Goal: Task Accomplishment & Management: Use online tool/utility

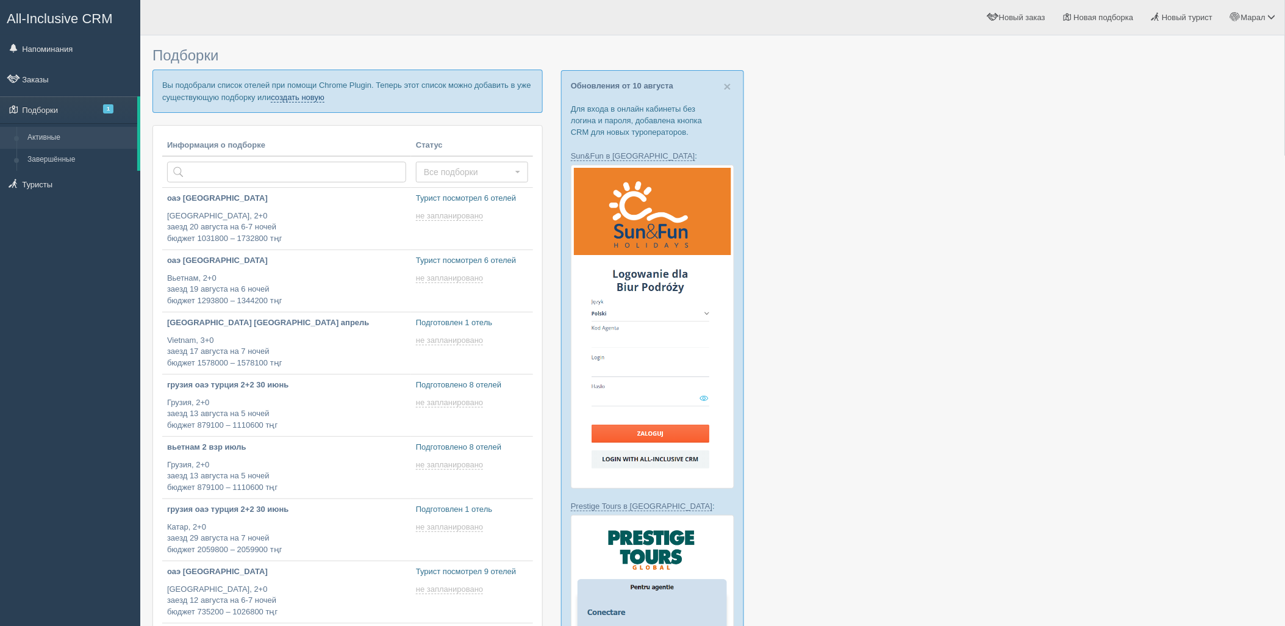
click at [312, 96] on link "создать новую" at bounding box center [298, 98] width 54 height 10
type input "2025-08-11 12:40"
type input "2025-08-11 12:30"
type input "2025-08-11 12:00"
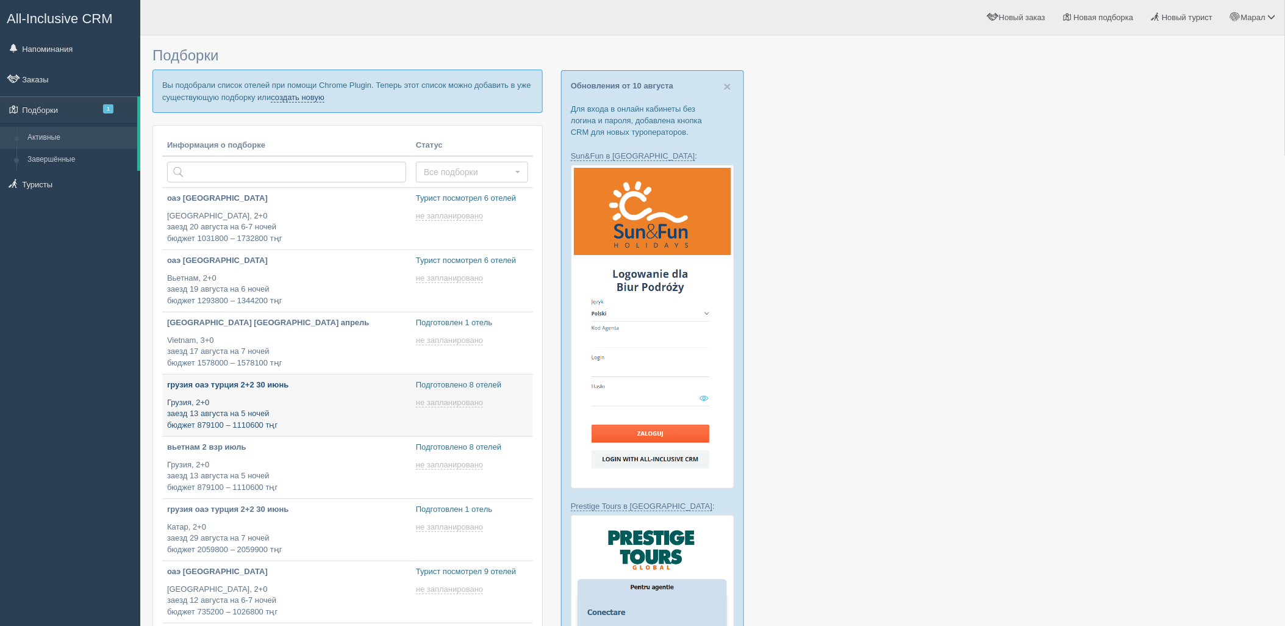
scroll to position [135, 0]
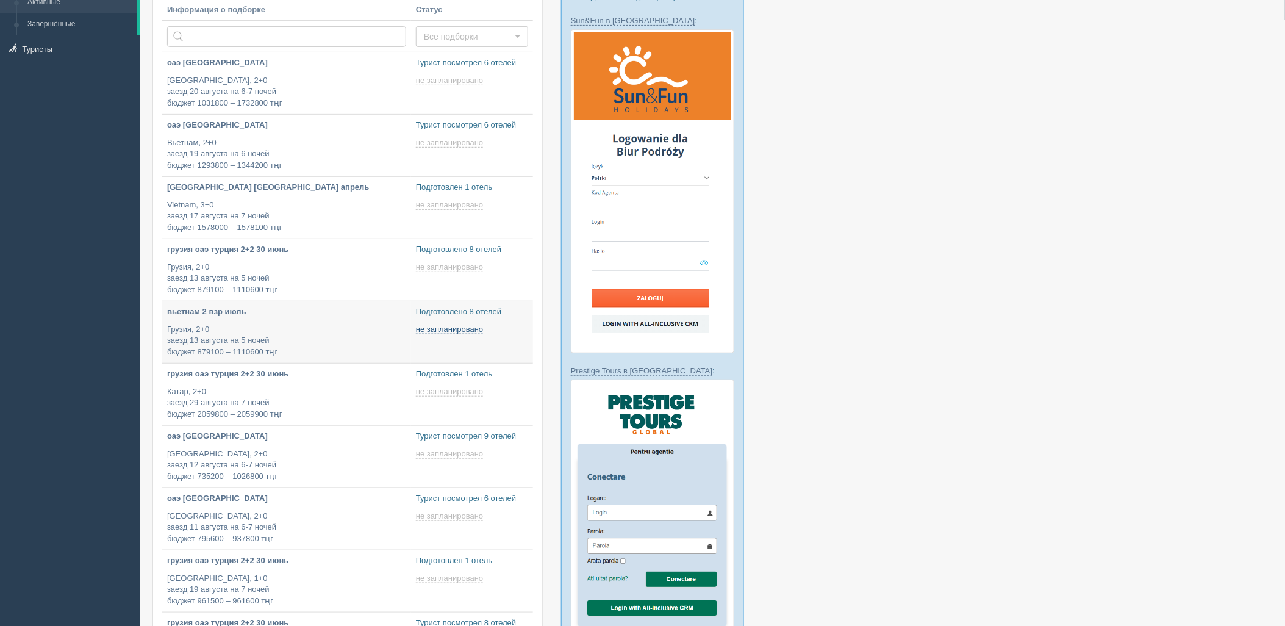
type input "2025-08-11 12:00"
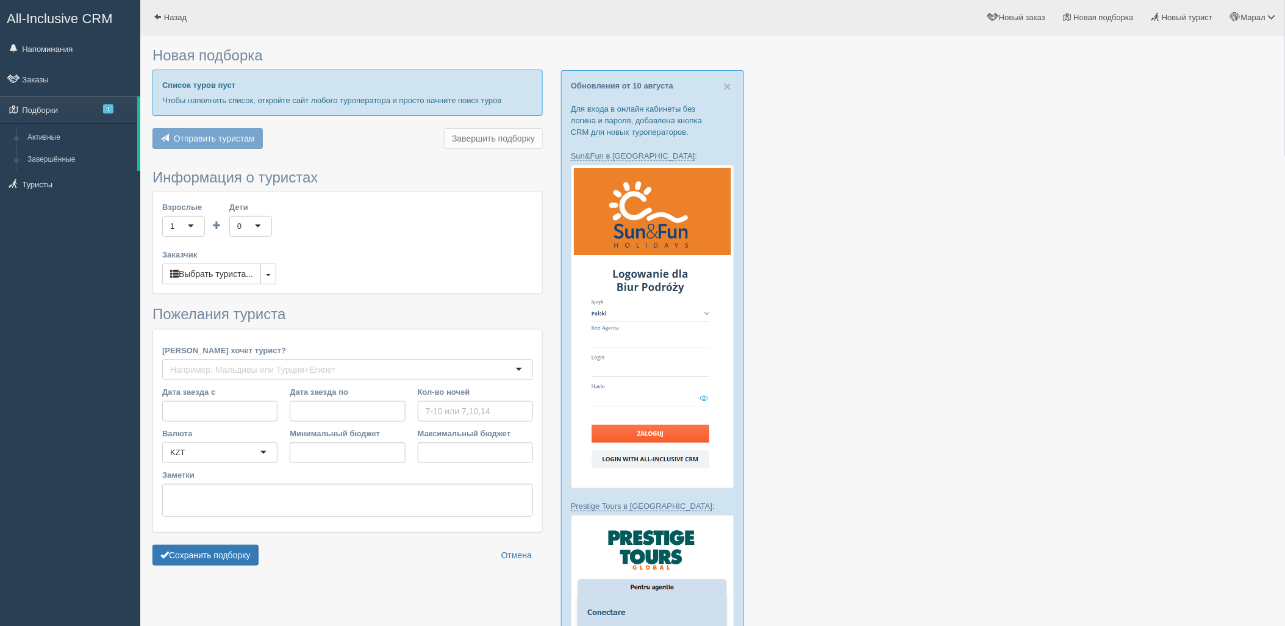
type input "7"
type input "2223900"
type input "2224000"
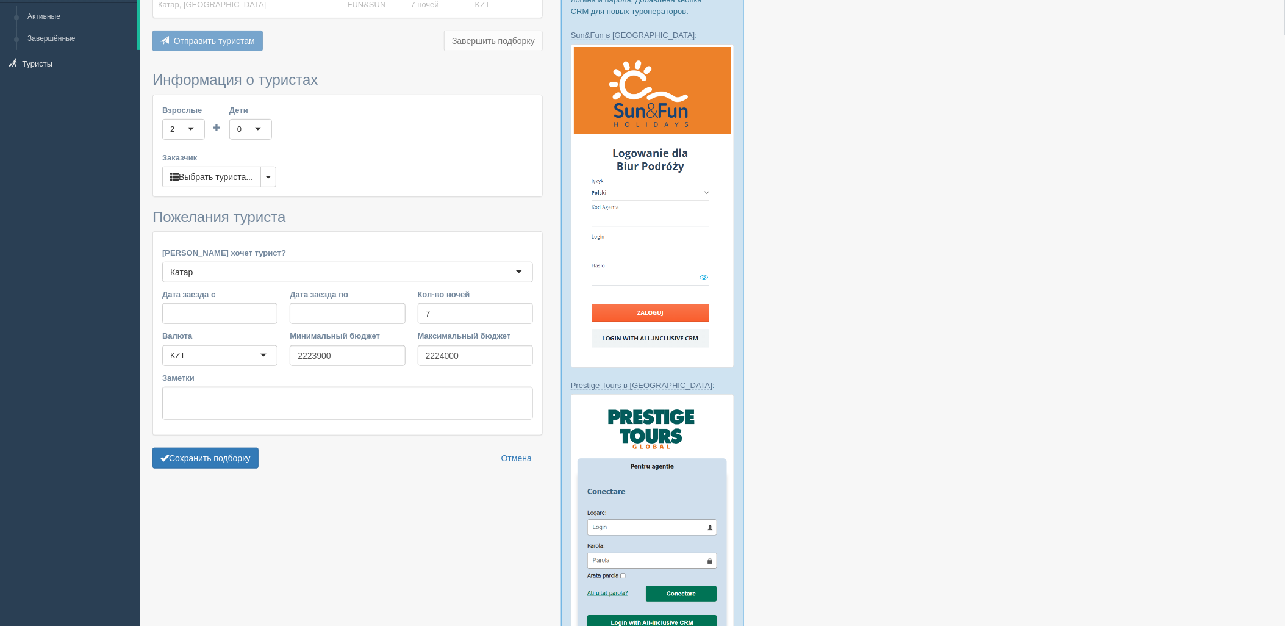
scroll to position [135, 0]
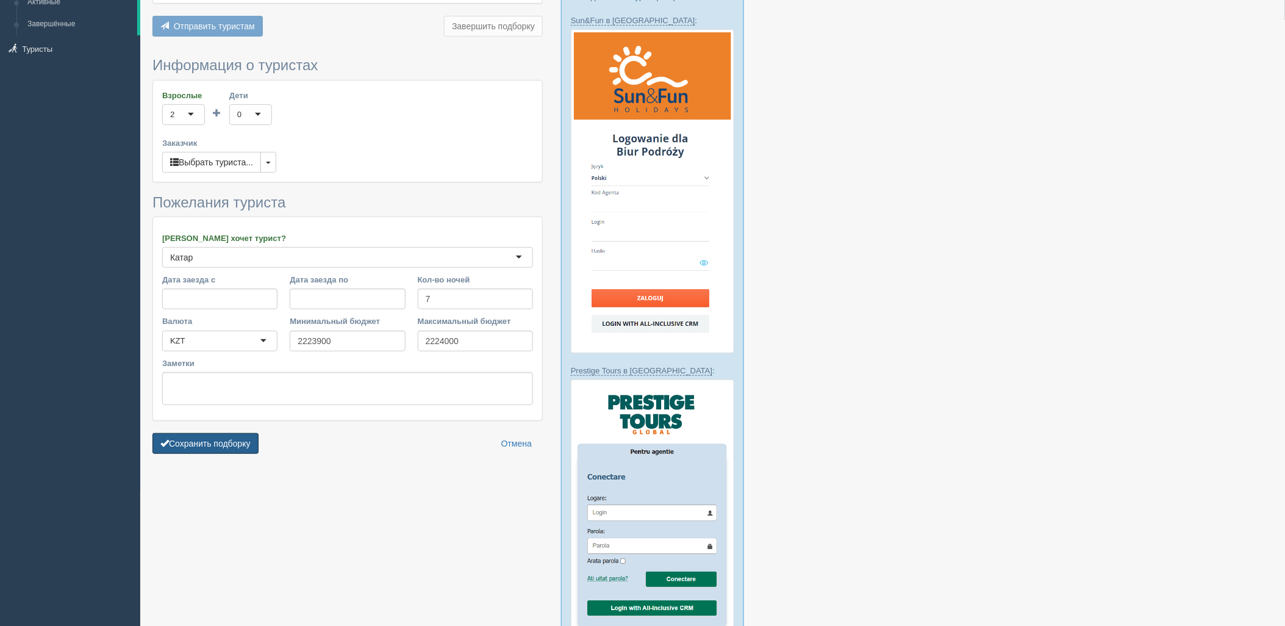
drag, startPoint x: 223, startPoint y: 448, endPoint x: 325, endPoint y: 442, distance: 102.1
click at [221, 448] on button "Сохранить подборку" at bounding box center [205, 443] width 106 height 21
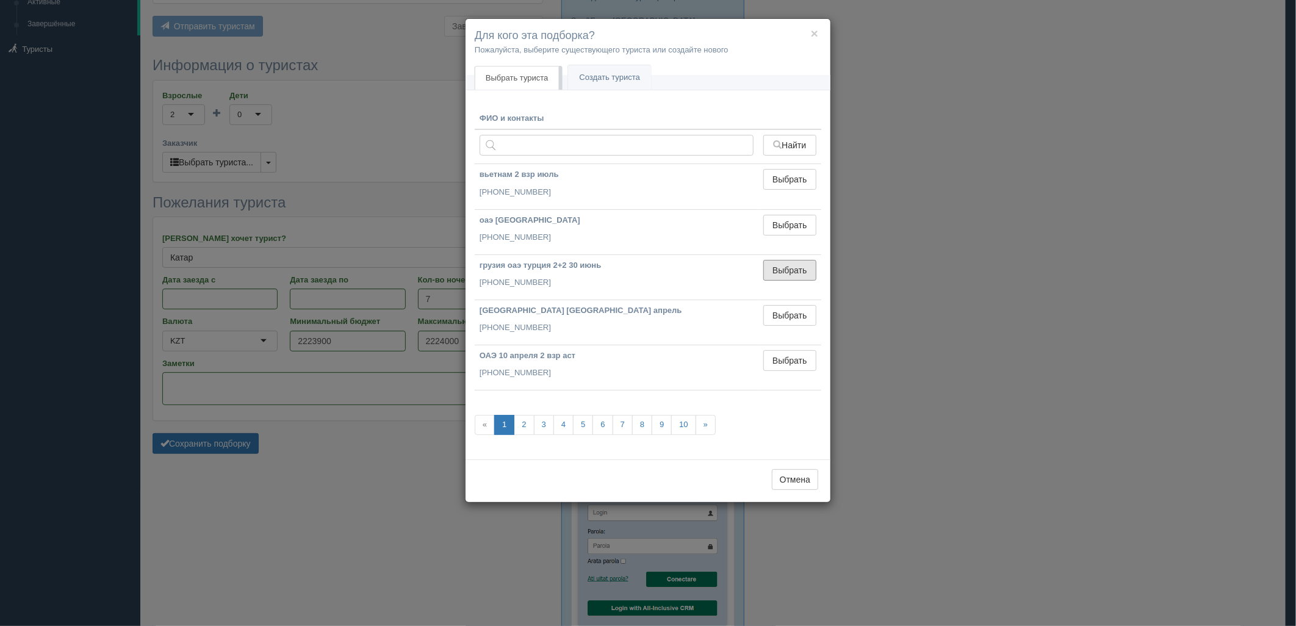
drag, startPoint x: 790, startPoint y: 271, endPoint x: 406, endPoint y: 393, distance: 403.4
click at [787, 271] on button "Выбрать" at bounding box center [789, 270] width 53 height 21
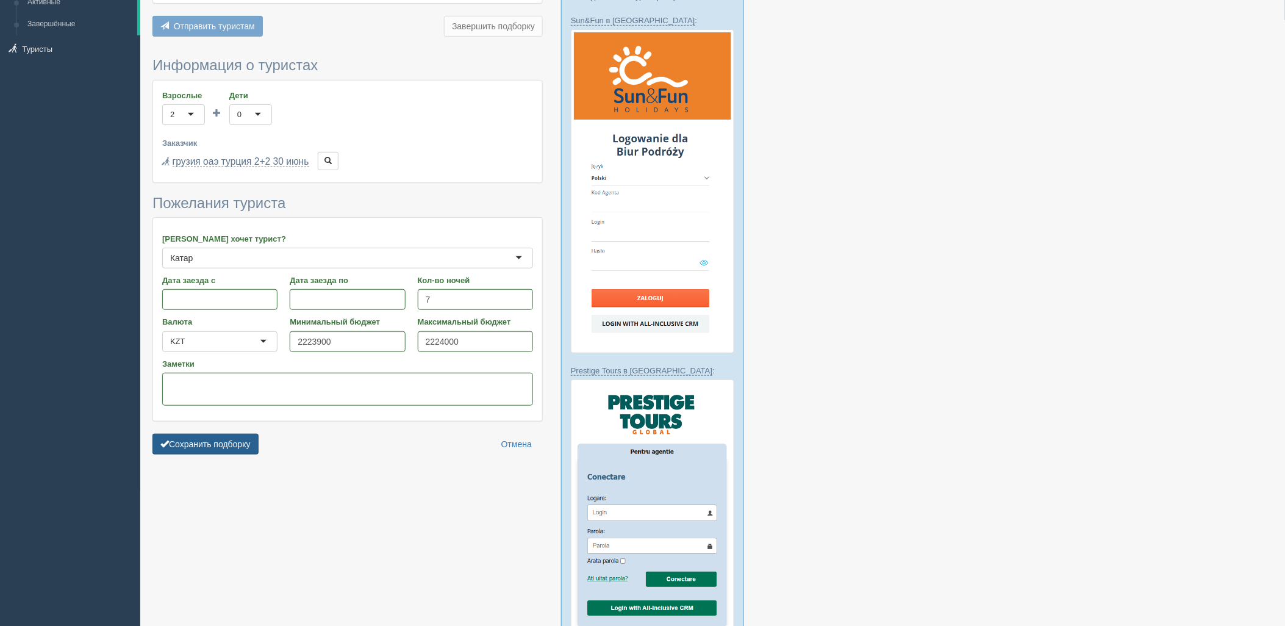
click at [199, 451] on button "Сохранить подборку" at bounding box center [205, 444] width 106 height 21
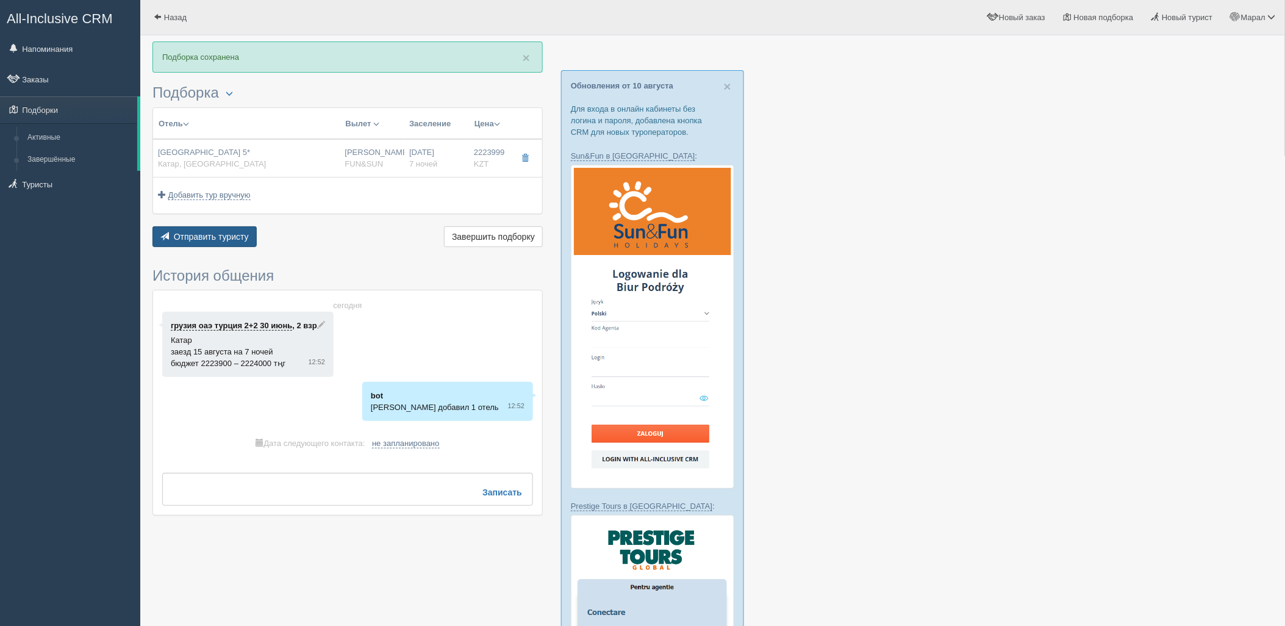
click at [178, 232] on span "Отправить туристу" at bounding box center [211, 237] width 75 height 10
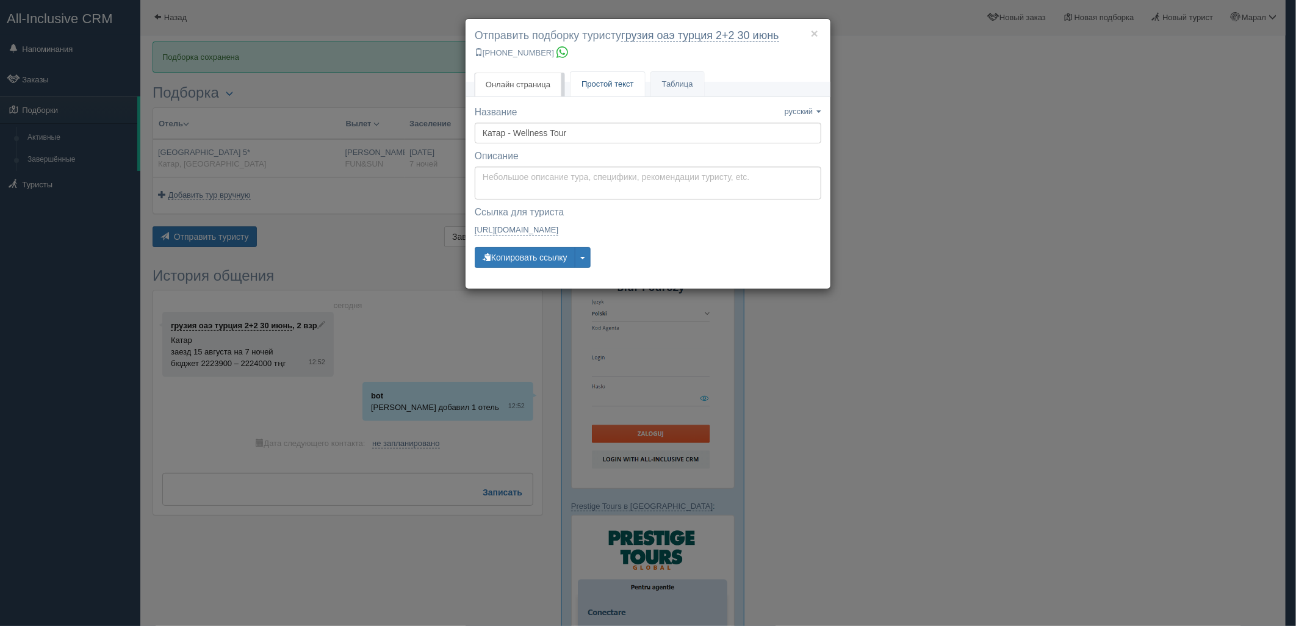
click at [586, 73] on link "Простой текст Текст" at bounding box center [607, 84] width 74 height 25
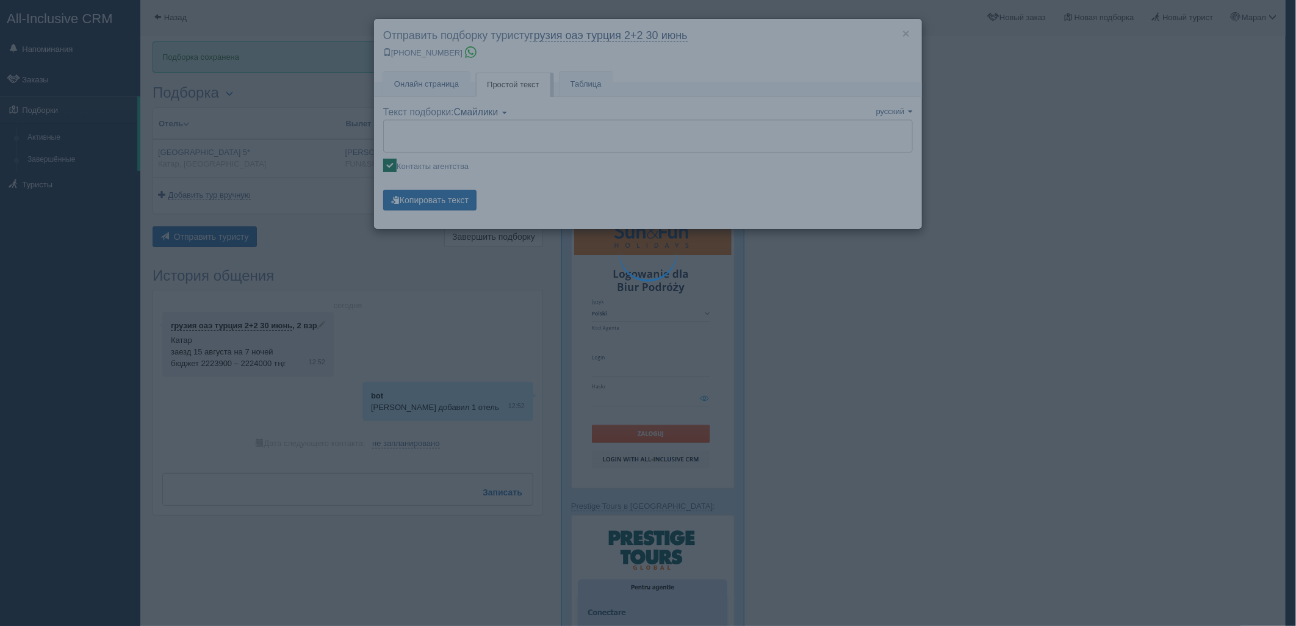
type textarea "🌞 Добрый день! Предлагаем Вам рассмотреть следующие варианты: 🌎 Катар, Доха 🏩 О…"
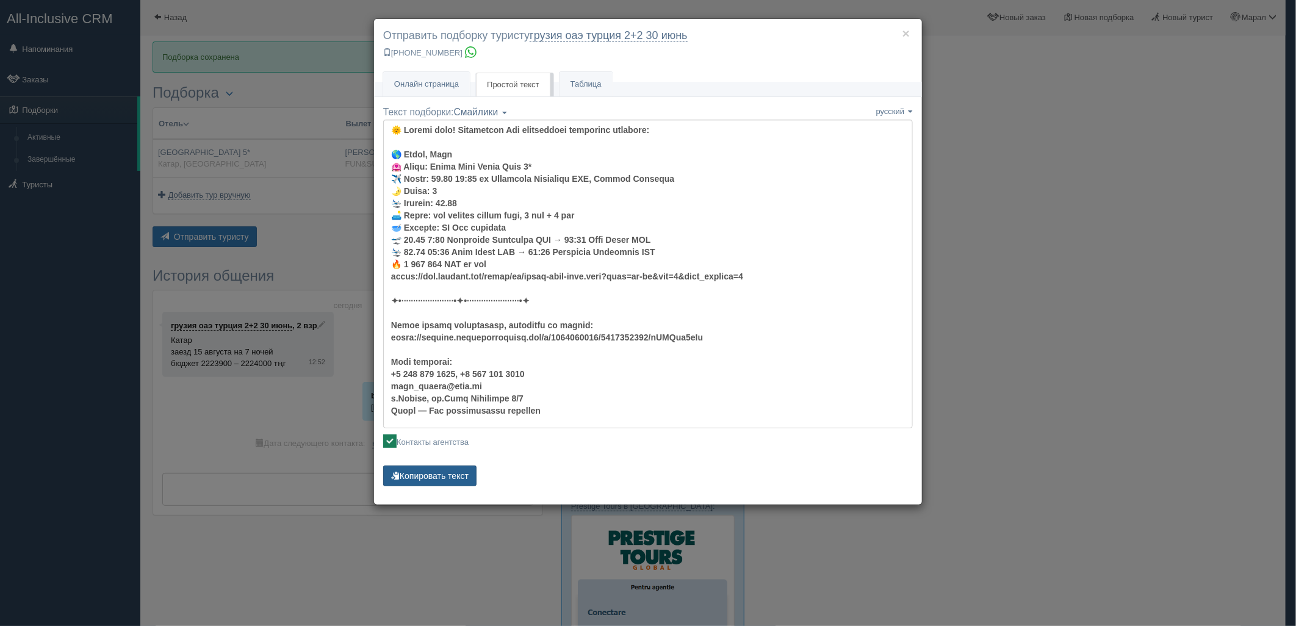
click at [441, 470] on button "Копировать текст" at bounding box center [429, 475] width 93 height 21
drag, startPoint x: 1154, startPoint y: 80, endPoint x: 1125, endPoint y: 29, distance: 58.5
click at [1154, 80] on div "× Отправить подборку туристу грузия оаэ турция 2+2 30 июнь +7 701 880 5580 Онла…" at bounding box center [648, 313] width 1296 height 626
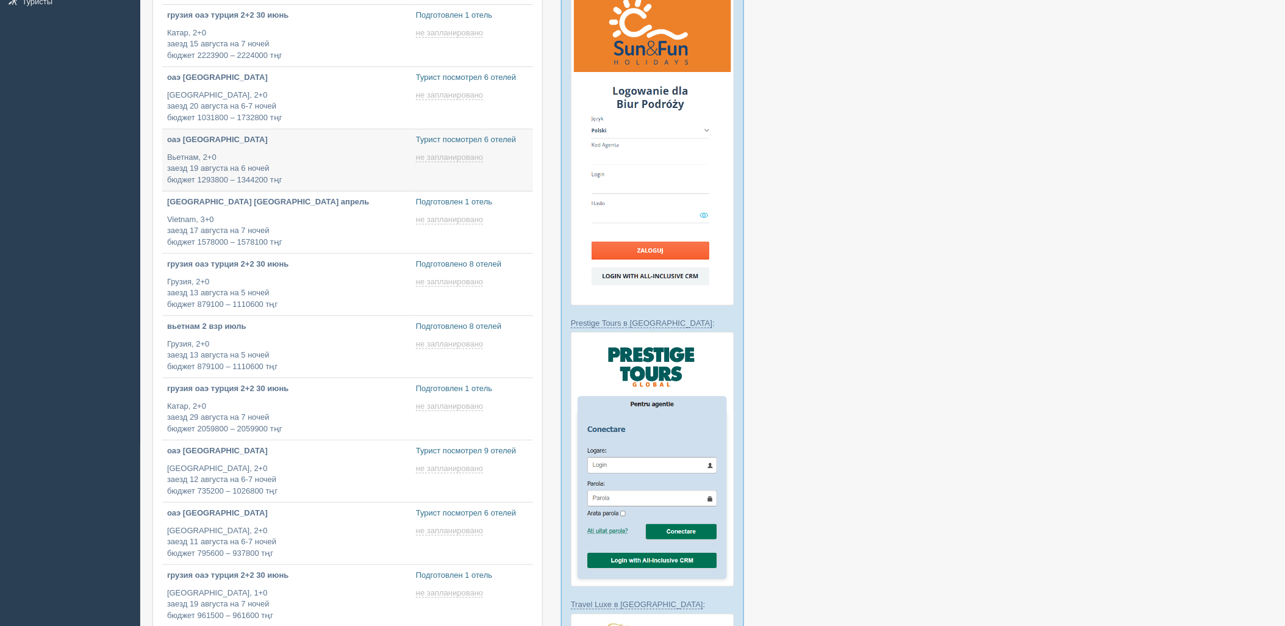
type input "2025-08-11 12:30"
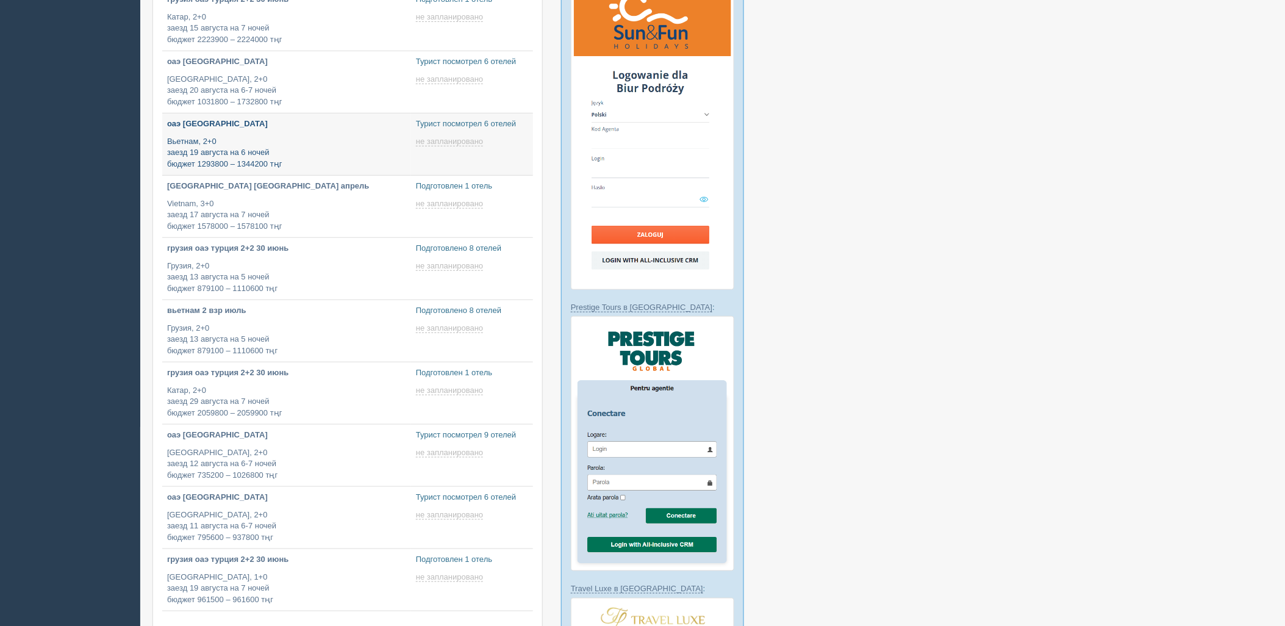
scroll to position [105, 0]
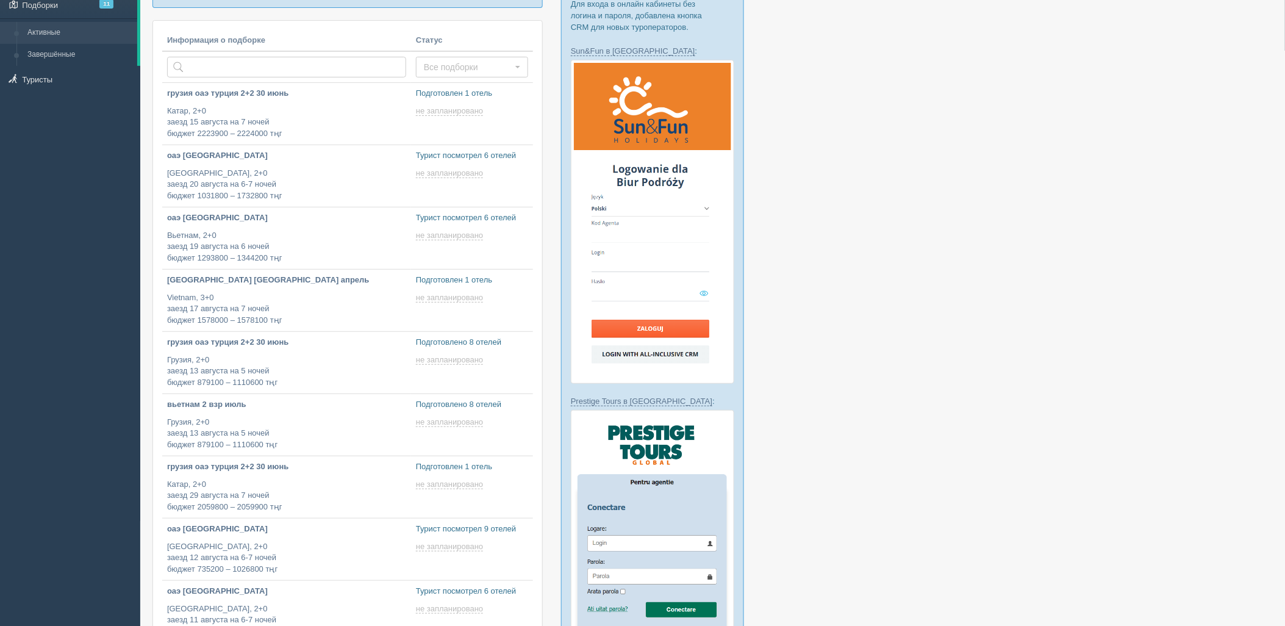
type input "2025-08-11 13:50"
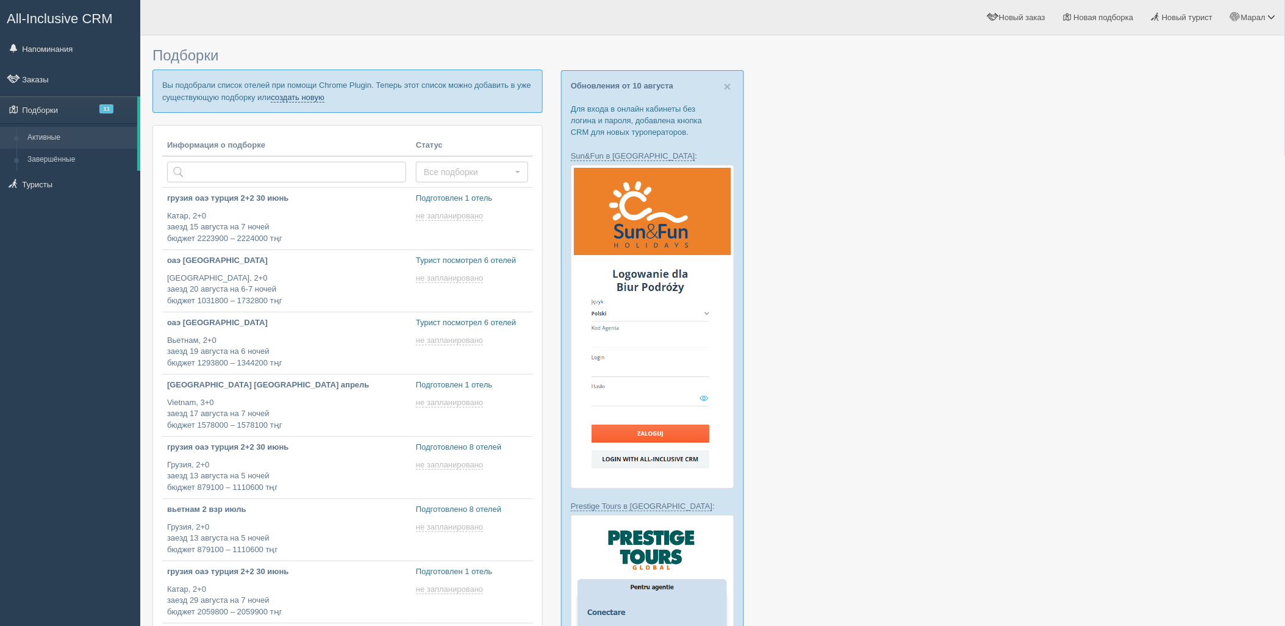
click at [311, 100] on link "создать новую" at bounding box center [298, 98] width 54 height 10
type input "2025-08-11 12:40"
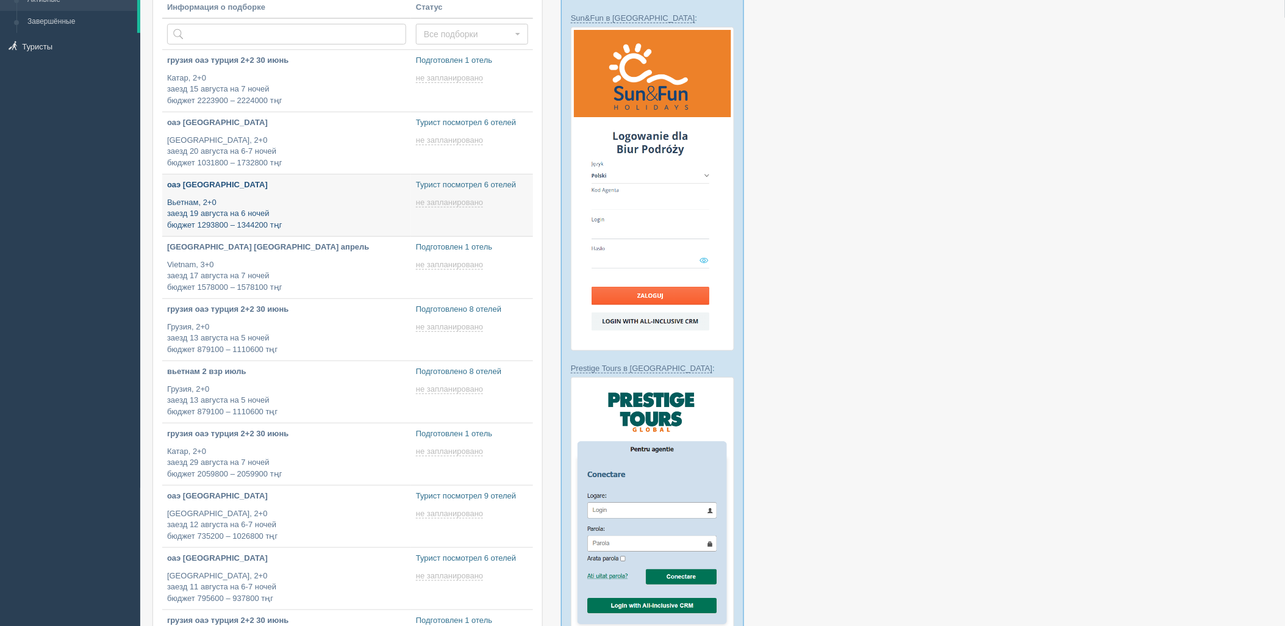
scroll to position [406, 0]
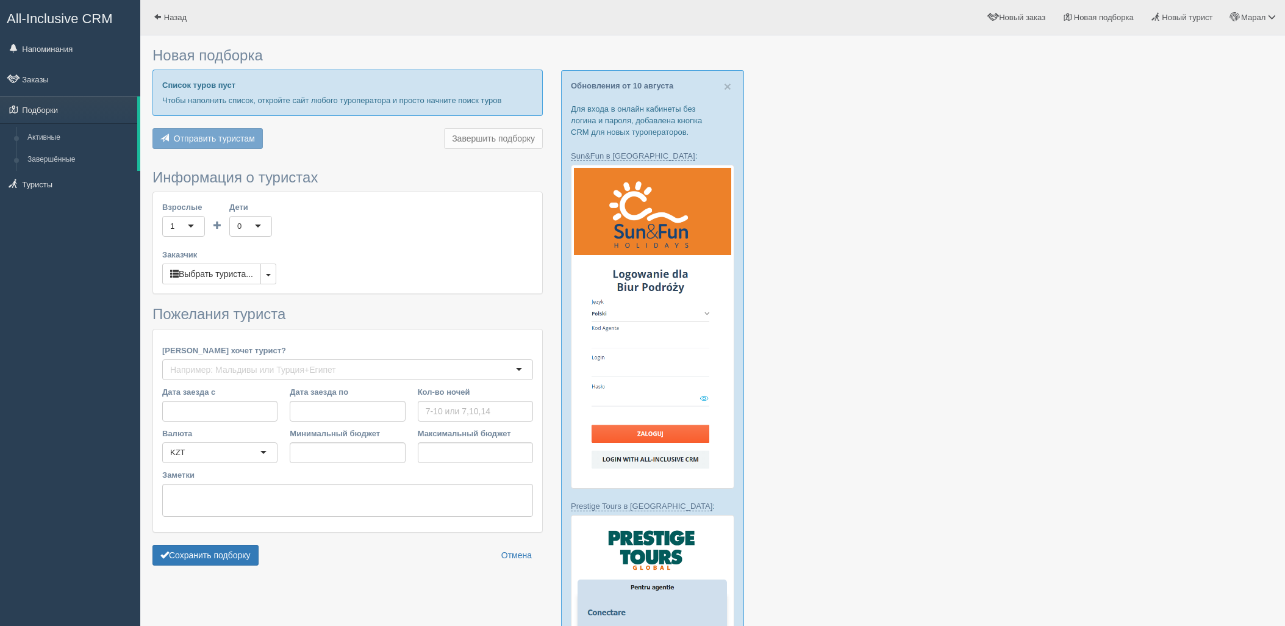
type input "5-6"
type input "848800"
type input "1103200"
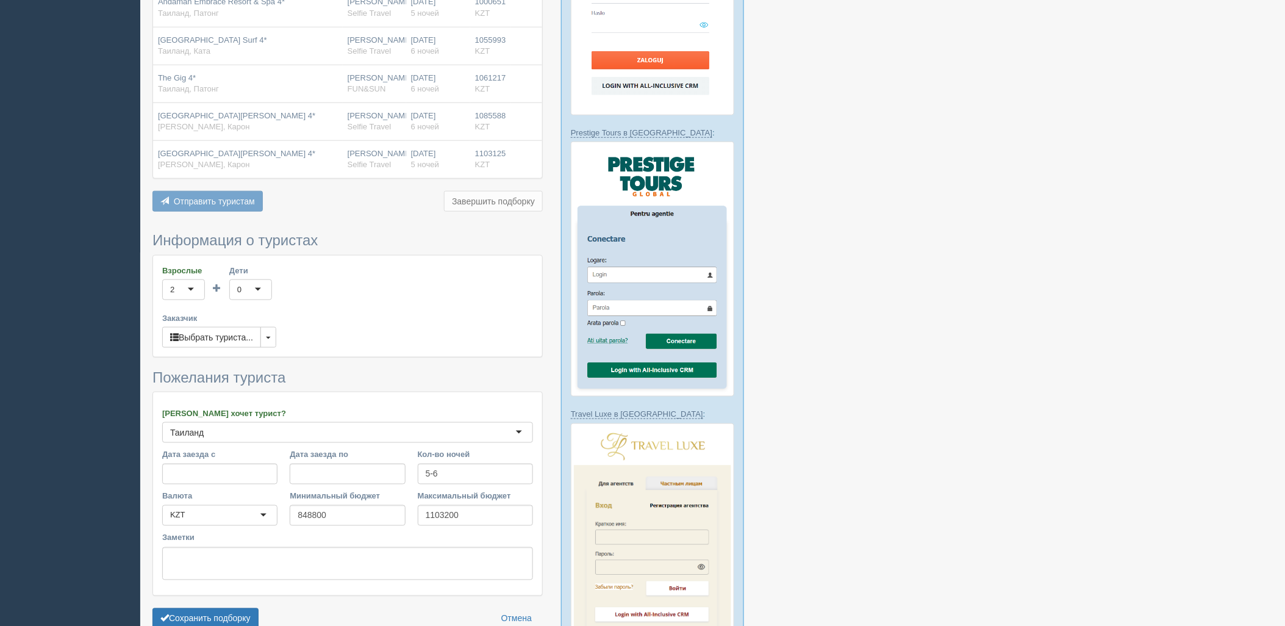
scroll to position [406, 0]
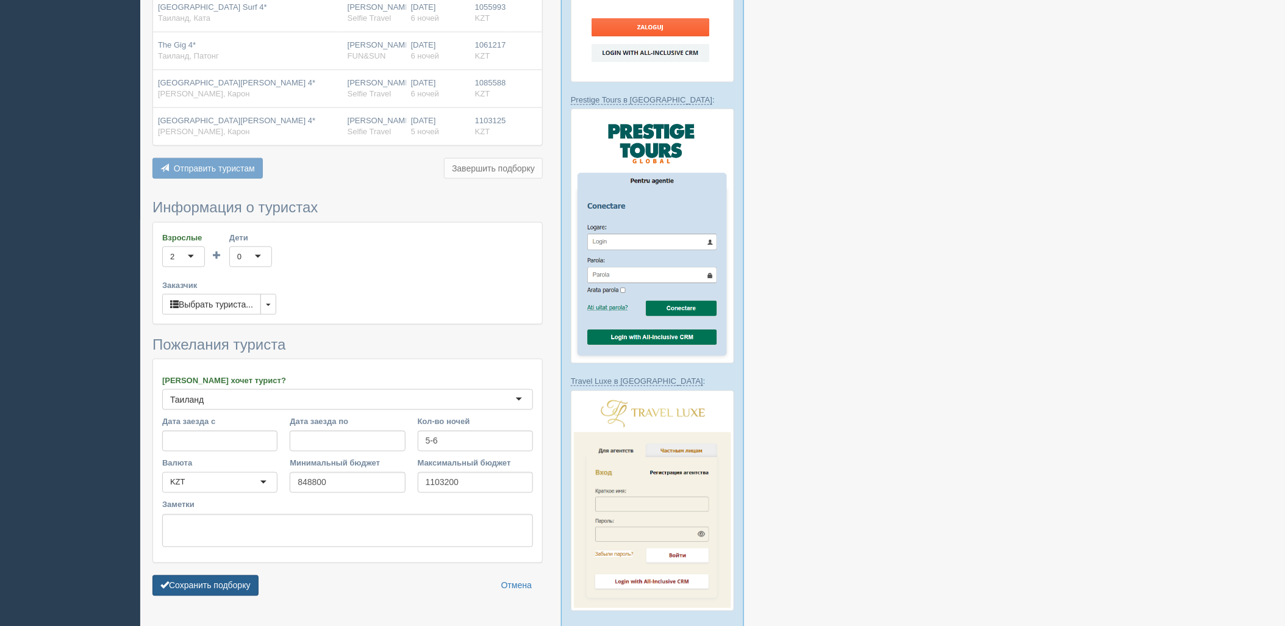
click at [215, 575] on button "Сохранить подборку" at bounding box center [205, 585] width 106 height 21
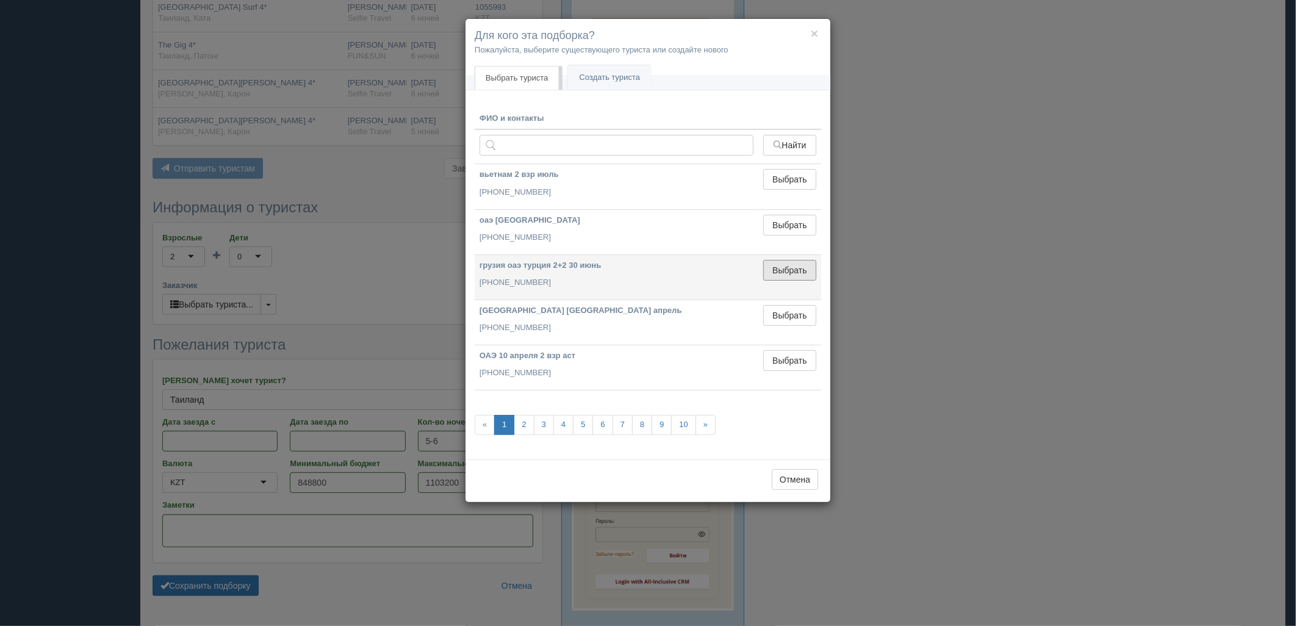
click at [787, 269] on button "Выбрать" at bounding box center [789, 270] width 53 height 21
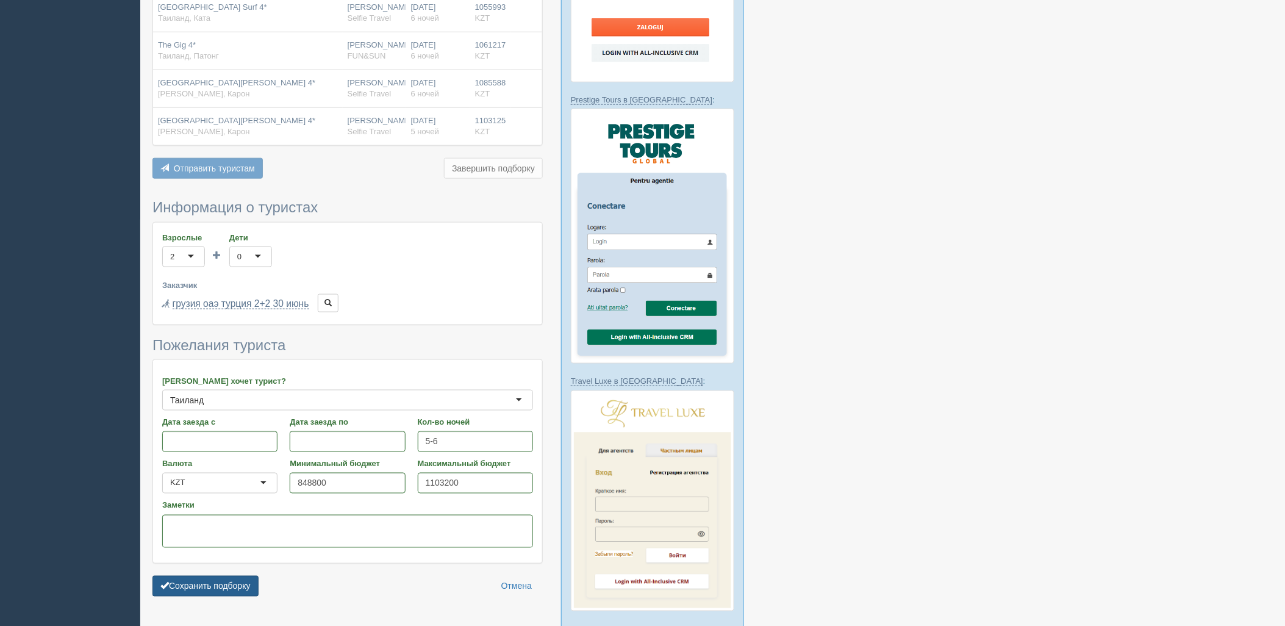
click at [206, 576] on button "Сохранить подборку" at bounding box center [205, 586] width 106 height 21
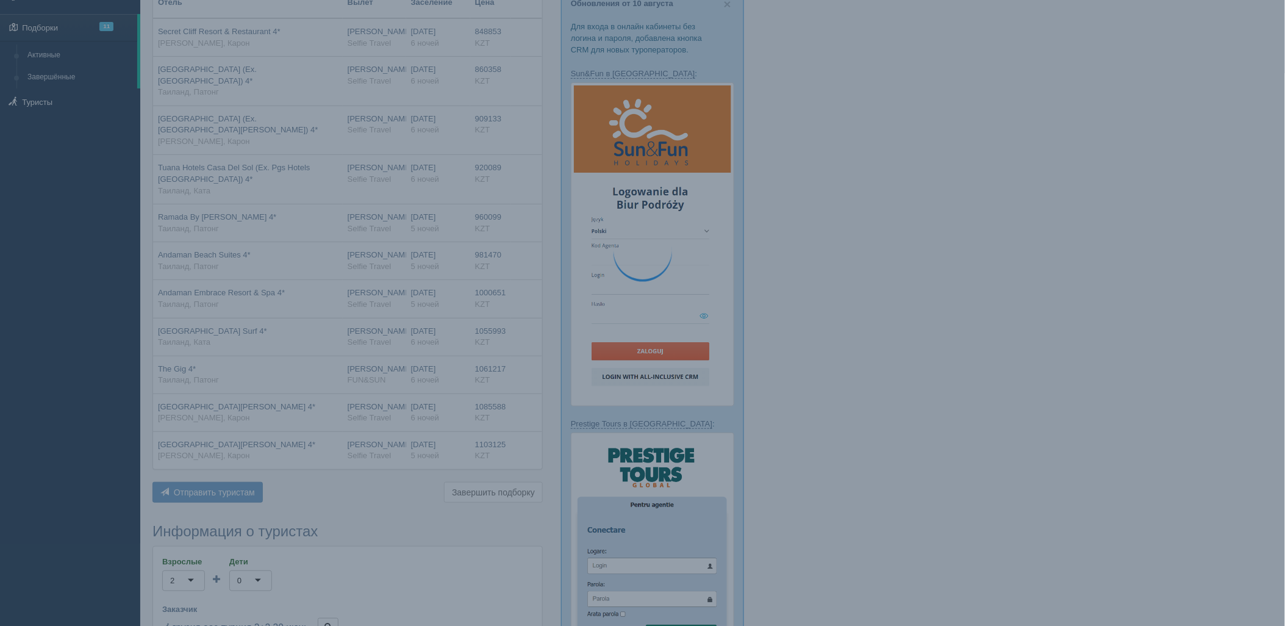
scroll to position [68, 0]
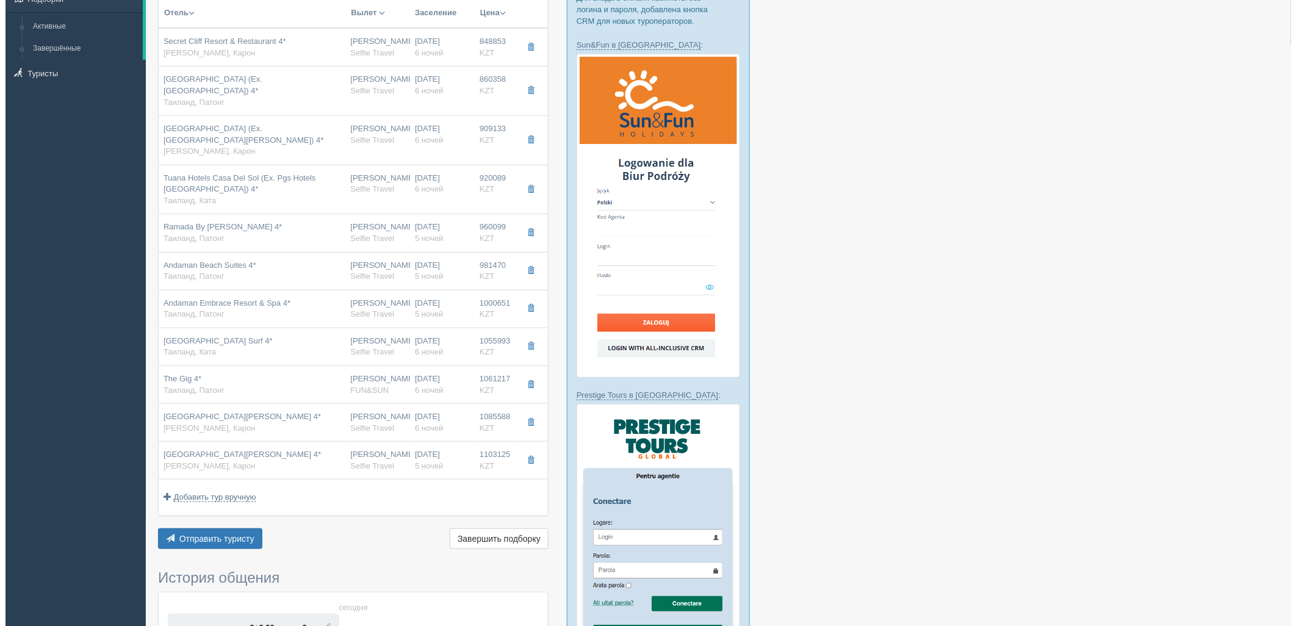
scroll to position [271, 0]
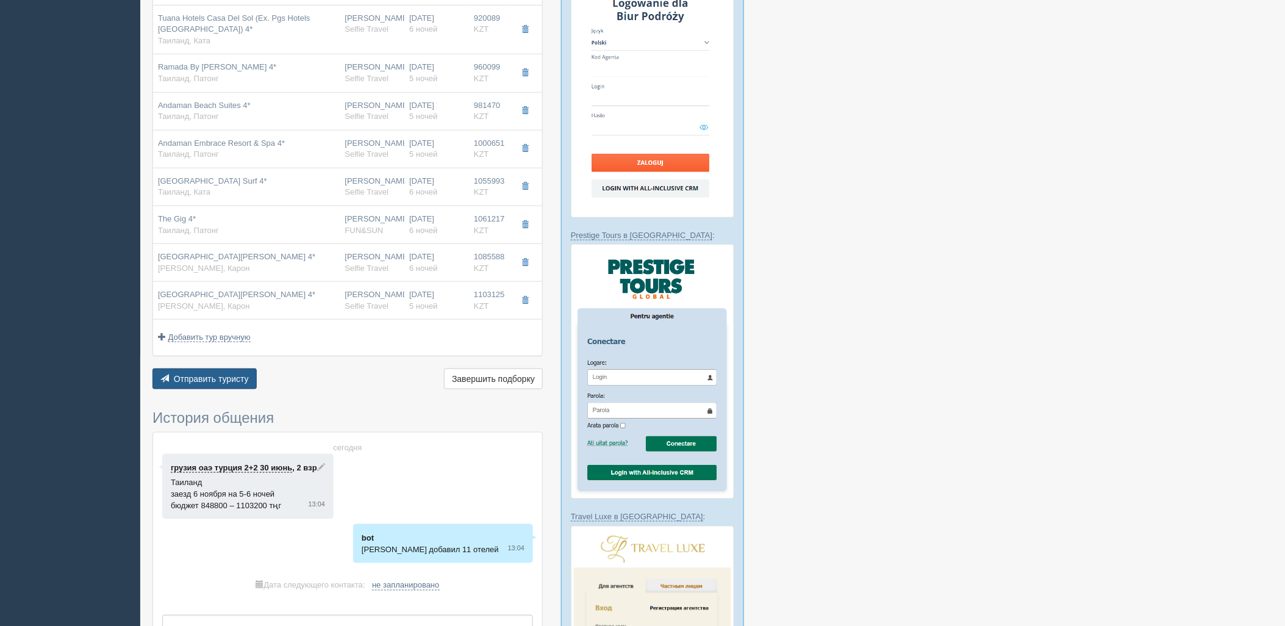
click at [187, 374] on span "Отправить туристу" at bounding box center [211, 379] width 75 height 10
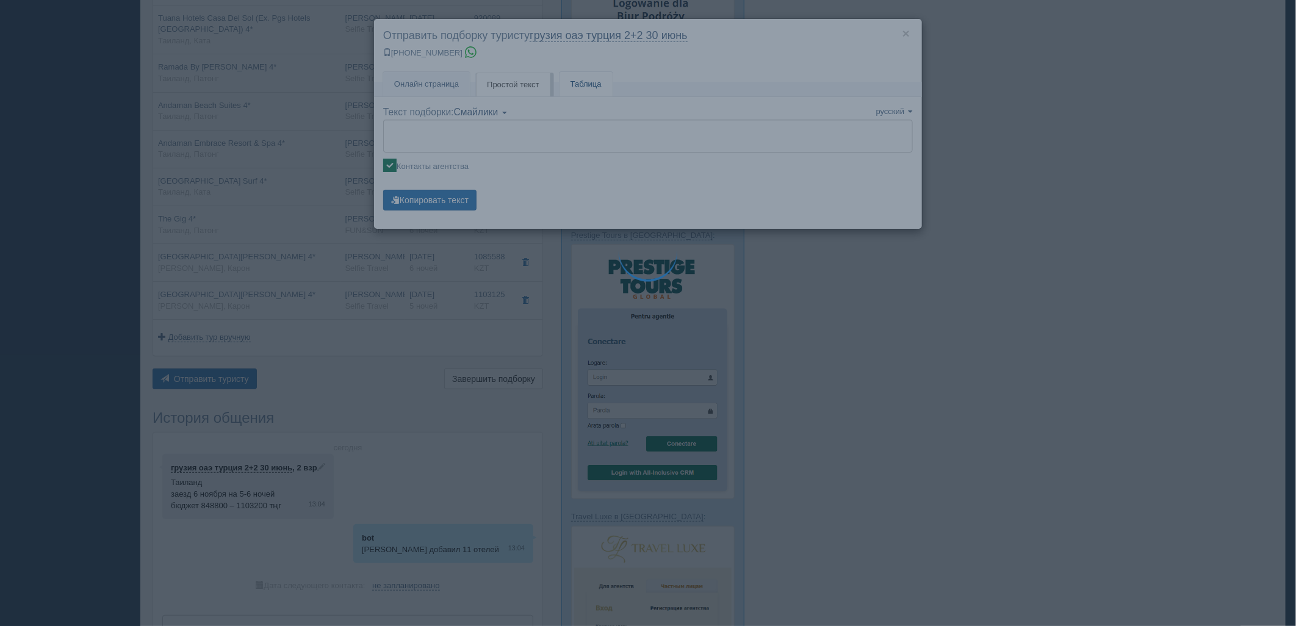
type textarea "🌞 Добрый день! Предлагаем Вам рассмотреть следующие варианты: 🌎 Таиланд, Карон …"
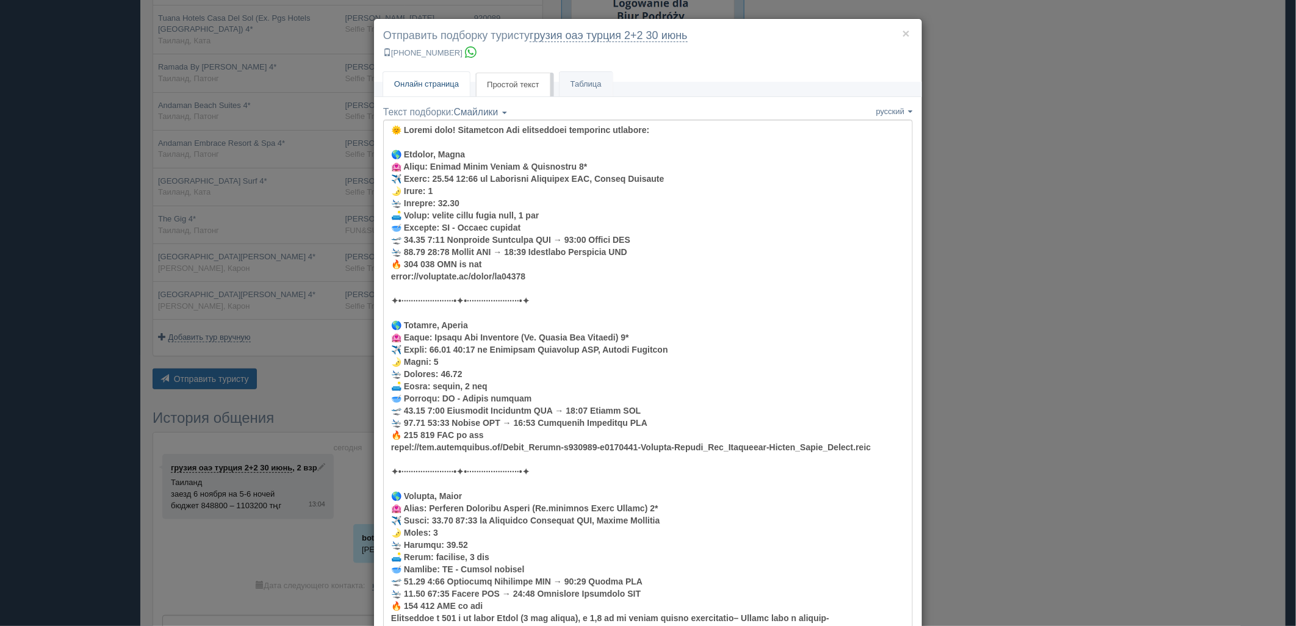
click at [434, 81] on span "Онлайн страница" at bounding box center [426, 83] width 65 height 9
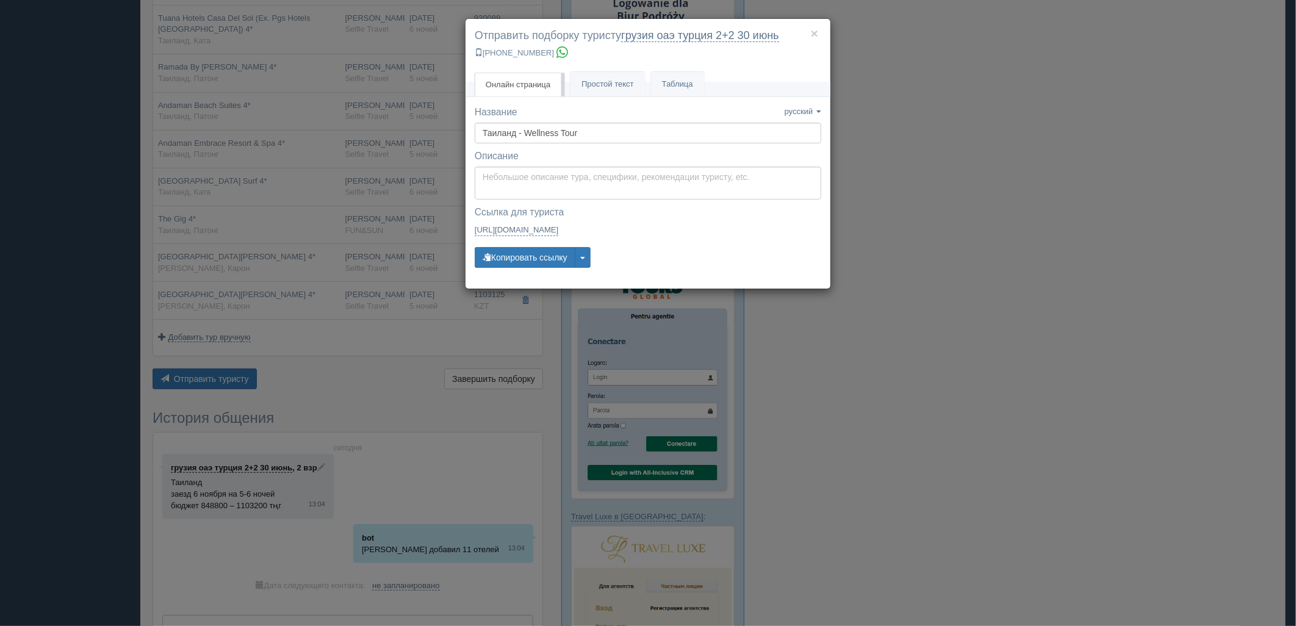
click at [1122, 206] on div "× Отправить подборку туристу грузия оаэ турция 2+2 30 июнь +7 701 880 5580 Онла…" at bounding box center [648, 313] width 1296 height 626
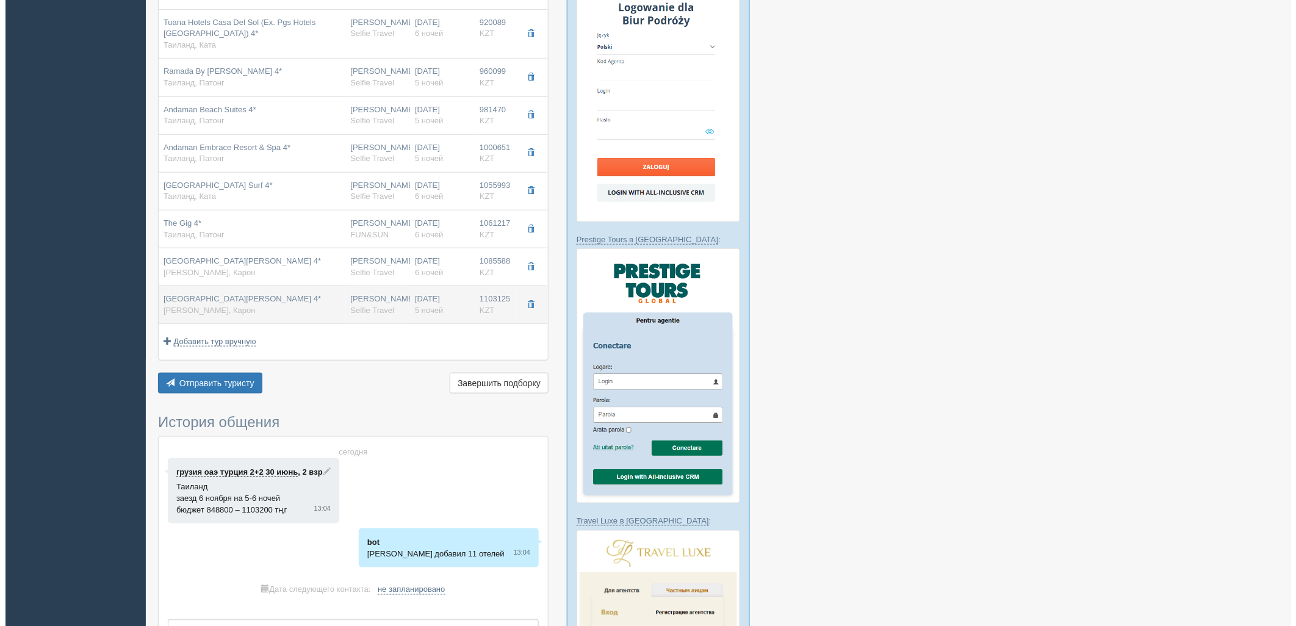
scroll to position [0, 0]
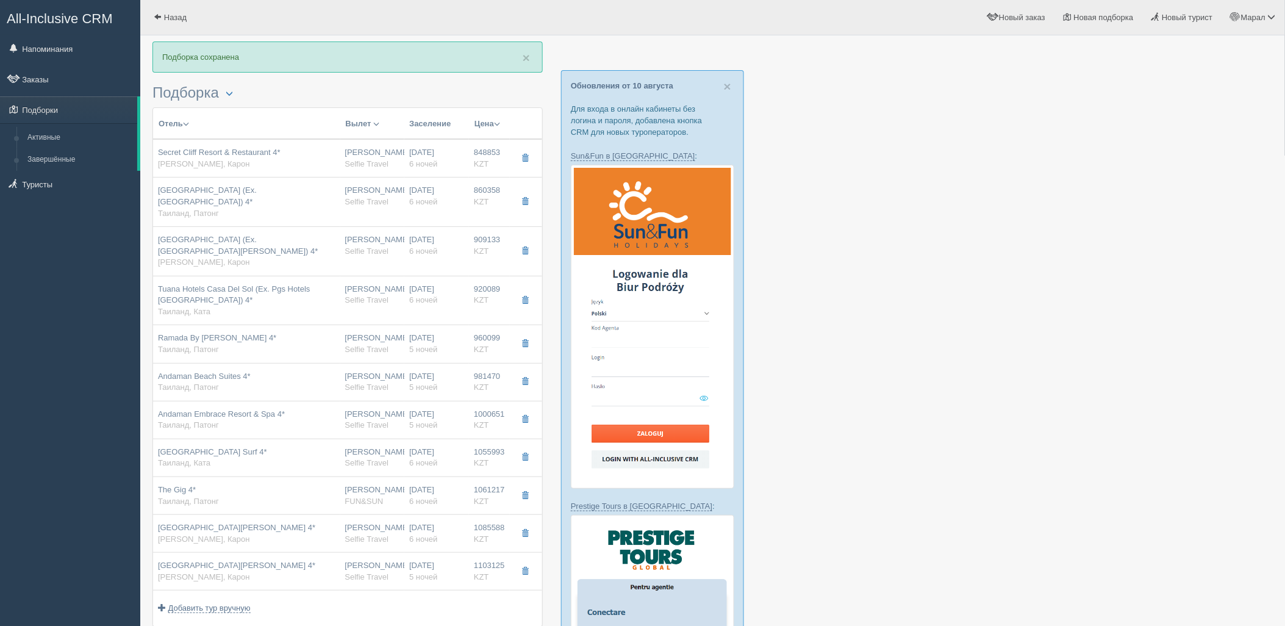
click at [386, 382] on span "Selfie Travel" at bounding box center [367, 386] width 44 height 9
type input "Andaman Beach Suites 4*"
type input "https://tophotels.ru/hotel/al9649"
type input "Таиланд"
type input "Патонг"
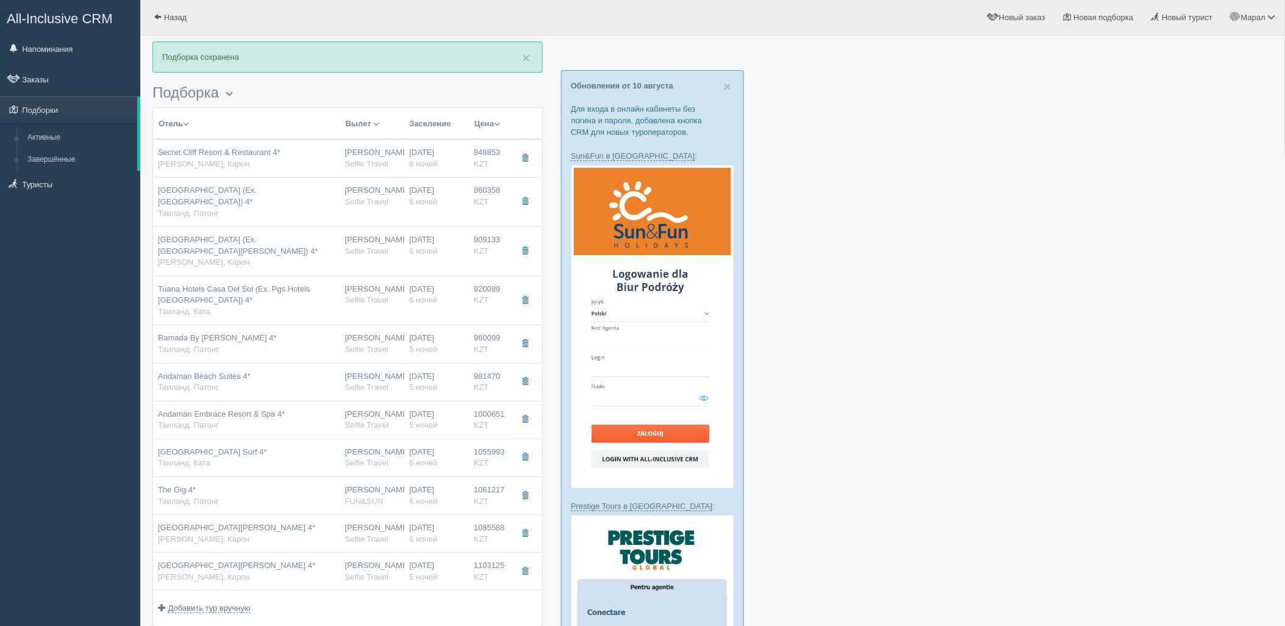
type input "981470.00"
type input "Нурсултан Назарбаев NQZ"
type input "Пхукет HKT"
type input "02:10"
type input "11:40"
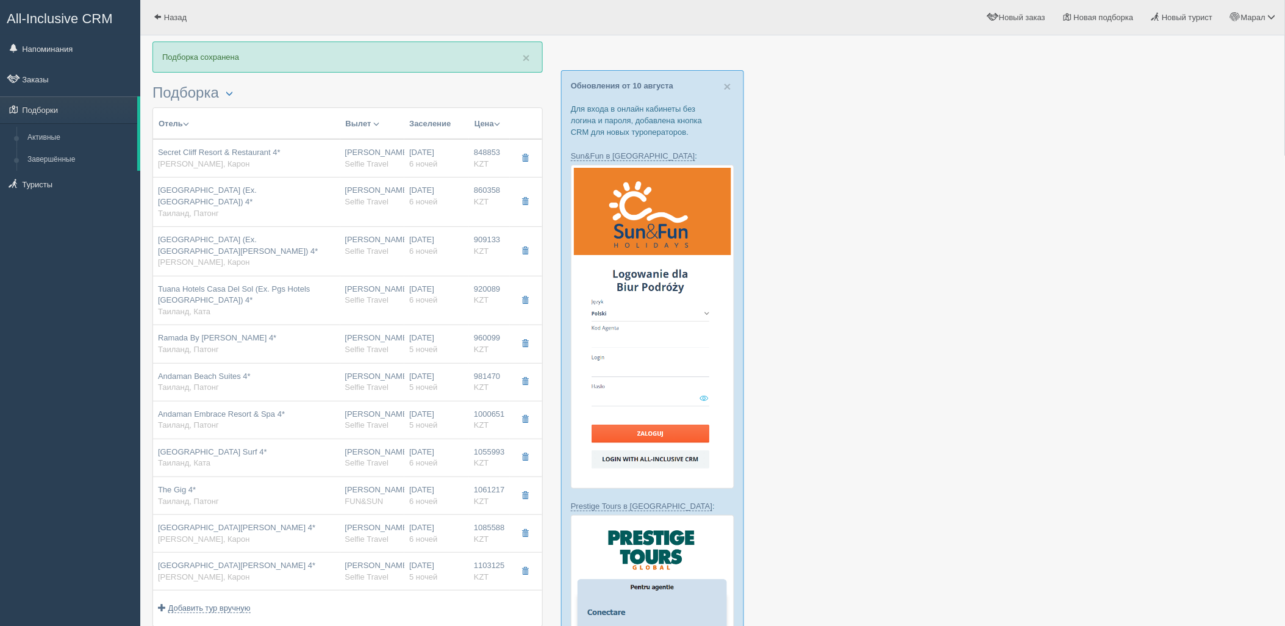
type input "Sunday Airlines"
type input "12:05"
type input "18:55"
type input "5"
type input "superior city view"
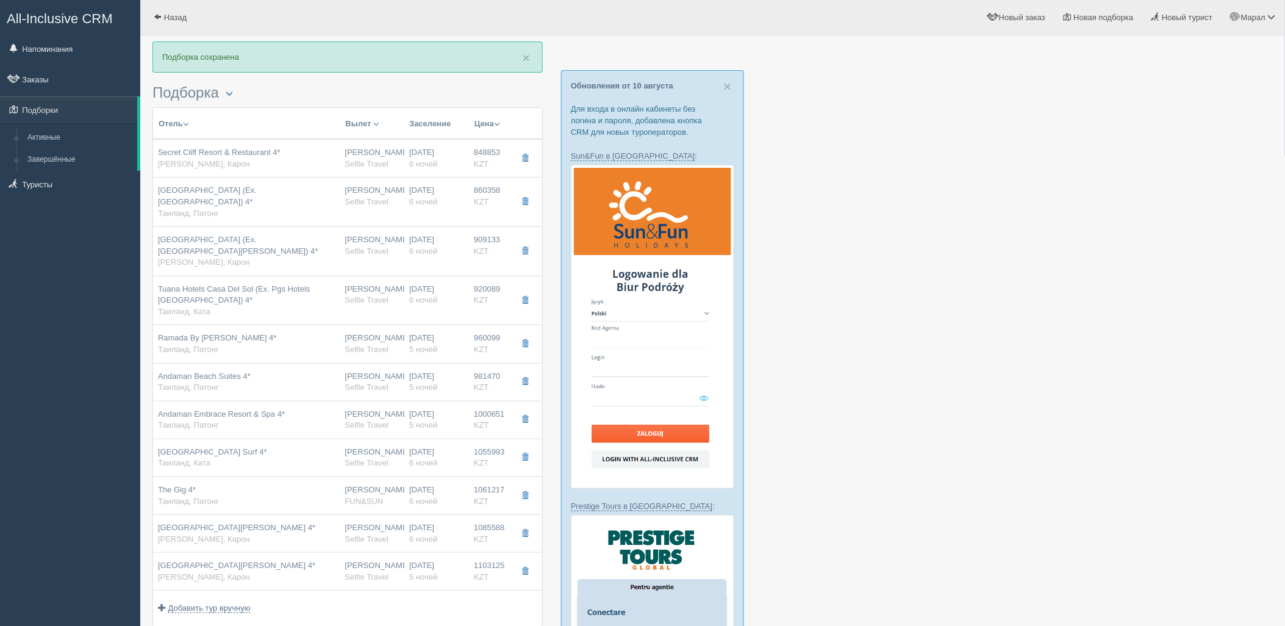
type input "BB - Только завтрак"
type input "Selfie Travel"
type input "https://tourvisor.ru/countries#!/hotel=andaman-beach-suites"
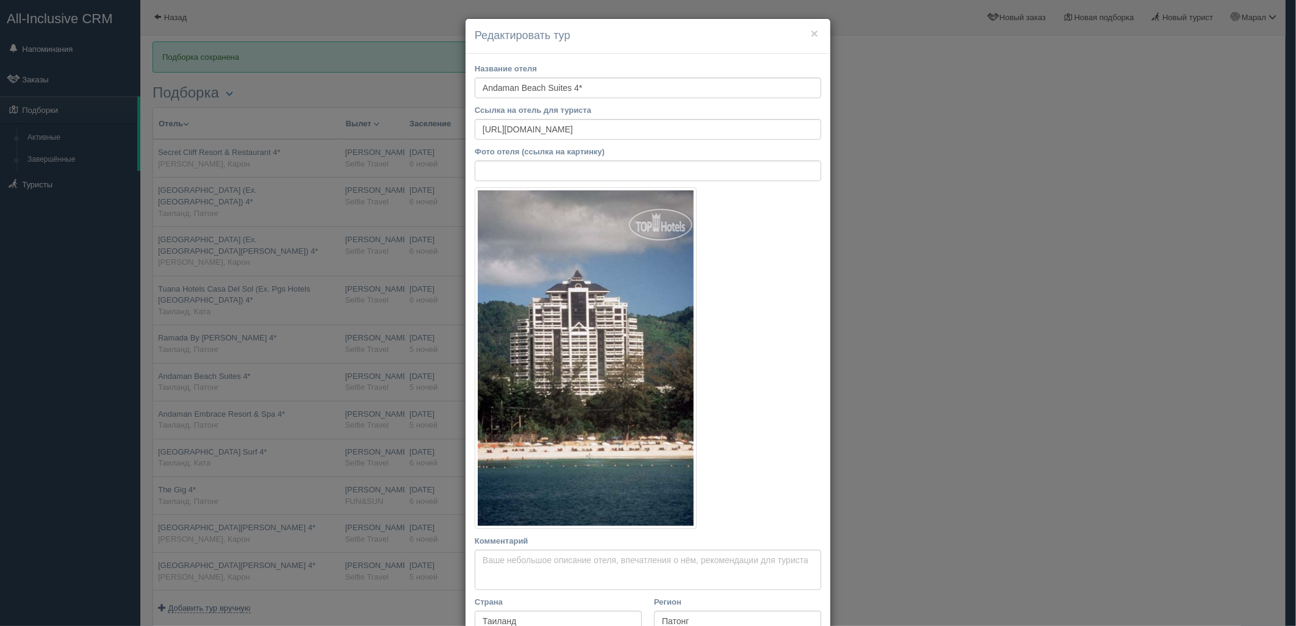
click at [360, 337] on div "× Редактировать тур Название отеля Andaman Beach Suites 4* Ссылка на отель для …" at bounding box center [648, 313] width 1296 height 626
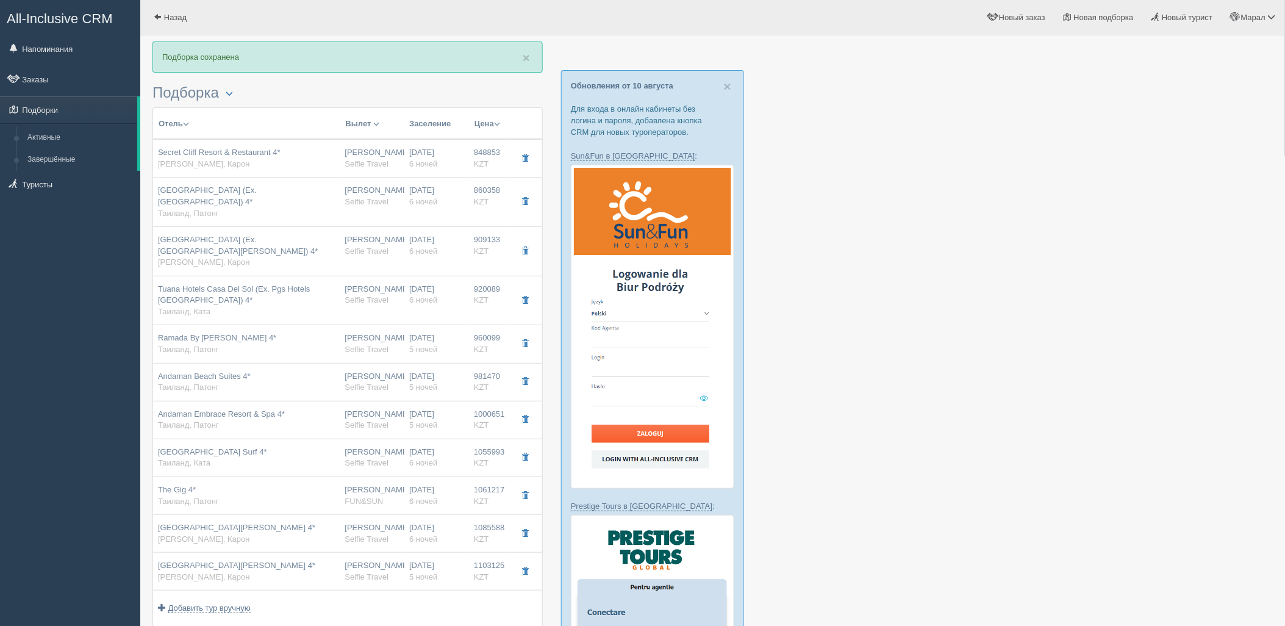
click at [360, 345] on span "Selfie Travel" at bounding box center [367, 349] width 44 height 9
type input "Ramada By Wyndham Phuket Deevana 4*"
type input "https://tophotels.ru/hotel/al240223"
type input "960099.00"
type input "02:10"
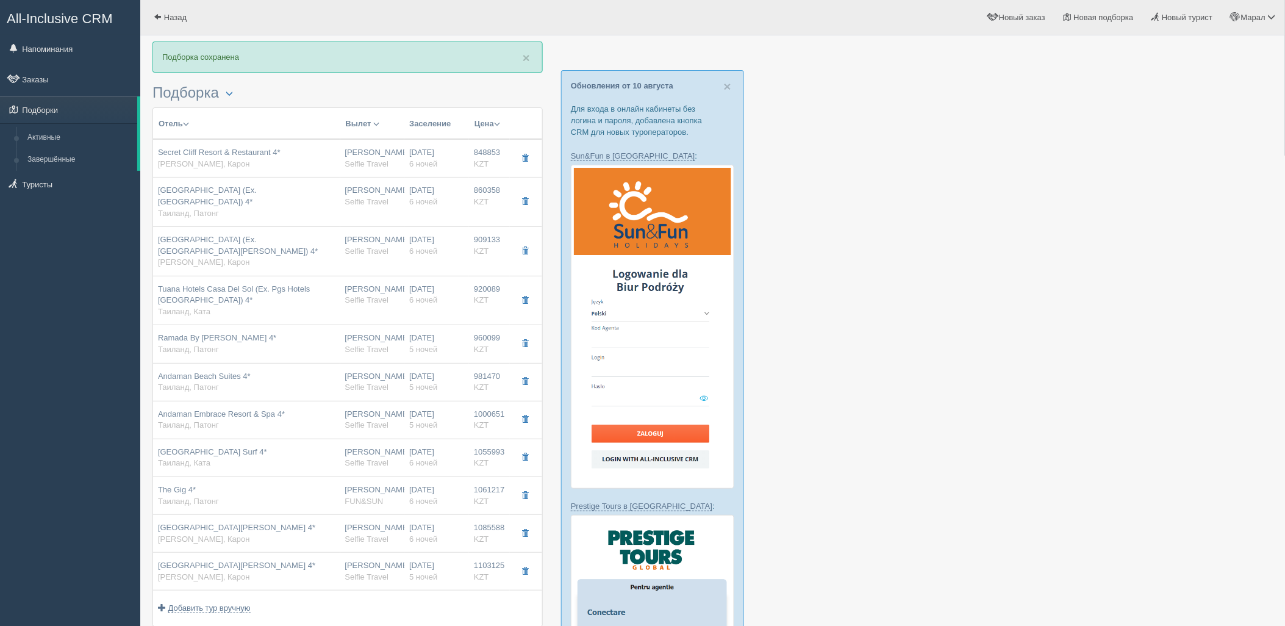
type input "11:40"
type input "12:05"
type input "18:55"
type input "deluxe"
type input "https://tourvisor.ru/countries#!/hotel=ramada-phuket-deevana"
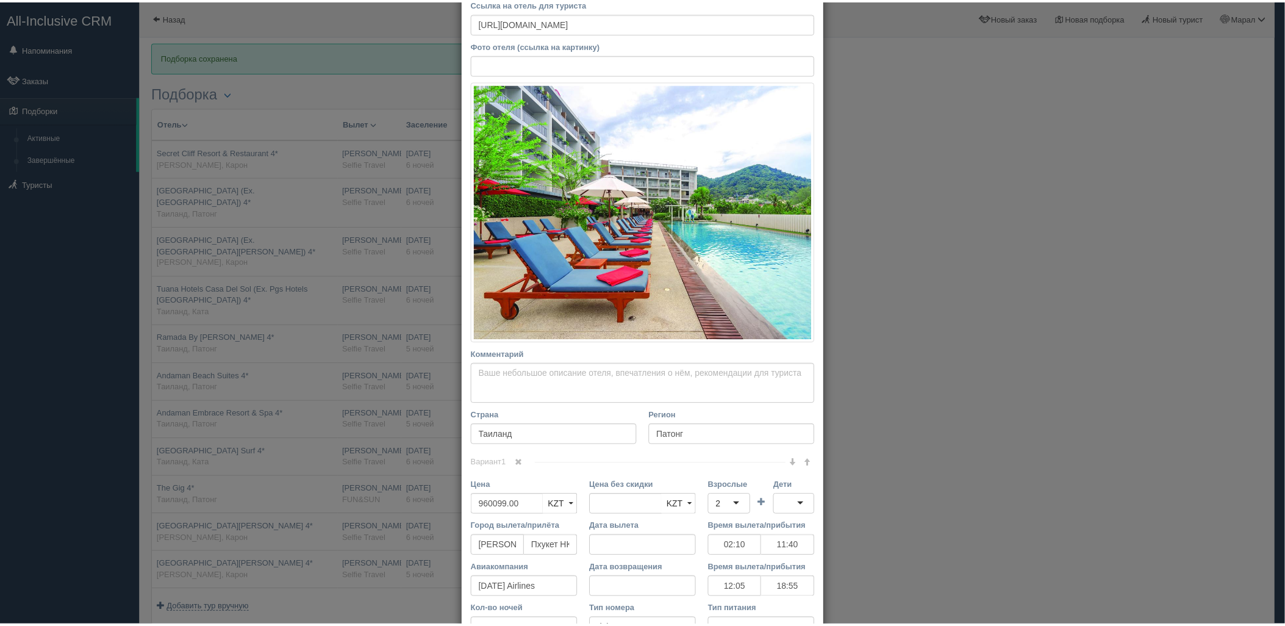
scroll to position [339, 0]
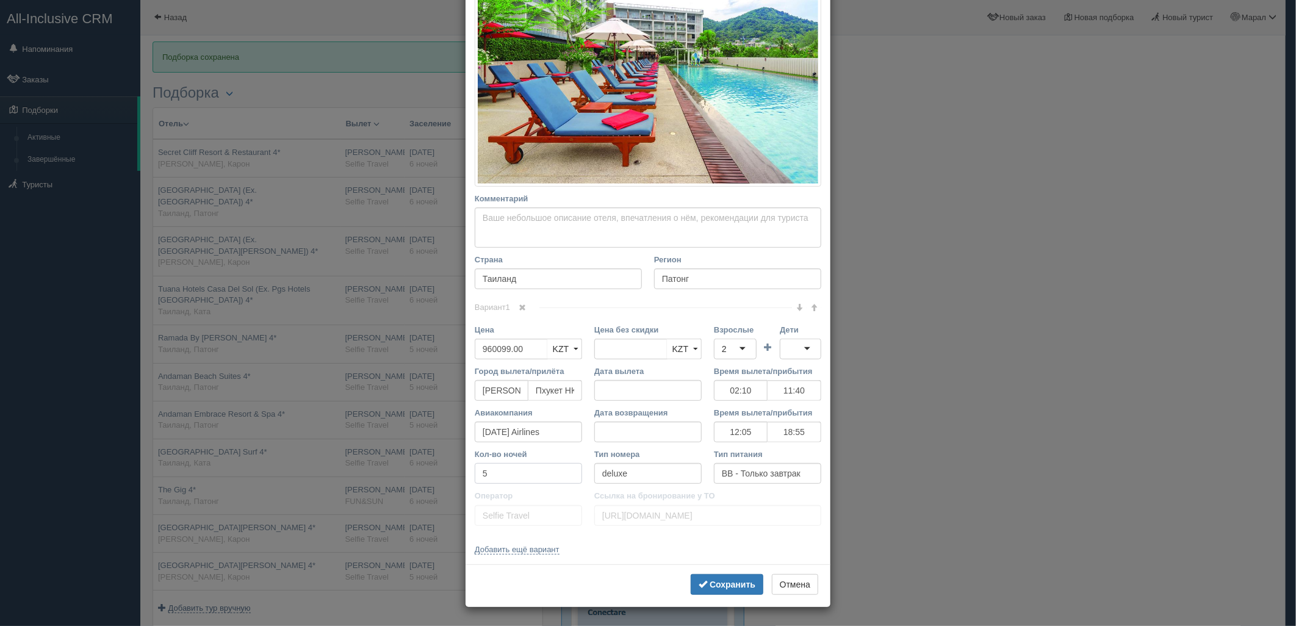
drag, startPoint x: 504, startPoint y: 480, endPoint x: 395, endPoint y: 486, distance: 109.9
click at [368, 479] on div "× Редактировать тур Название отеля Ramada By Wyndham Phuket Deevana 4* Ссылка н…" at bounding box center [648, 313] width 1296 height 626
type input "6"
click at [714, 589] on b "Сохранить" at bounding box center [732, 584] width 46 height 10
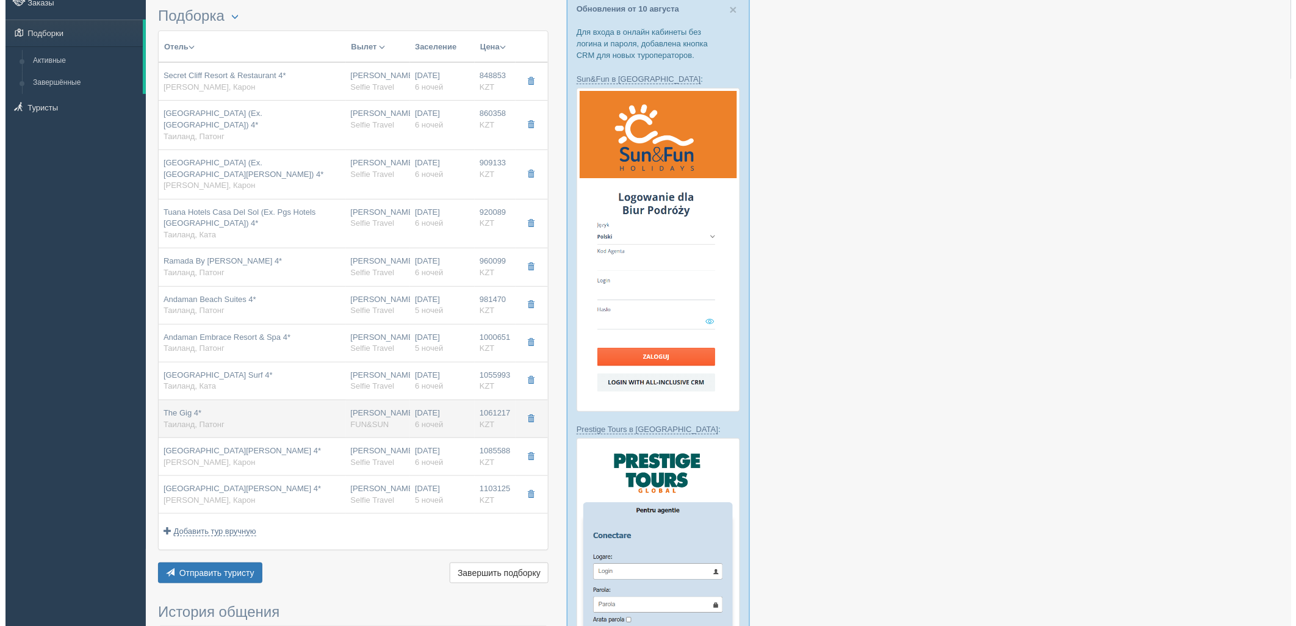
scroll to position [0, 0]
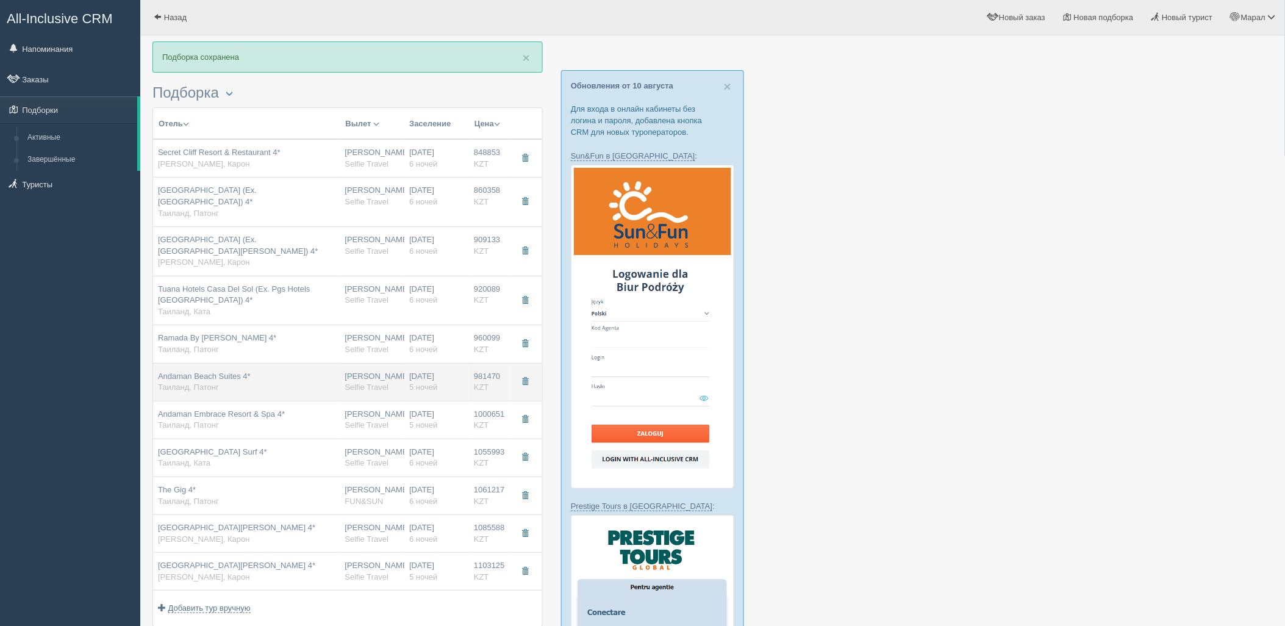
click at [397, 386] on td "Нурсултан Назарбаев NQZ Selfie Travel" at bounding box center [372, 382] width 65 height 38
type input "Andaman Beach Suites 4*"
type input "https://tophotels.ru/hotel/al9649"
type input "981470.00"
type input "02:10"
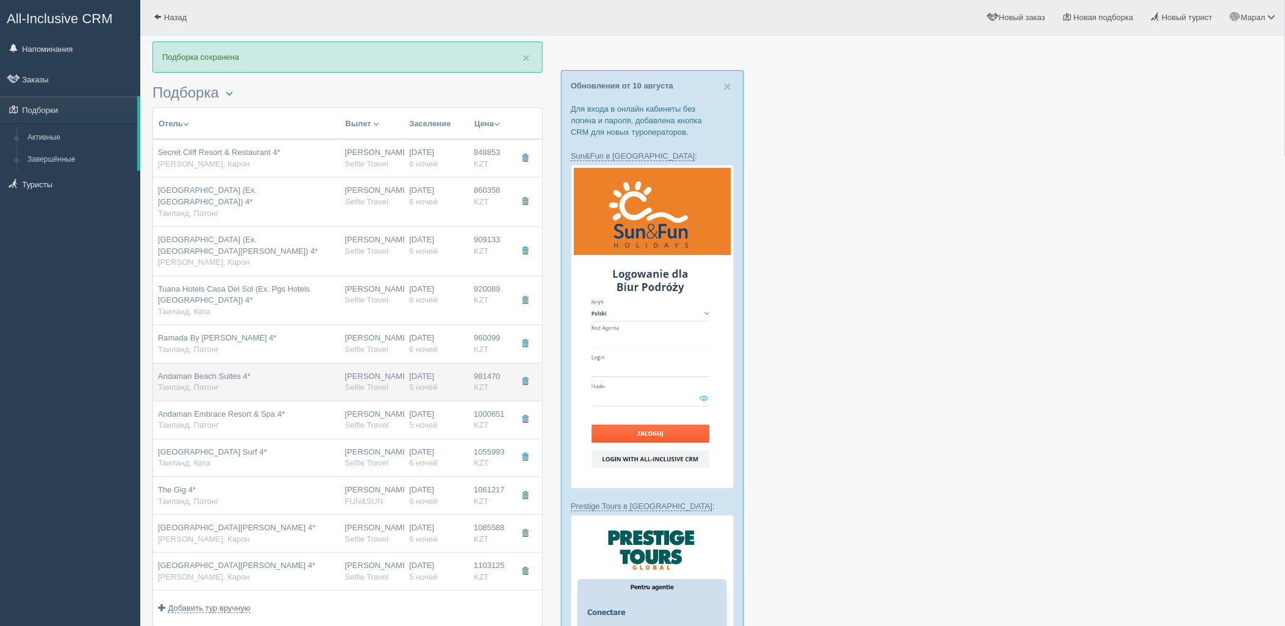
type input "11:40"
type input "12:05"
type input "18:55"
type input "5"
type input "superior city view"
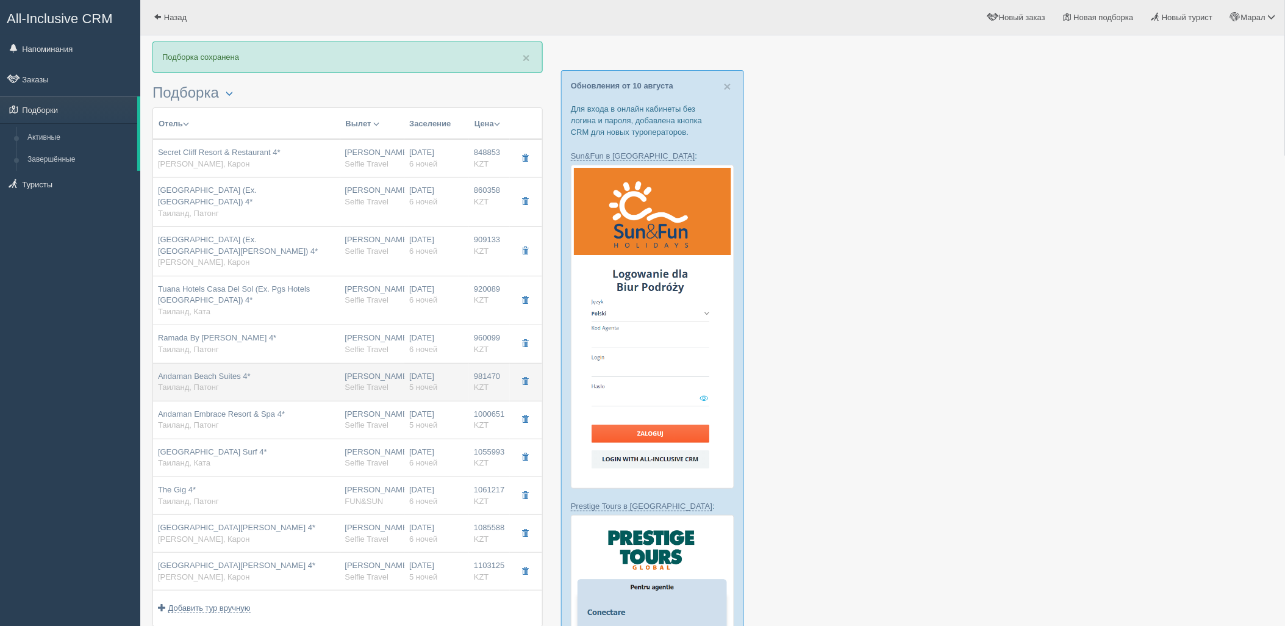
type input "https://tourvisor.ru/countries#!/hotel=andaman-beach-suites"
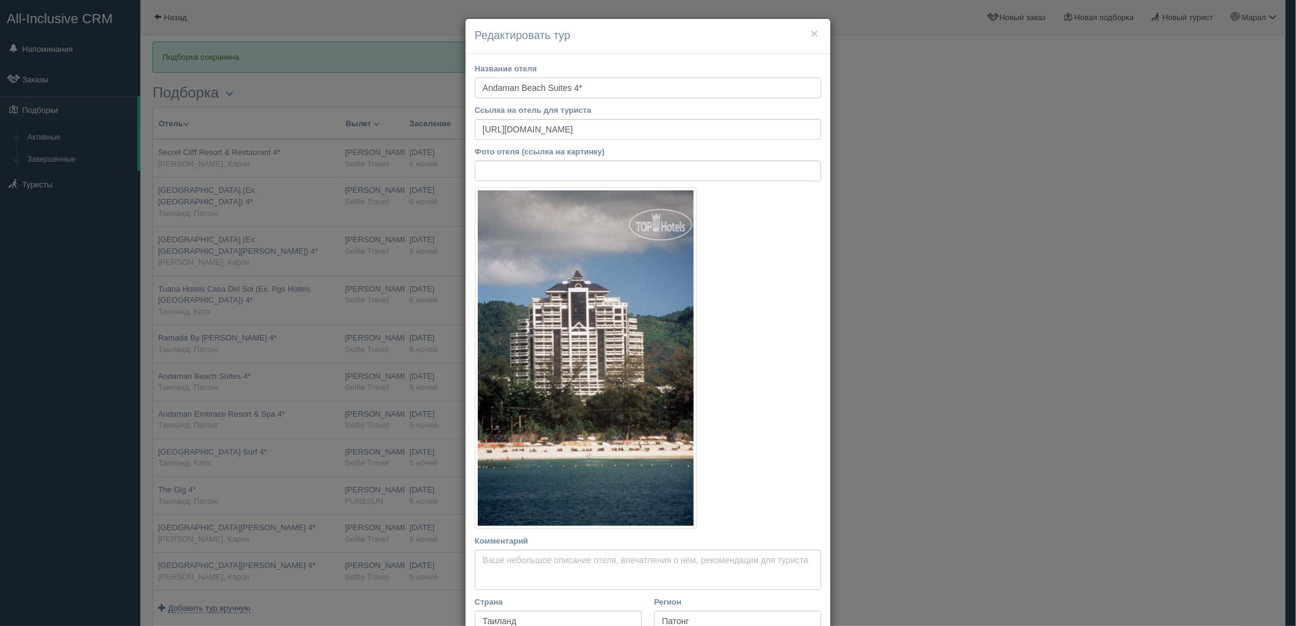
scroll to position [271, 0]
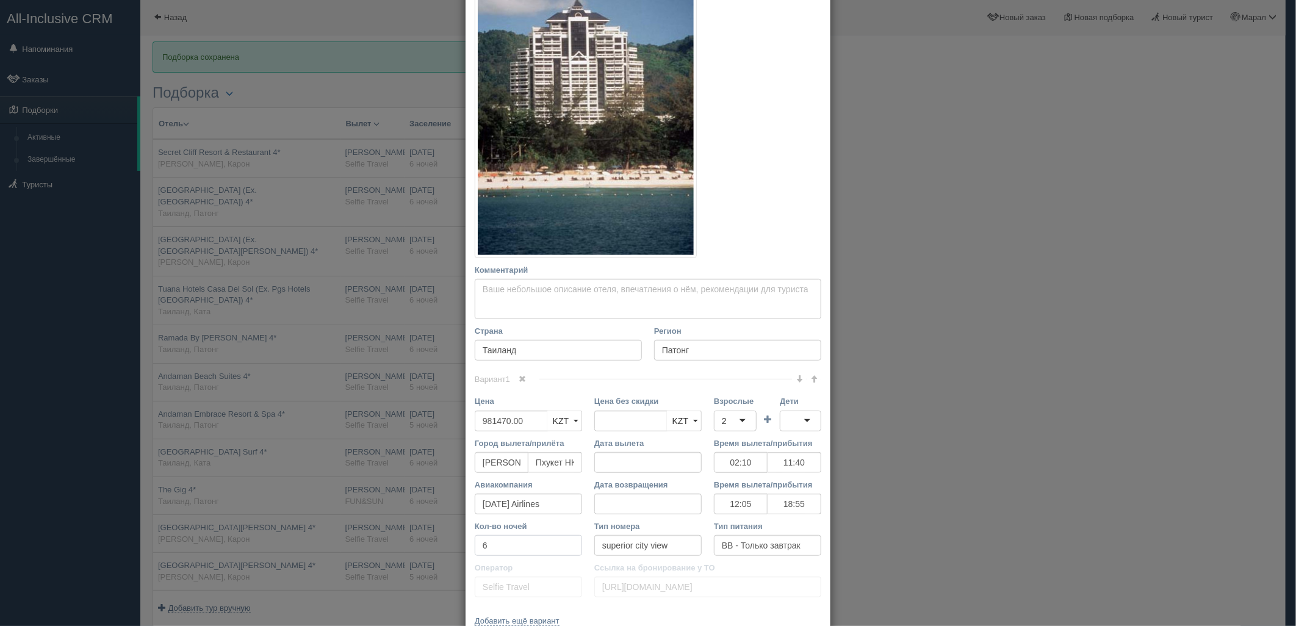
drag, startPoint x: 504, startPoint y: 541, endPoint x: 431, endPoint y: 543, distance: 72.6
click at [432, 543] on div "× Редактировать тур Название отеля Andaman Beach Suites 4* Ссылка на отель для …" at bounding box center [648, 313] width 1296 height 626
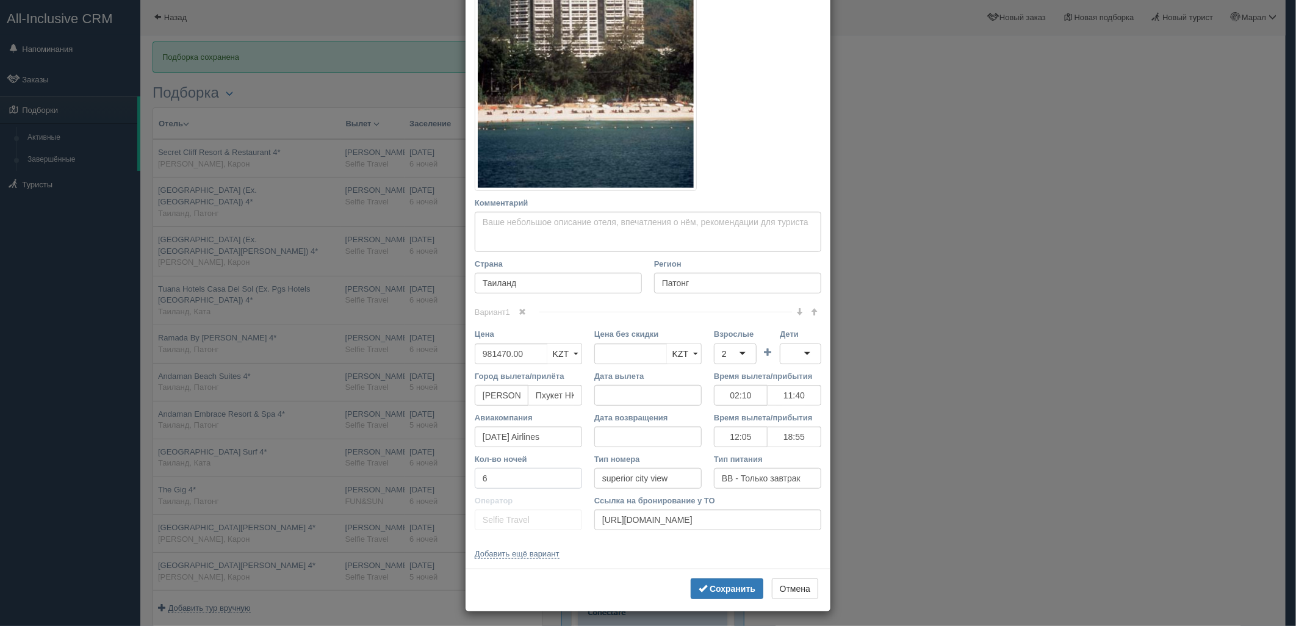
scroll to position [343, 0]
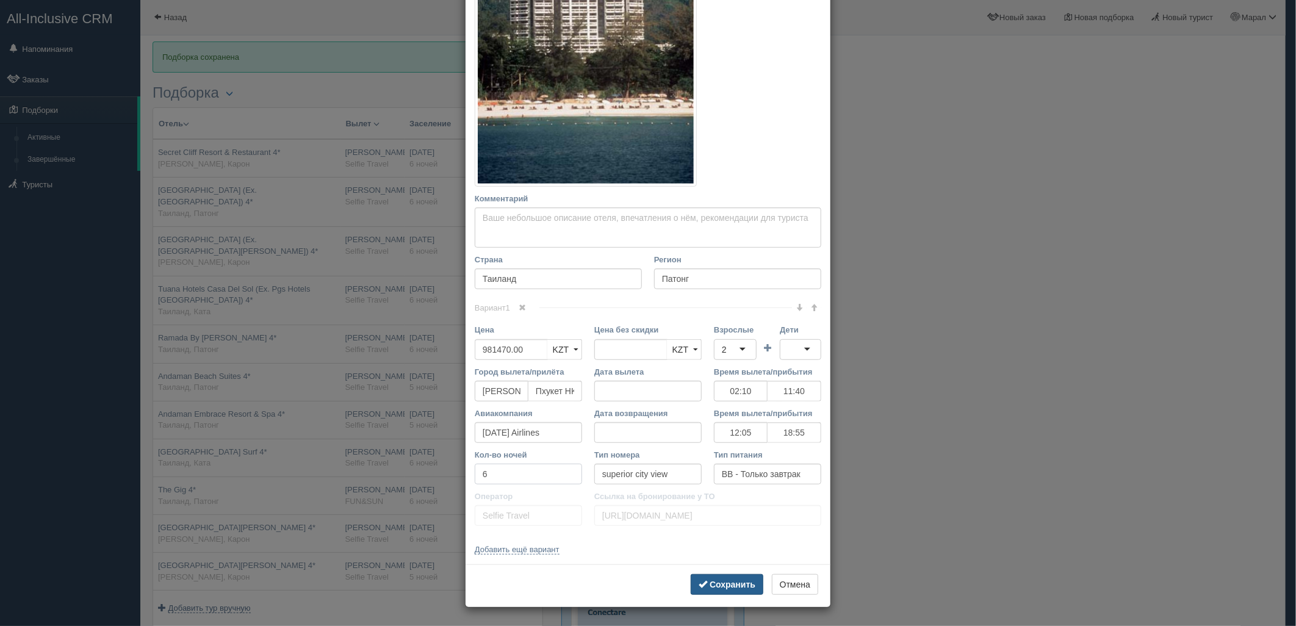
type input "6"
click at [730, 584] on b "Сохранить" at bounding box center [732, 584] width 46 height 10
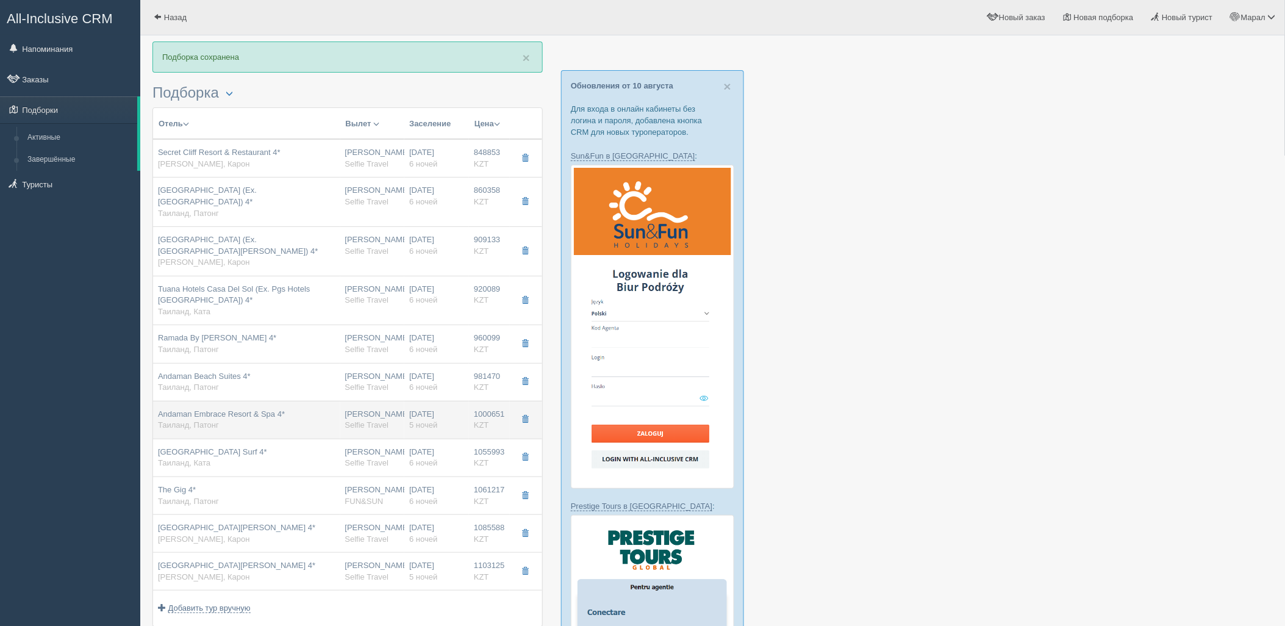
click at [387, 420] on span "Selfie Travel" at bounding box center [367, 424] width 44 height 9
type input "Andaman Embrace Resort & Spa 4*"
type input "https://tophotels.ru/hotel/al7473"
type input "1000651.00"
type input "02:10"
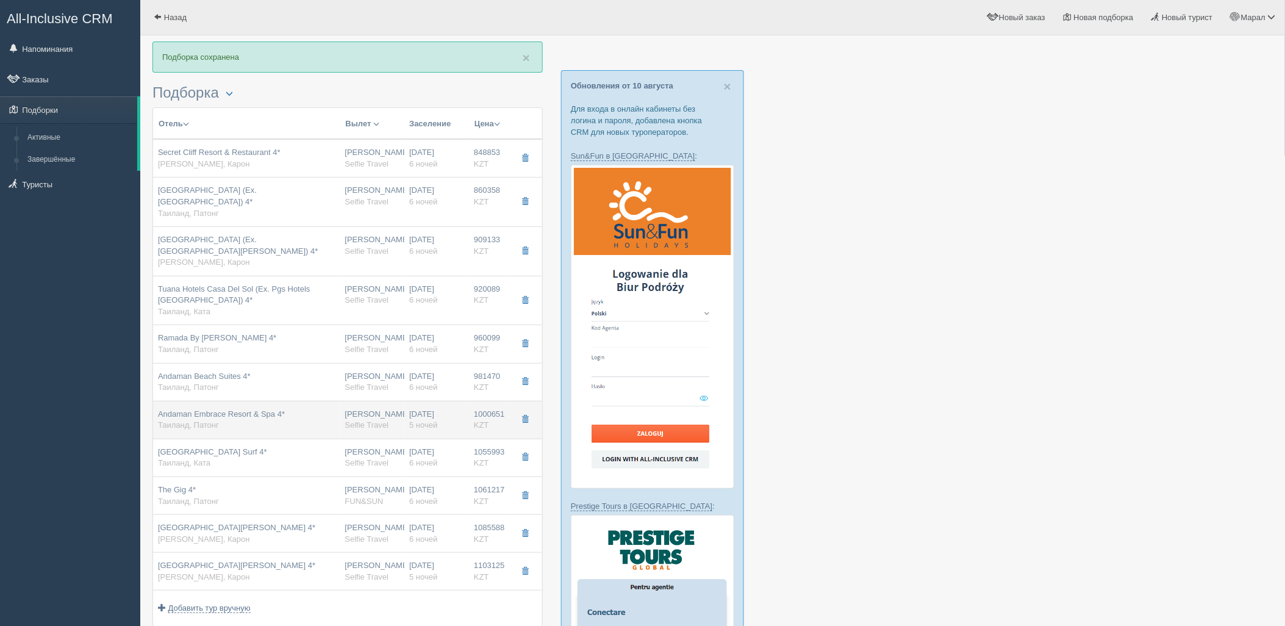
type input "11:40"
type input "12:05"
type input "18:55"
type input "5"
type input "andaman deluxe"
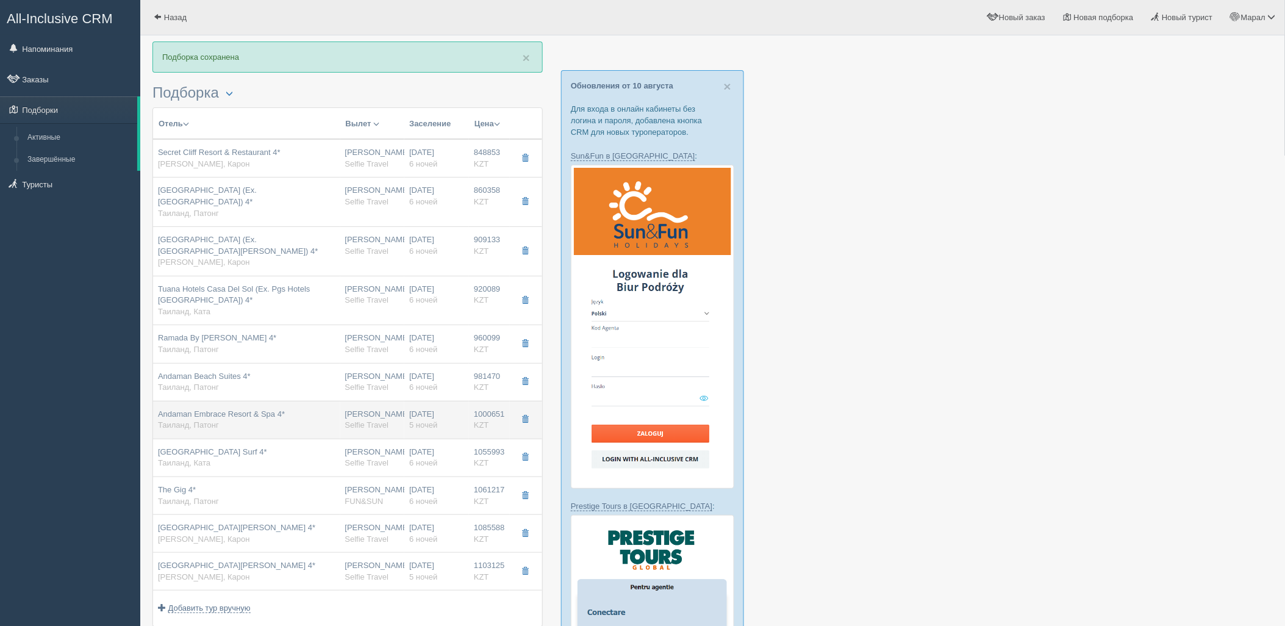
type input "https://tourvisor.ru/countries#!/hotel=club-andaman-beach-resort"
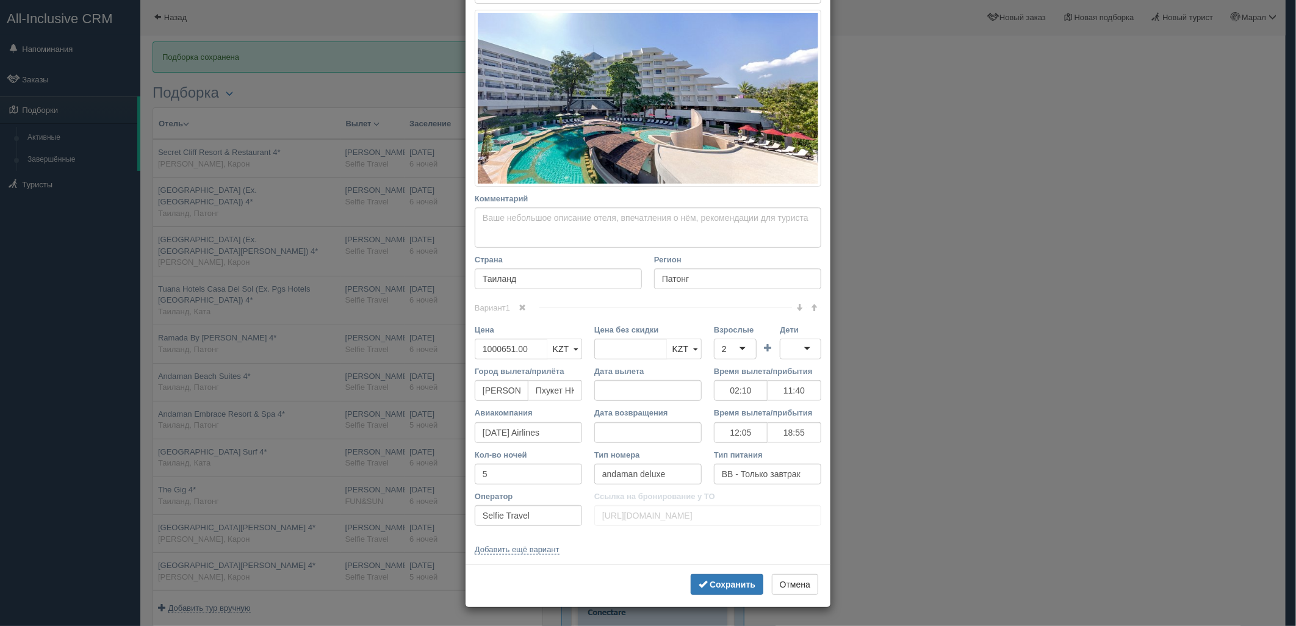
scroll to position [178, 0]
drag, startPoint x: 485, startPoint y: 479, endPoint x: 633, endPoint y: 566, distance: 171.2
click at [417, 474] on div "× Редактировать тур Название отеля Andaman Embrace Resort & Spa 4* Ссылка на от…" at bounding box center [648, 313] width 1296 height 626
type input "6"
click at [714, 578] on button "Сохранить" at bounding box center [727, 584] width 73 height 21
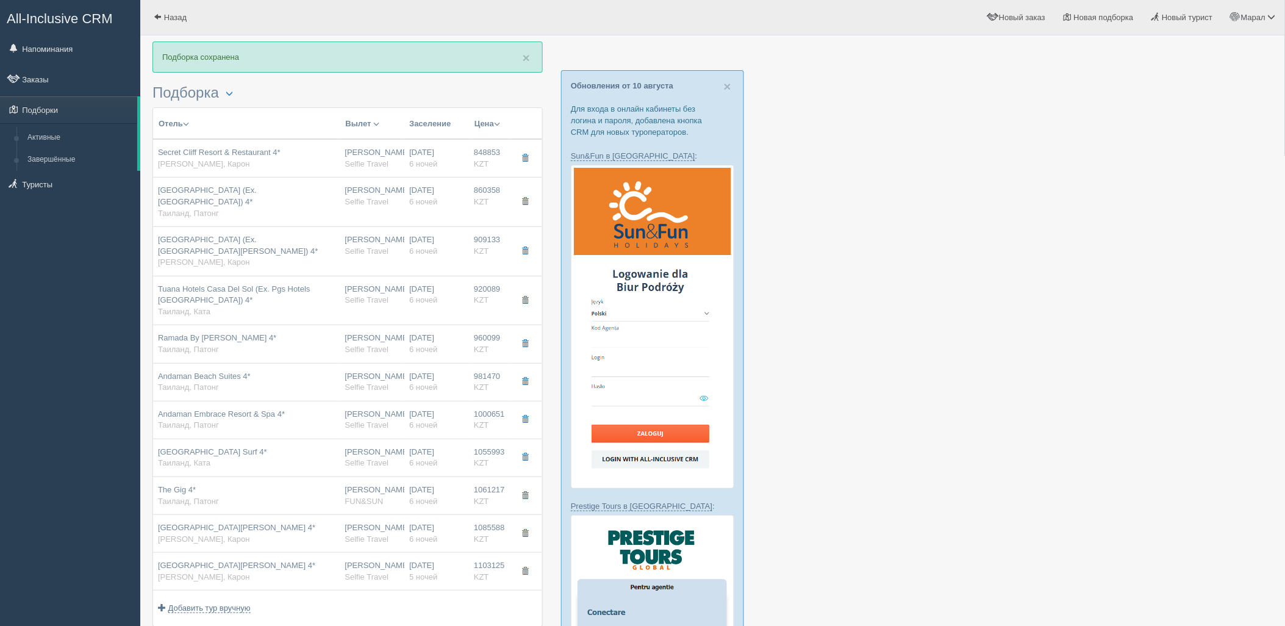
click at [382, 458] on span "Selfie Travel" at bounding box center [367, 462] width 44 height 9
type input "Sugar Marina Resort Surf 4*"
type input "https://tophotels.ru/hotel/al159820"
type input "Ката"
type input "1055993.00"
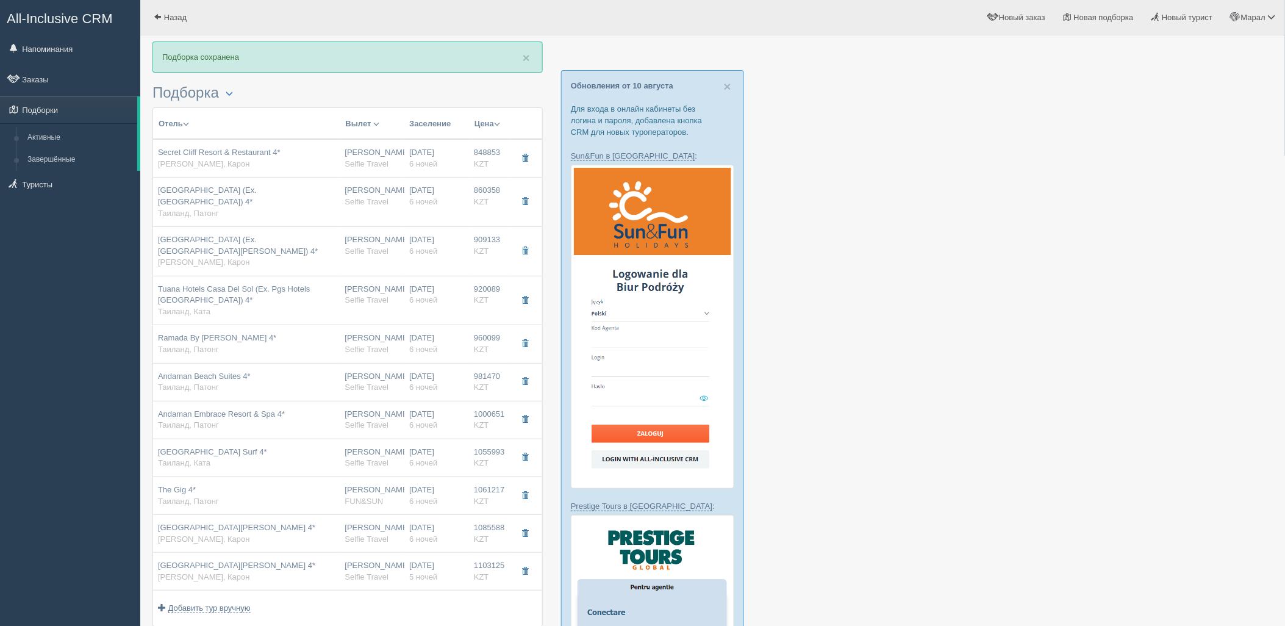
type input "02:10"
type input "11:40"
type input "12:05"
type input "18:55"
type input "deluxe"
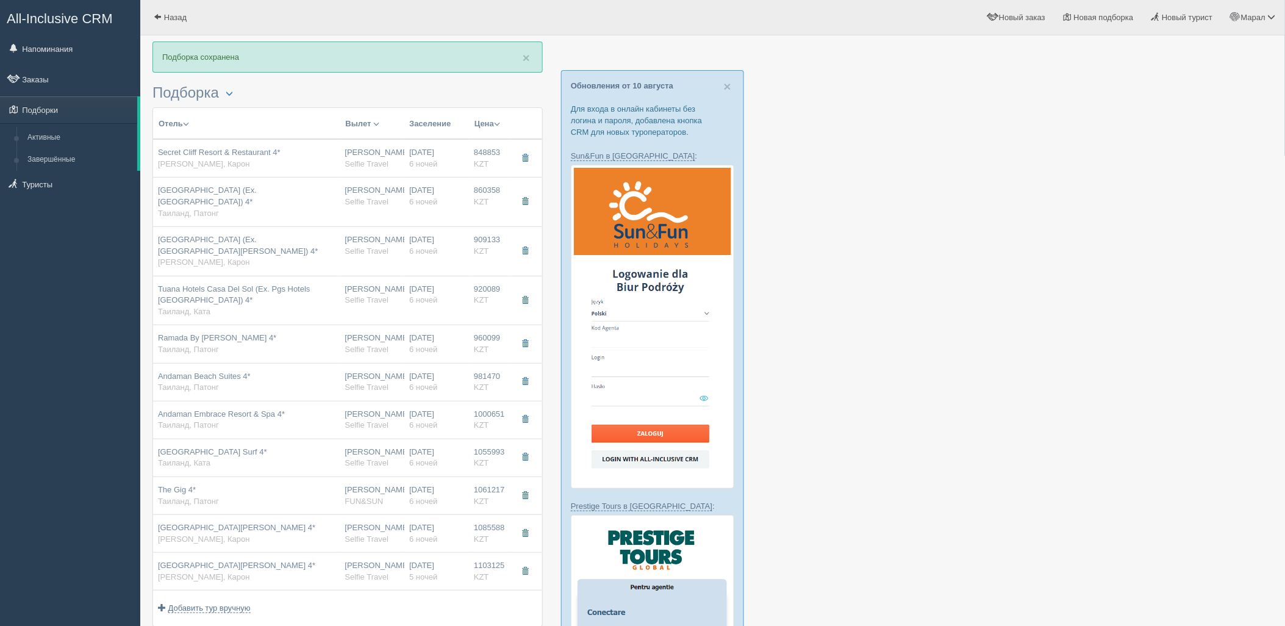
type input "https://tourvisor.ru/countries#!/hotel=sugar-marina-resort-surf"
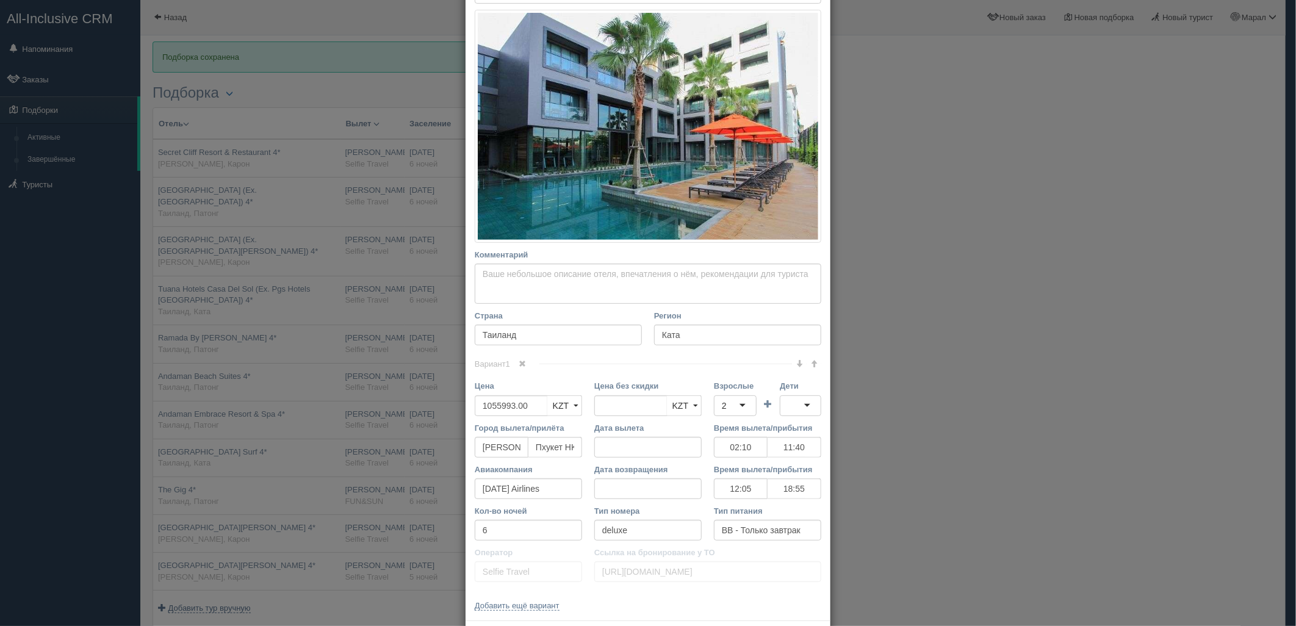
click at [387, 460] on div "× Редактировать тур Название отеля Sugar Marina Resort Surf 4* Ссылка на отель …" at bounding box center [648, 313] width 1296 height 626
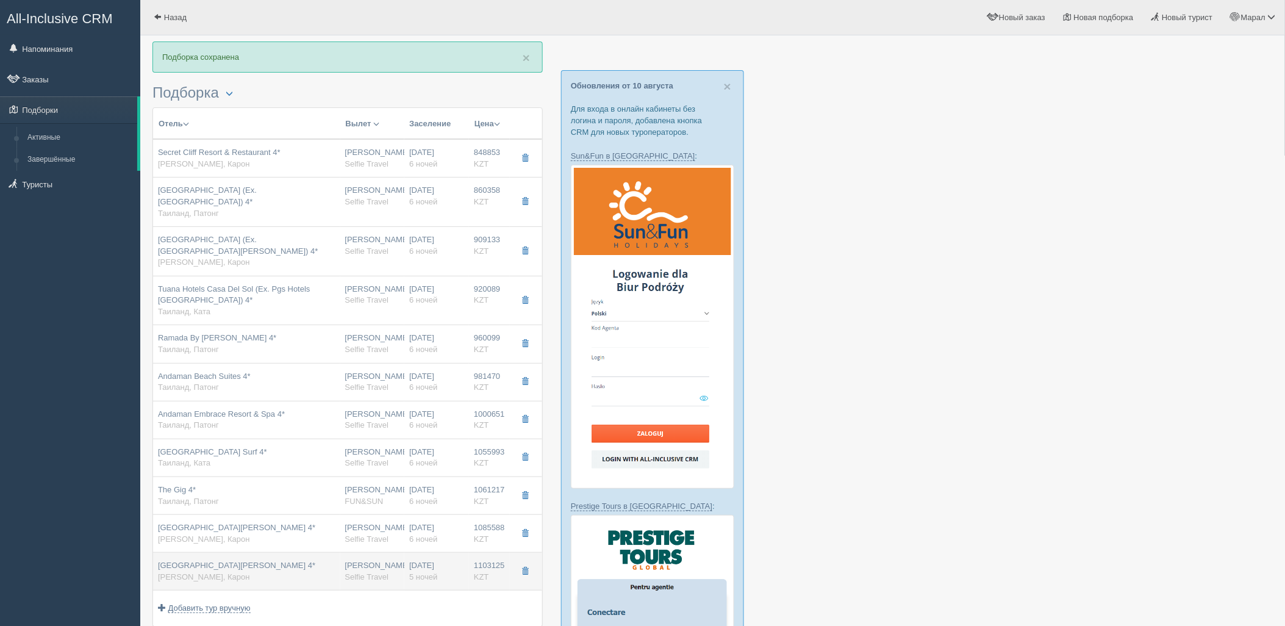
drag, startPoint x: 391, startPoint y: 564, endPoint x: 401, endPoint y: 553, distance: 14.2
click at [412, 560] on div "06.11.2025 5 ночей" at bounding box center [436, 571] width 55 height 23
type input "Centara Karon Resort 4*"
type input "https://www.tripadvisor.ru/Hotel_Review-g1215780-d609715-Reviews-Centara_Karon_…"
type input "Карон"
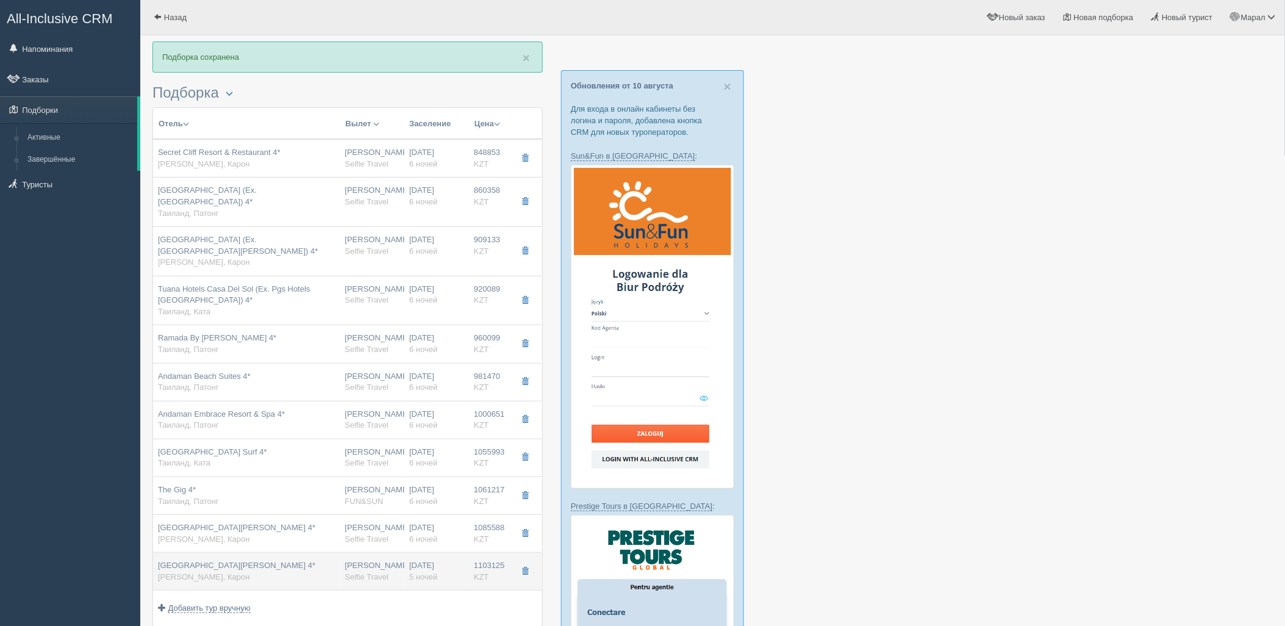
type input "1103125.00"
type input "02:10"
type input "11:40"
type input "12:05"
type input "18:55"
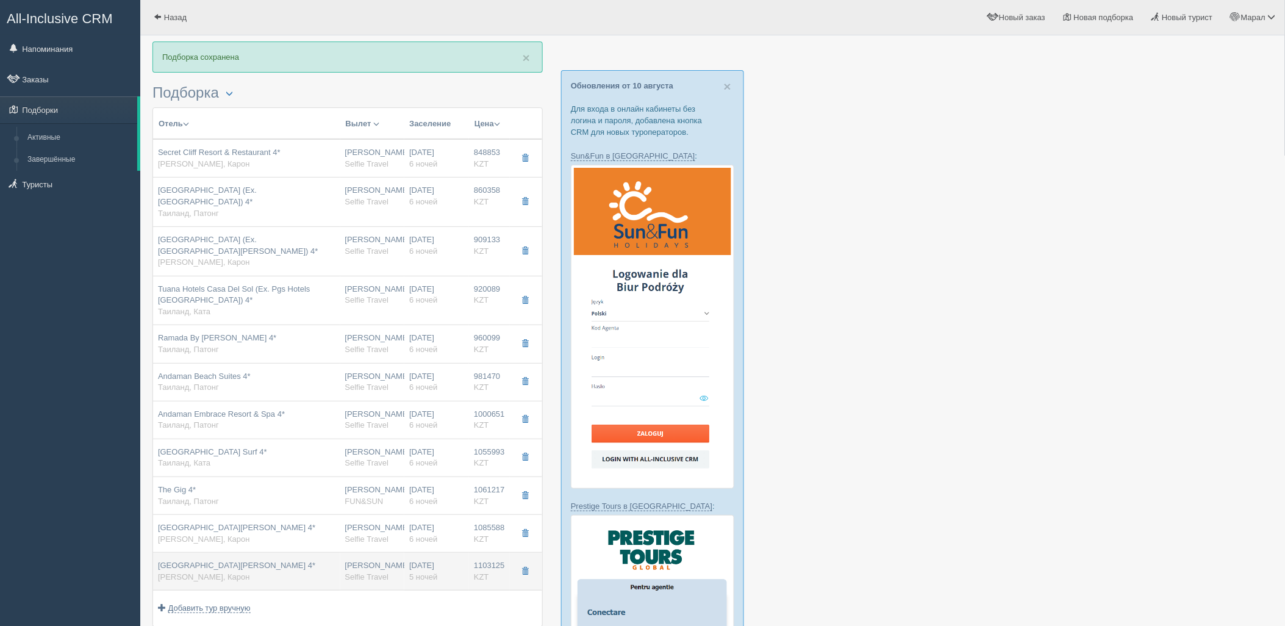
type input "5"
type input "deluxe pool view"
type input "https://tourvisor.ru/countries#!/hotel=centara-karon-resort"
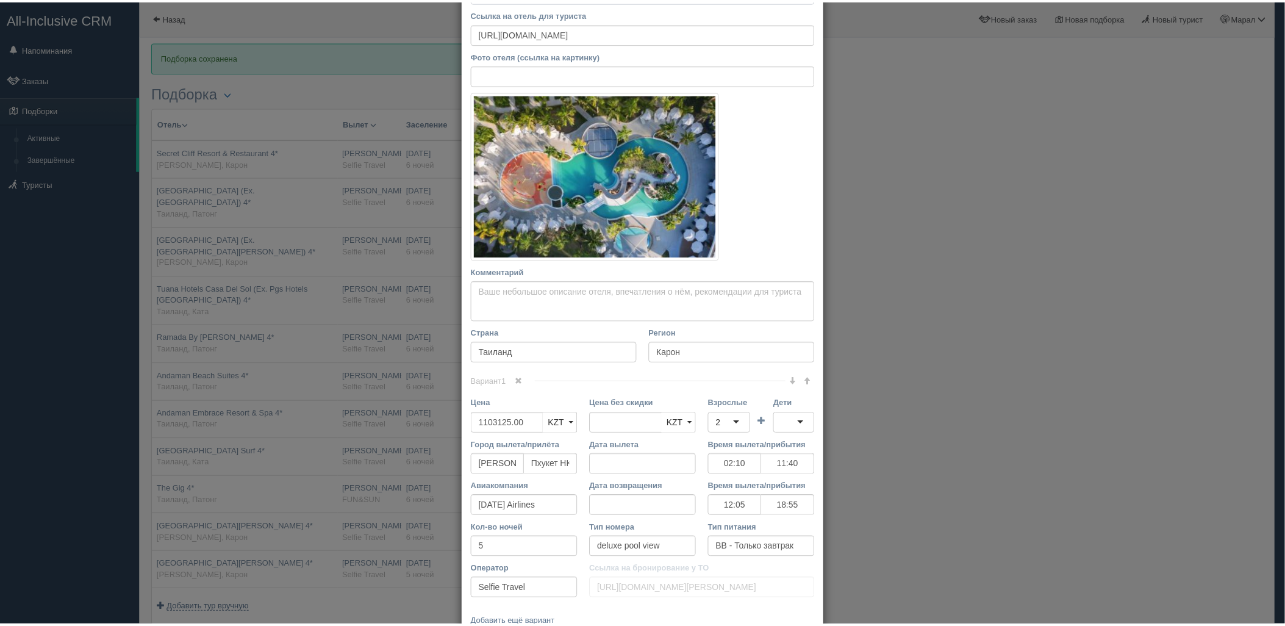
scroll to position [170, 0]
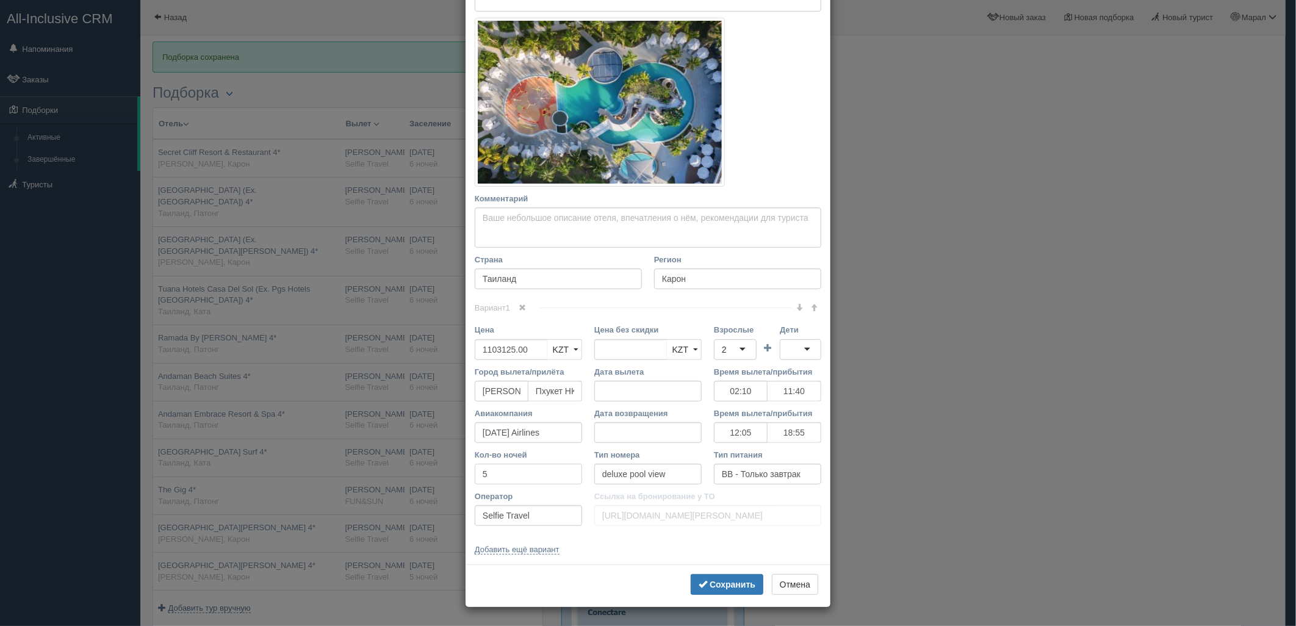
drag, startPoint x: 468, startPoint y: 471, endPoint x: 512, endPoint y: 521, distance: 66.6
click at [427, 478] on div "× Редактировать тур Название отеля Centara Karon Resort 4* Ссылка на отель для …" at bounding box center [648, 313] width 1296 height 626
type input "6"
click at [716, 584] on b "Сохранить" at bounding box center [732, 584] width 46 height 10
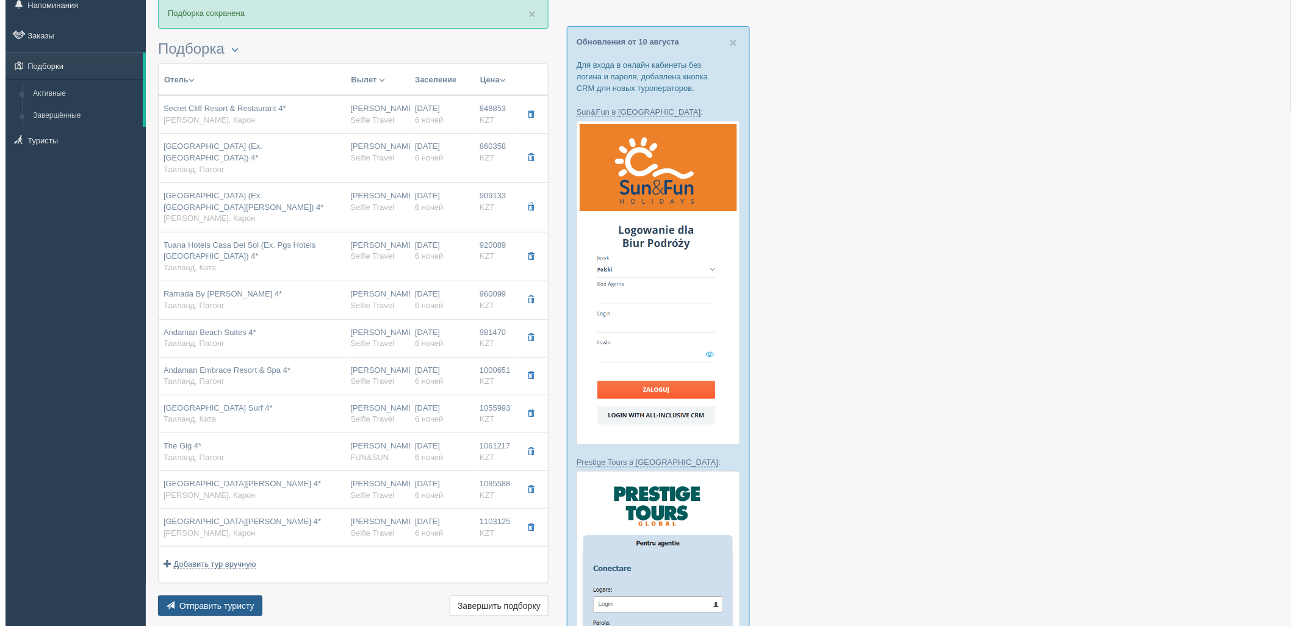
scroll to position [68, 0]
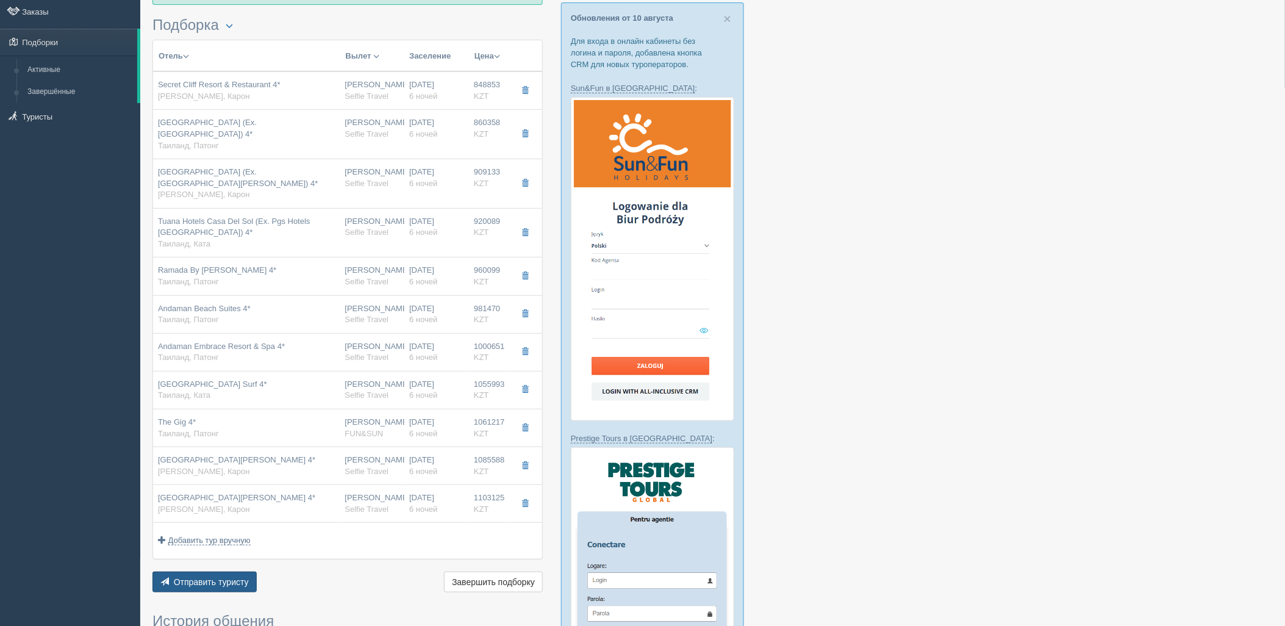
click at [204, 577] on span "Отправить туристу" at bounding box center [211, 582] width 75 height 10
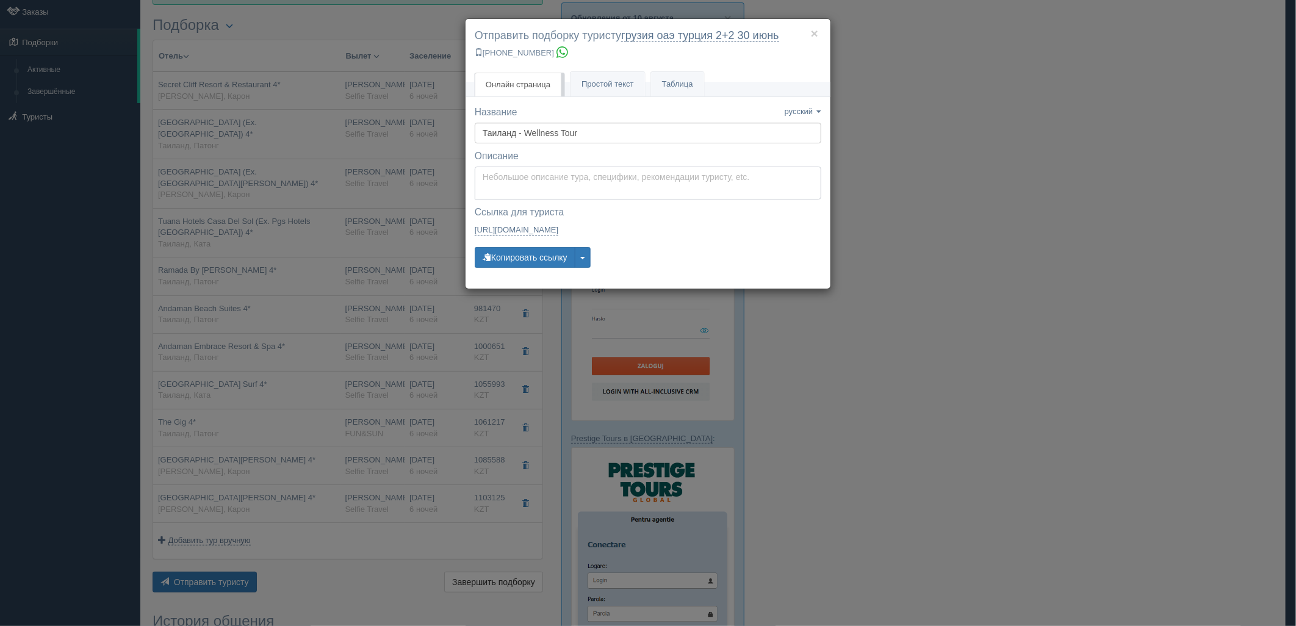
type textarea "Здравствуйте! Ниже представлены варианты туров для Вас. Для просмотра описания …"
click at [558, 187] on textarea "Здравствуйте! Ниже представлены варианты туров для Вас. Для просмотра описания …" at bounding box center [648, 183] width 346 height 33
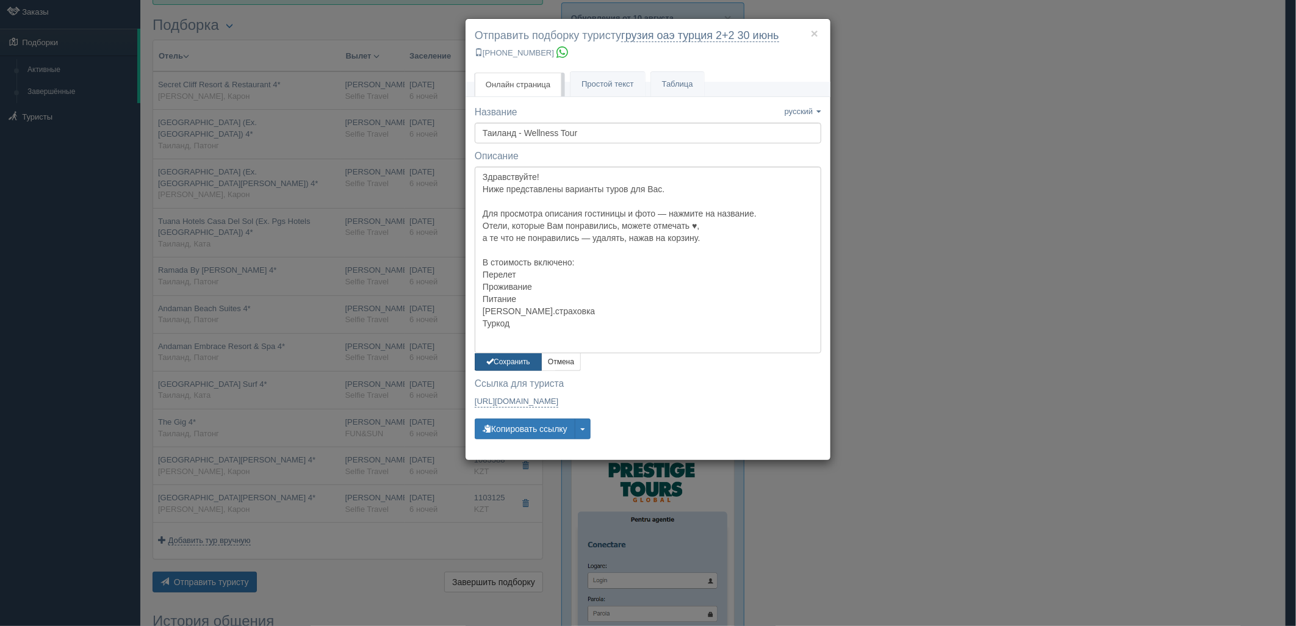
click at [489, 367] on button "Сохранить" at bounding box center [508, 362] width 67 height 18
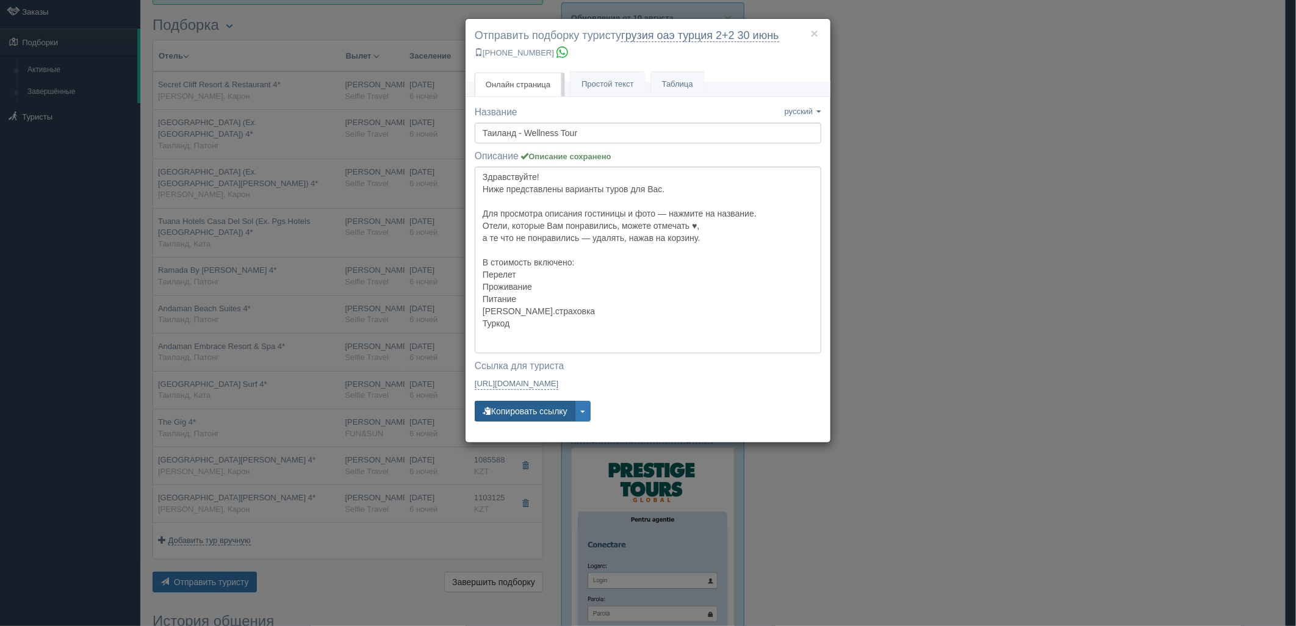
click at [514, 401] on button "Копировать ссылку" at bounding box center [525, 411] width 101 height 21
click at [515, 401] on button "Копировать ссылку" at bounding box center [525, 411] width 101 height 21
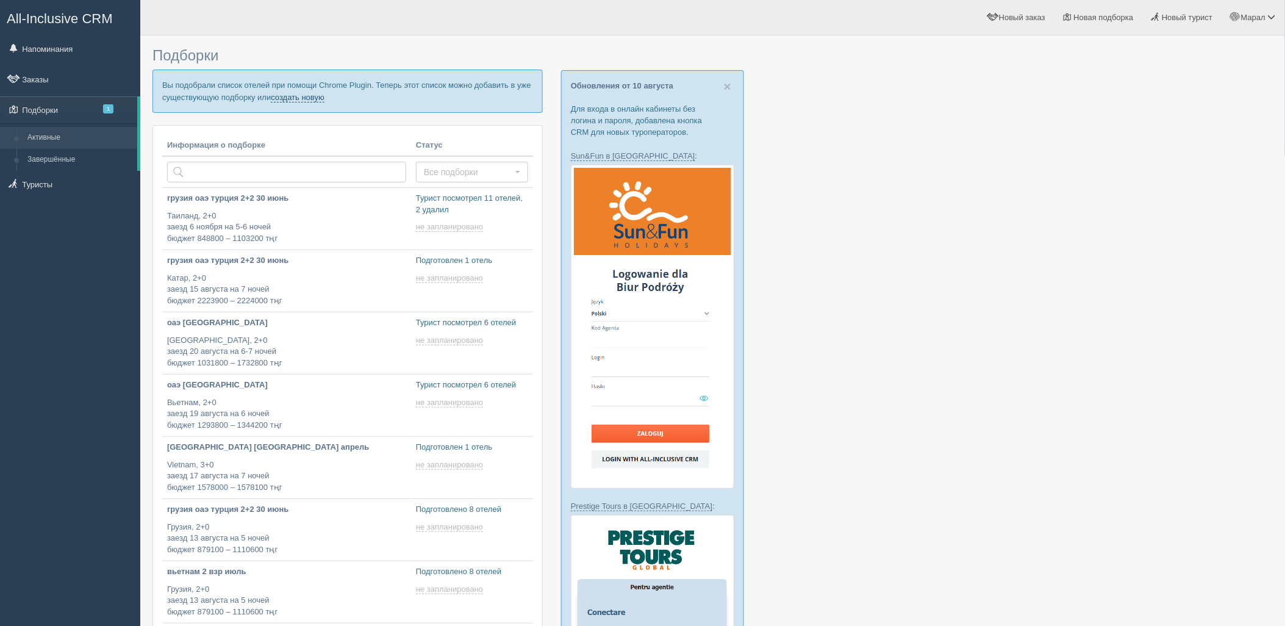
click at [298, 95] on link "создать новую" at bounding box center [298, 98] width 54 height 10
type input "[DATE] 14:00"
type input "2025-08-11 12:40"
type input "2025-08-11 12:30"
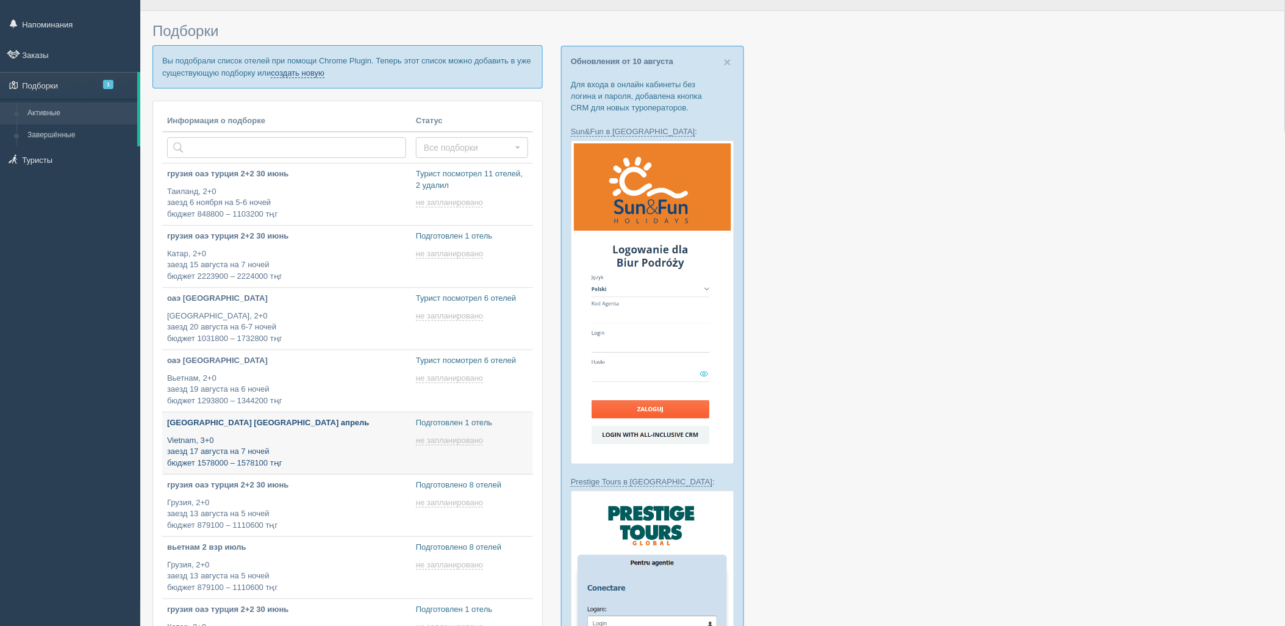
type input "2025-08-11 12:30"
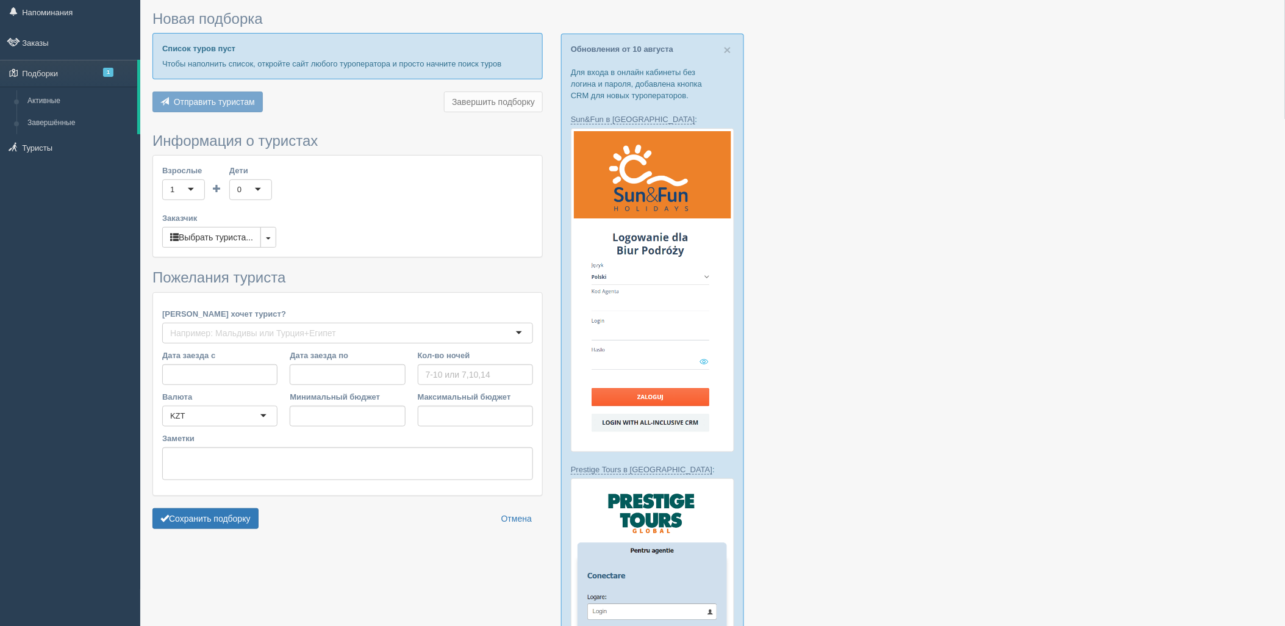
type input "7"
type input "2089000"
type input "2089100"
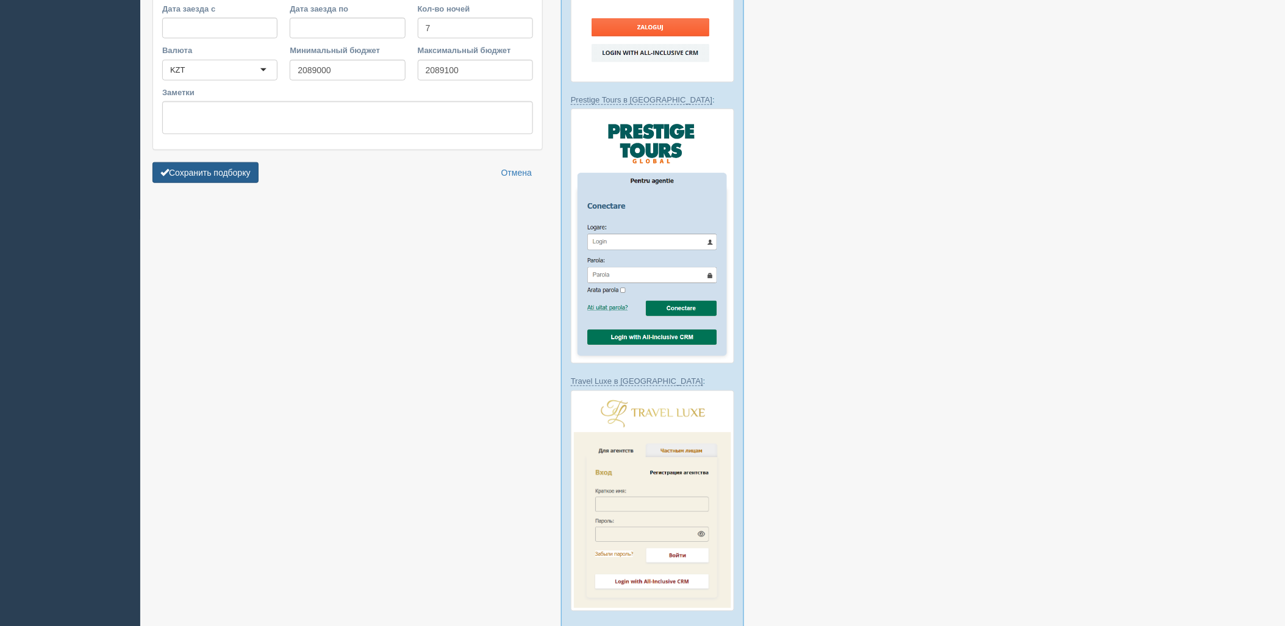
click at [220, 179] on button "Сохранить подборку" at bounding box center [205, 172] width 106 height 21
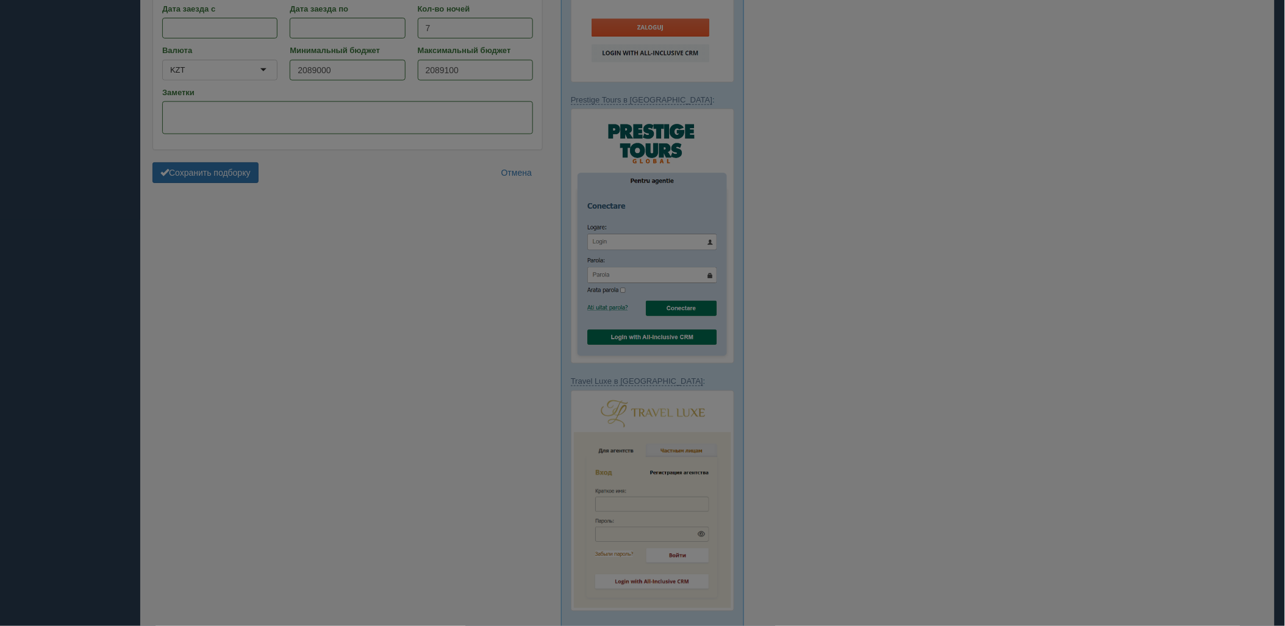
scroll to position [266, 0]
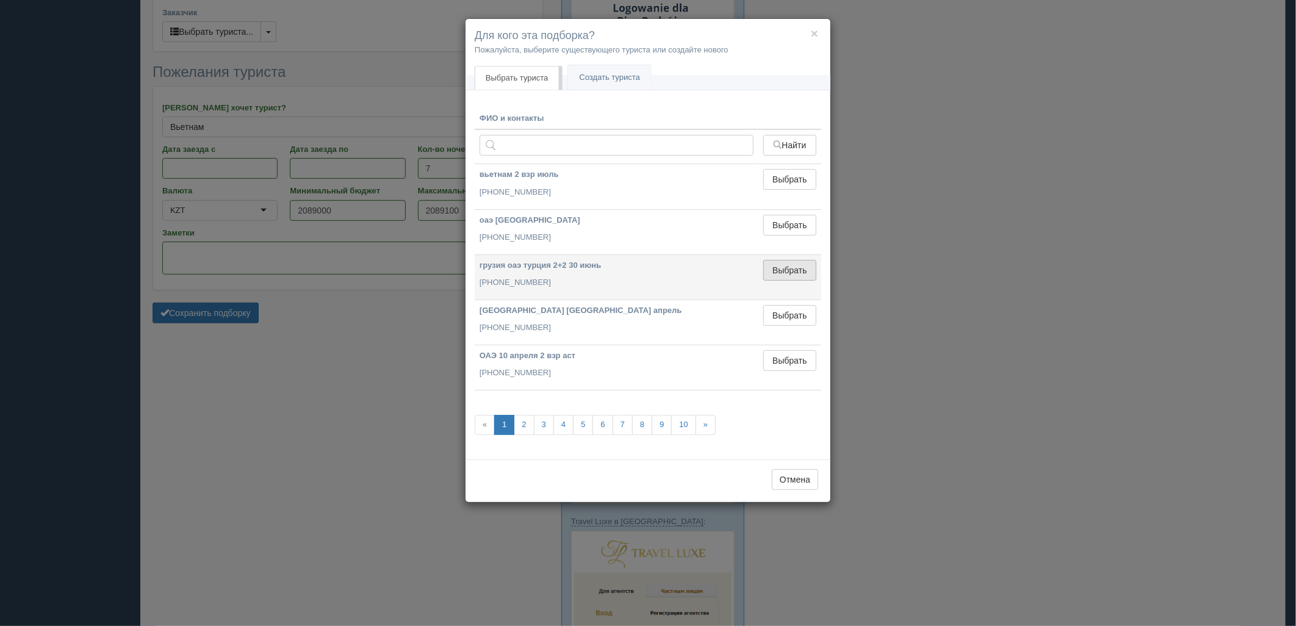
drag, startPoint x: 794, startPoint y: 271, endPoint x: 228, endPoint y: 346, distance: 570.5
click at [793, 271] on button "Выбрать" at bounding box center [789, 270] width 53 height 21
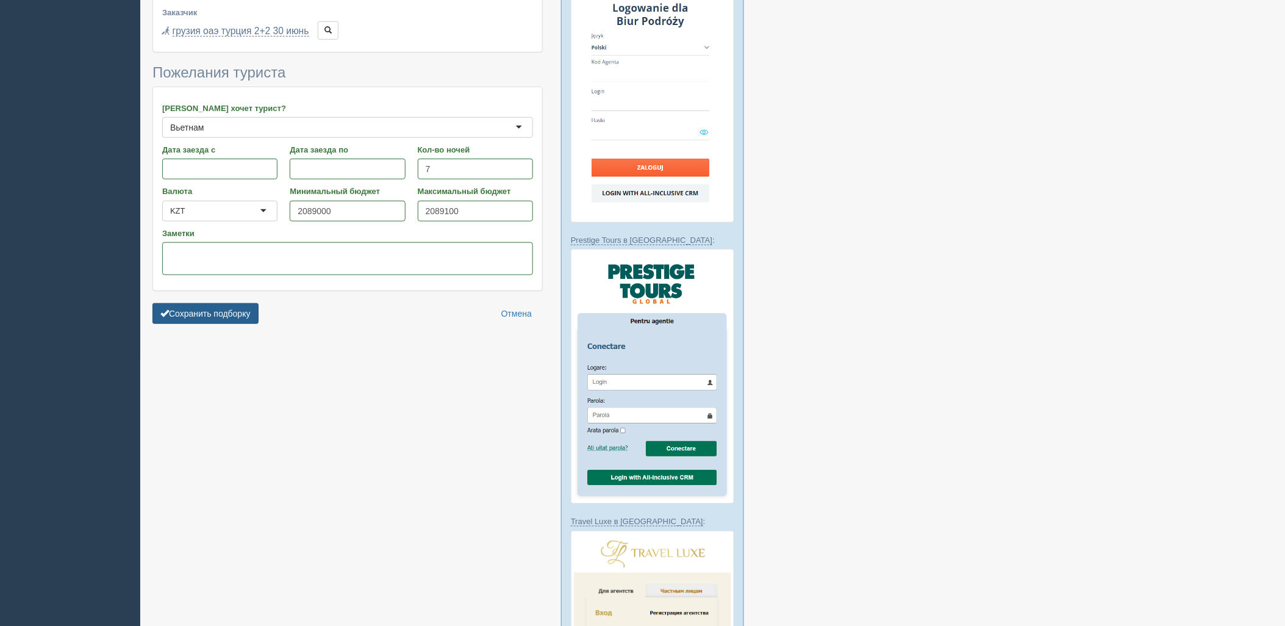
click button "Сохранить подборку"
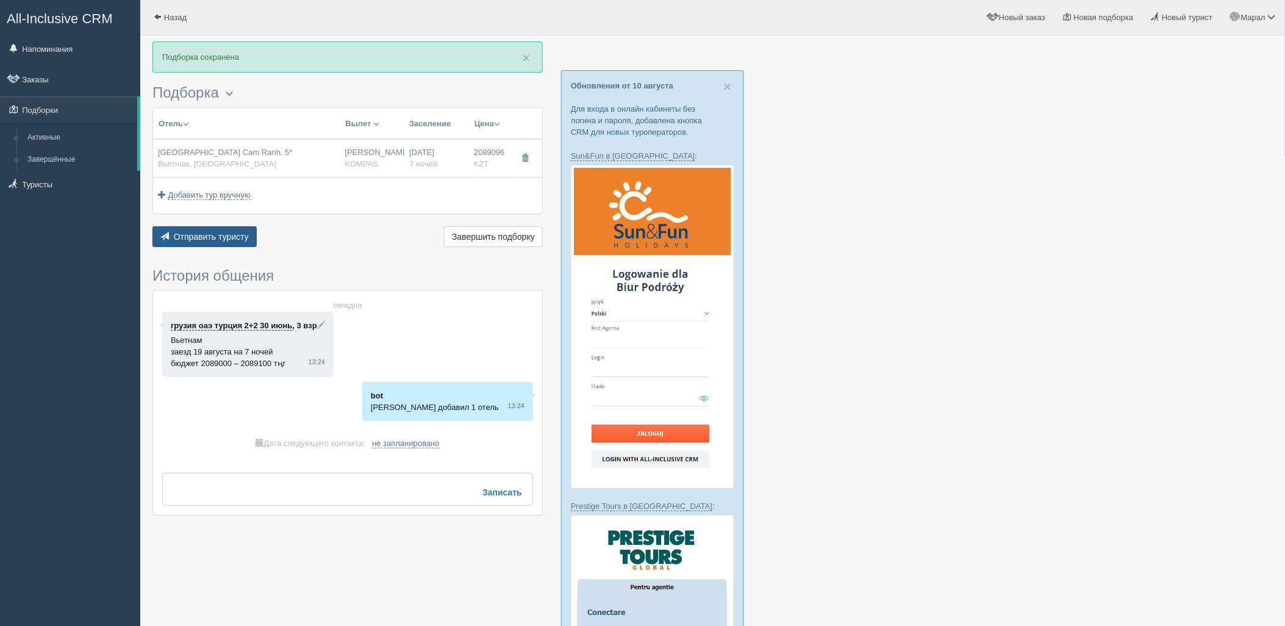
click at [243, 235] on span "Отправить туристу" at bounding box center [211, 237] width 75 height 10
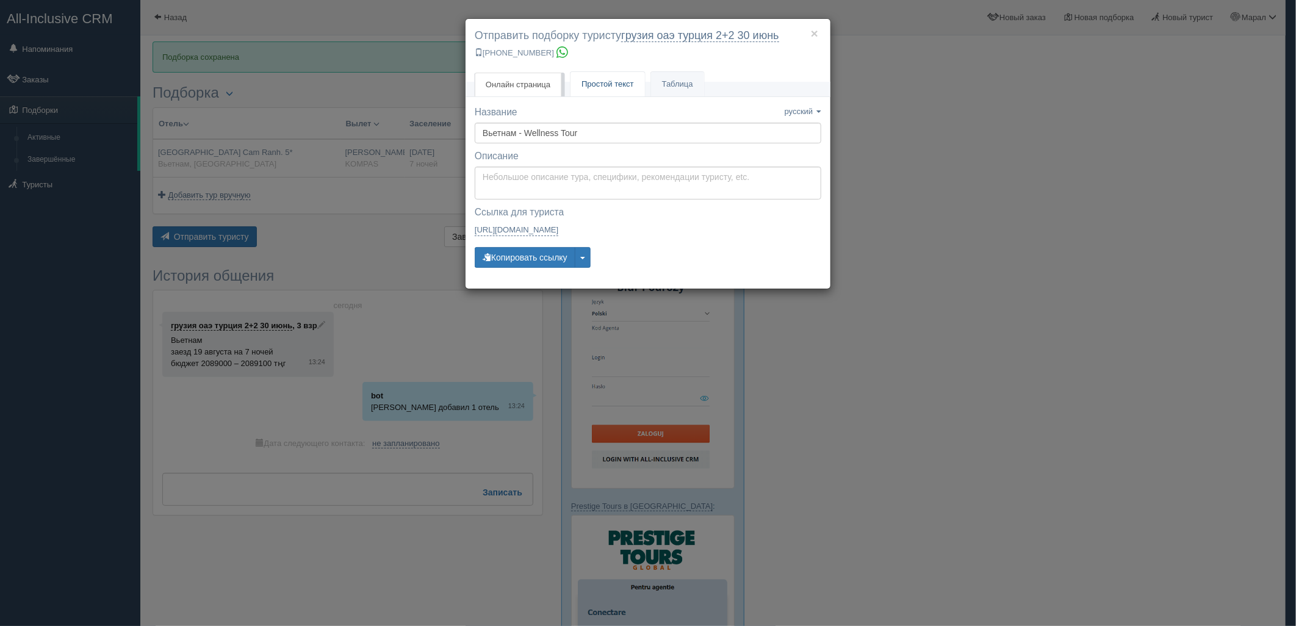
click at [640, 79] on link "Простой текст Текст" at bounding box center [607, 84] width 74 height 25
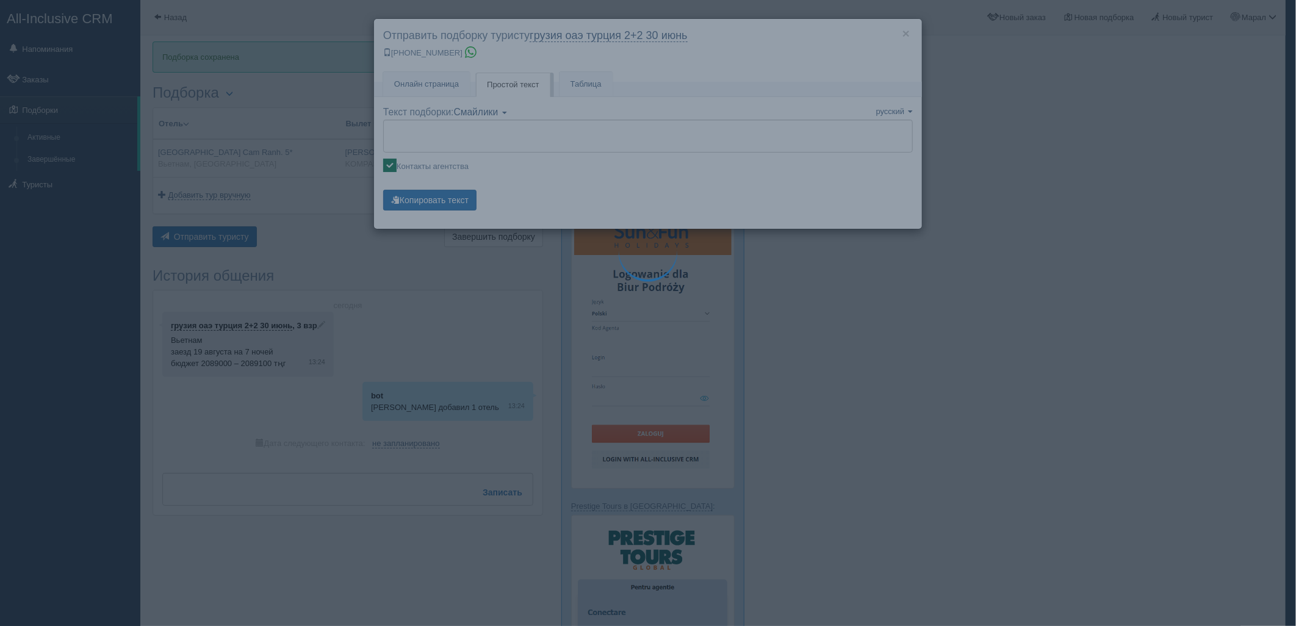
type textarea "🌞 Добрый день! Предлагаем Вам рассмотреть следующие варианты: 🌎 Вьетнам, Камран…"
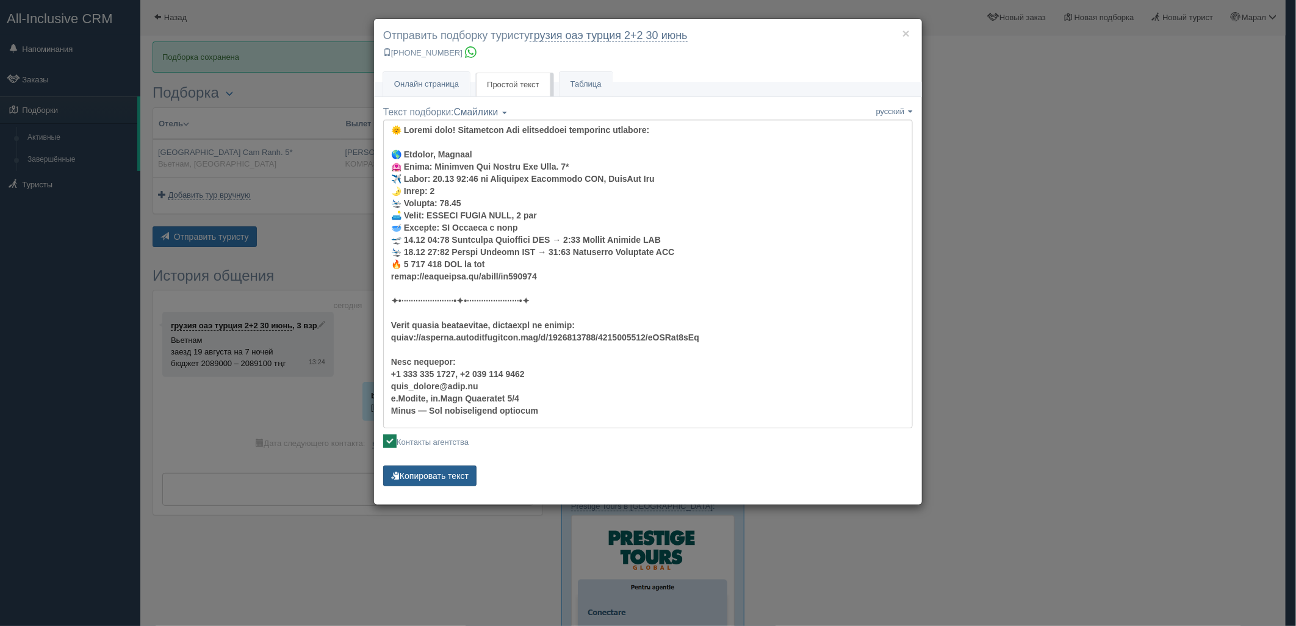
click at [434, 475] on button "Копировать текст" at bounding box center [429, 475] width 93 height 21
click at [993, 186] on div "× Отправить подборку туристу грузия оаэ турция 2+2 30 июнь +7 701 880 5580 Онла…" at bounding box center [648, 313] width 1296 height 626
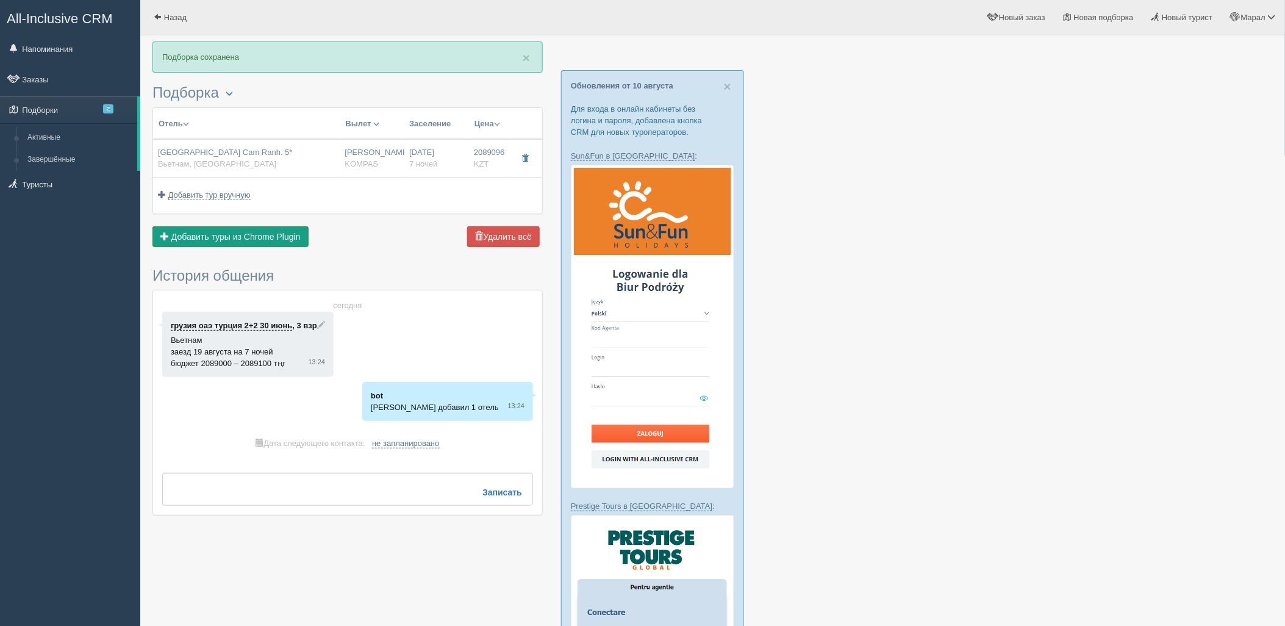
click at [272, 235] on span "Добавить туры из Chrome Plugin" at bounding box center [235, 237] width 129 height 10
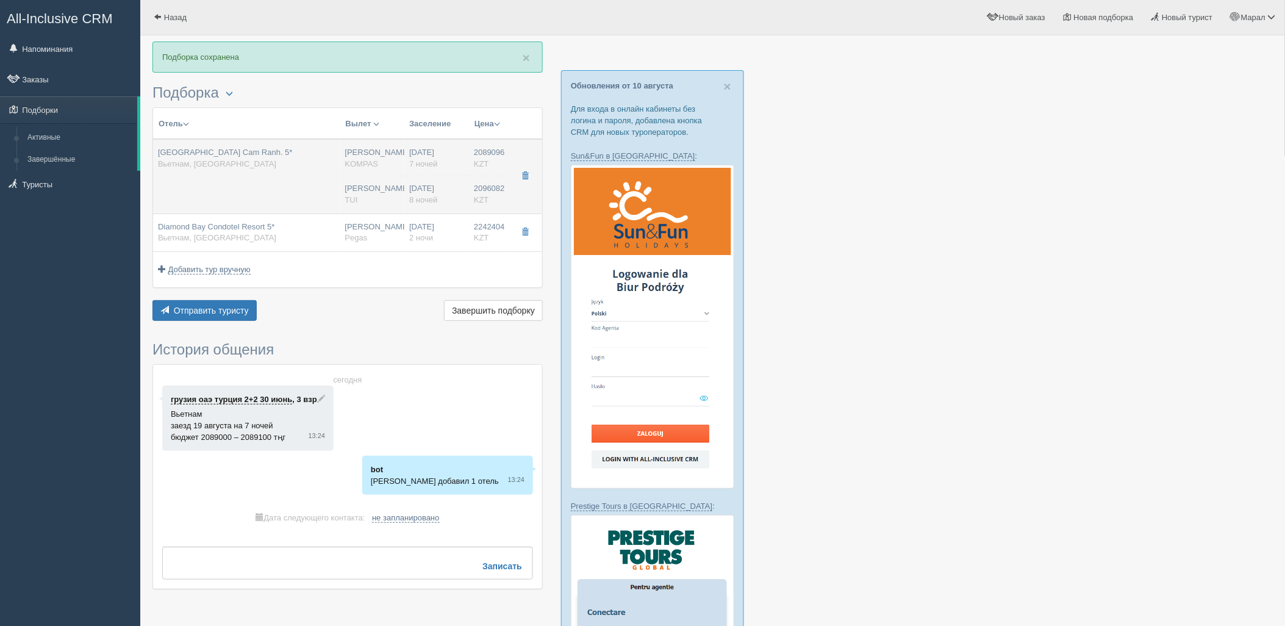
click at [444, 167] on div "19.08.2025 7 ночей" at bounding box center [436, 158] width 55 height 23
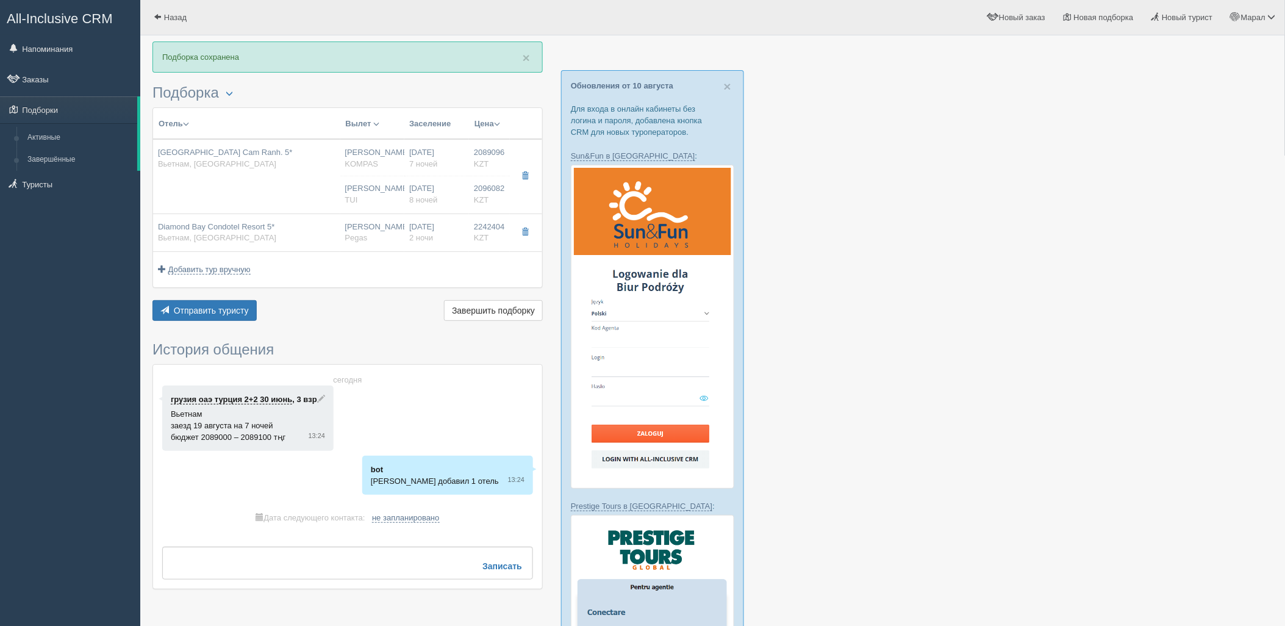
type input "[GEOGRAPHIC_DATA] Cam Ranh. 5*"
type input "https://tophotels.ru/hotel/al320358"
type input "Вьетнам"
type input "Камрань"
type input "2089096.00"
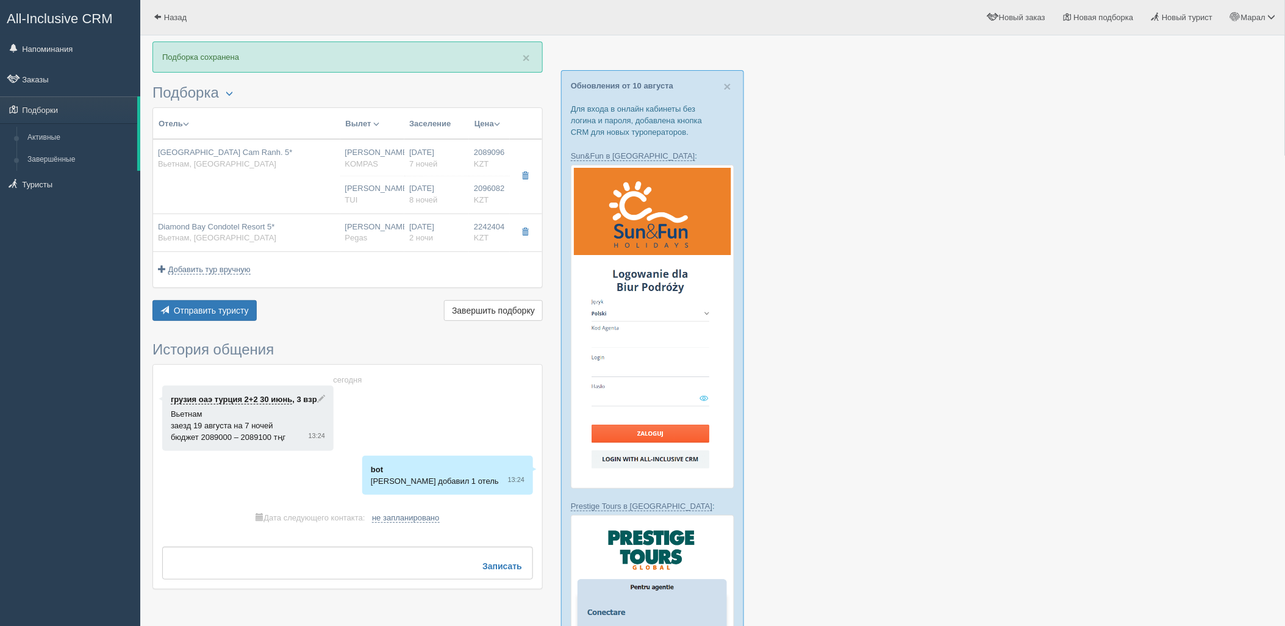
type input "Нурсултан Назарбаев NQZ"
type input "Нячанг Камрань CXR"
type input "20:25"
type input "06:25"
type input "VietJet Air"
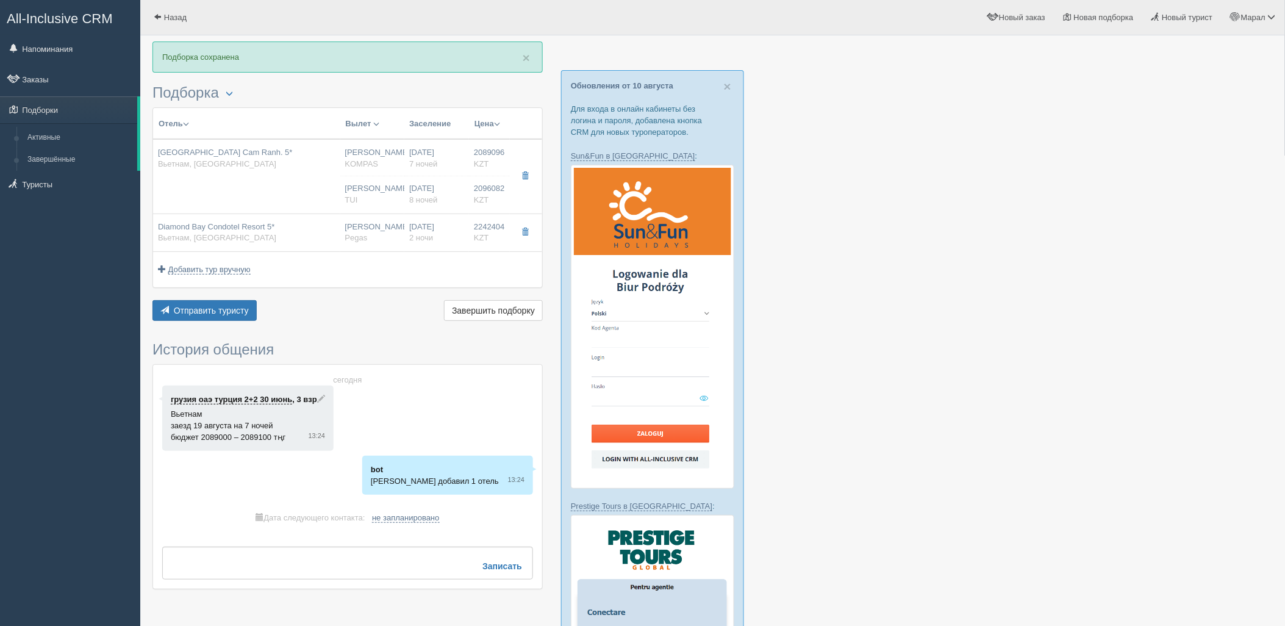
type input "12:30"
type input "18:55"
type input "7"
type input "DELUXE OCEAN VIEW"
type input "HB"
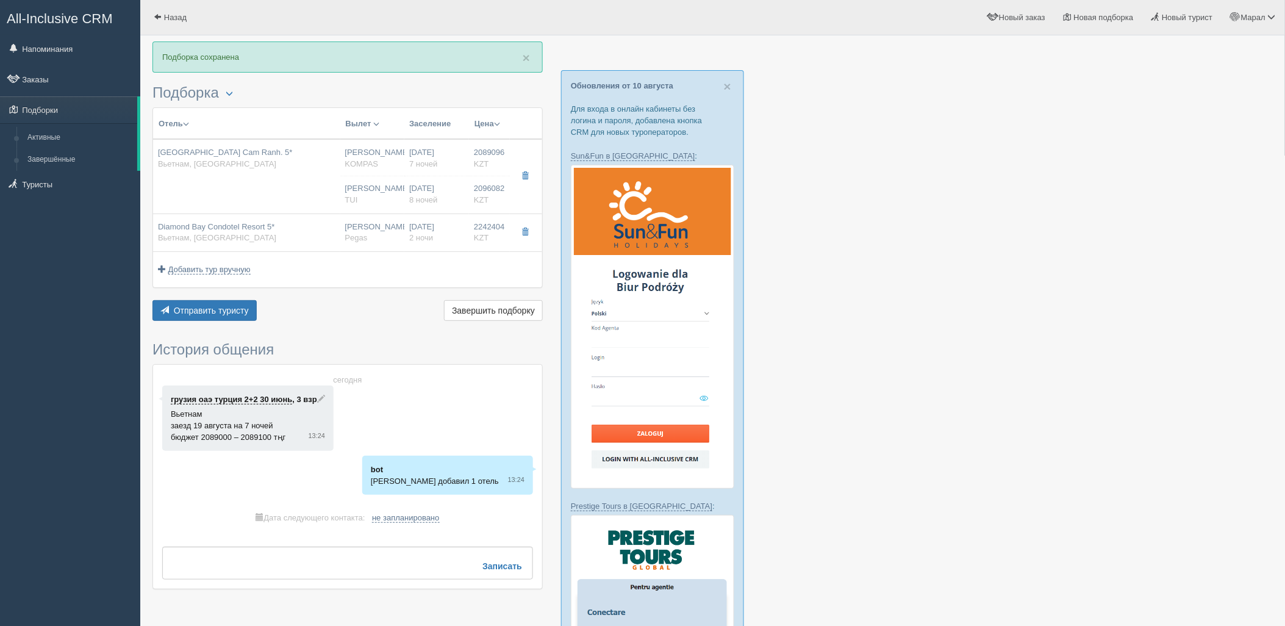
type input "KOMPAS"
type input "https://kompastour.com/"
type input "2096082.00"
type input "Нурсултан Назарбаев NQZ"
type input "Нячанг Камрань CXR"
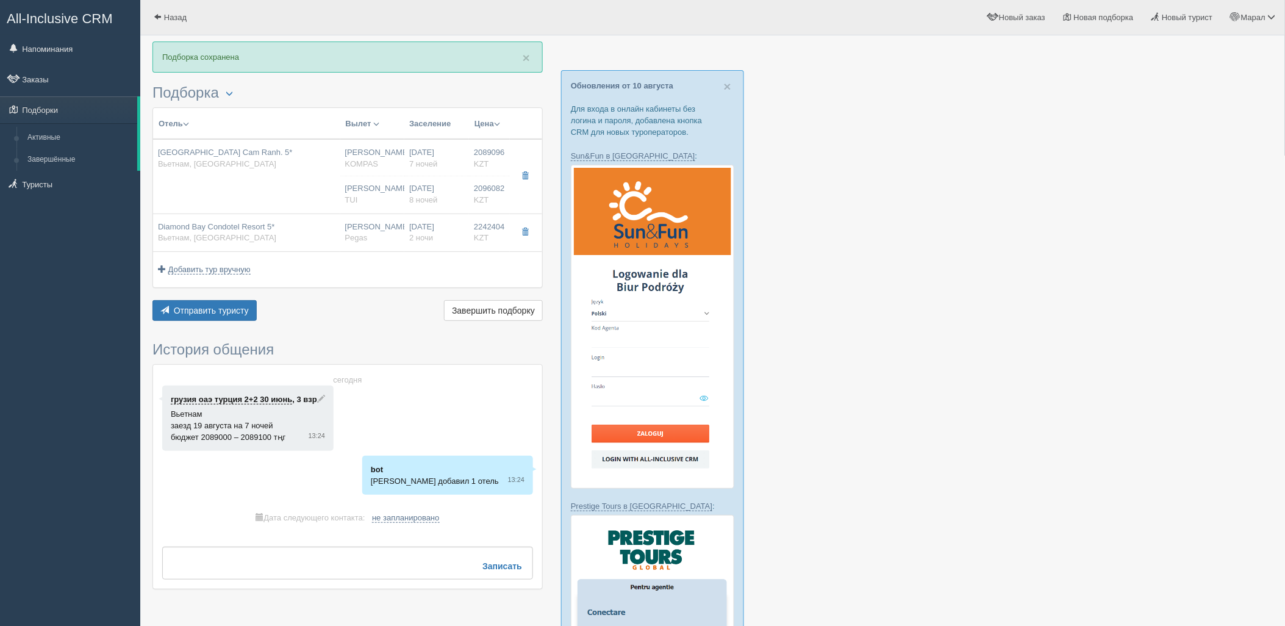
type input "23:00"
type input "09:20"
type input "Air Astana"
type input "10:50"
type input "17:50"
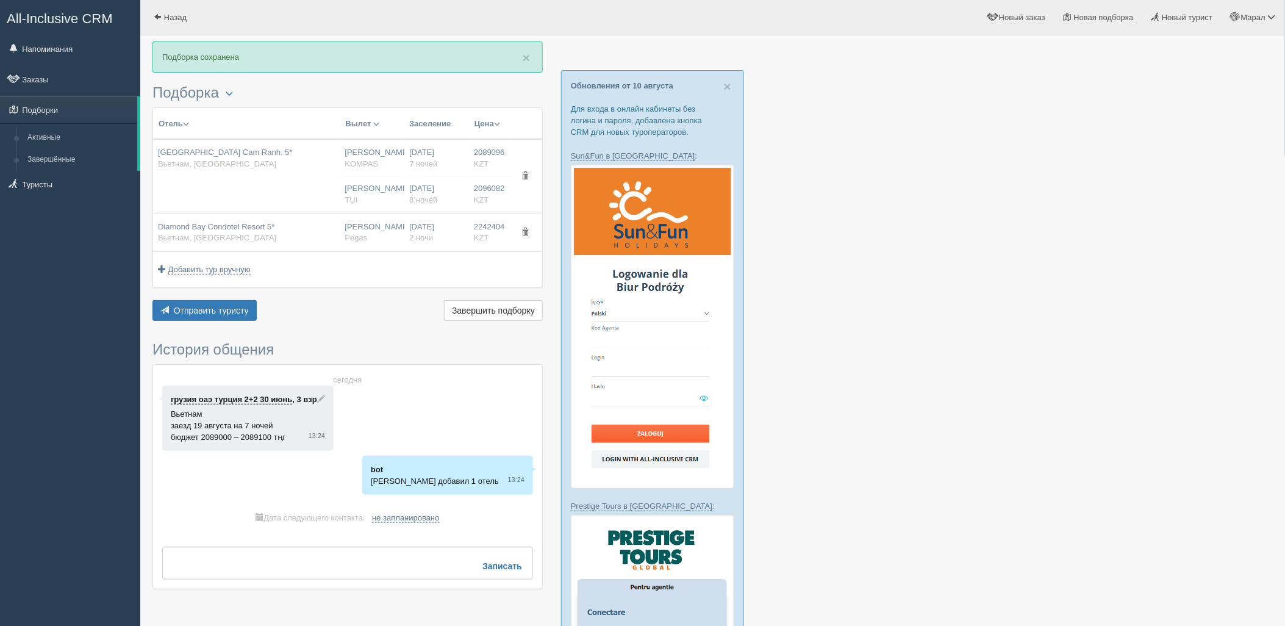
type input "8"
type input "Deluxe Ocean View"
type input "Half Board"
type input "TUI"
type input "https://newb2b.fstravel.com/hotel/747477"
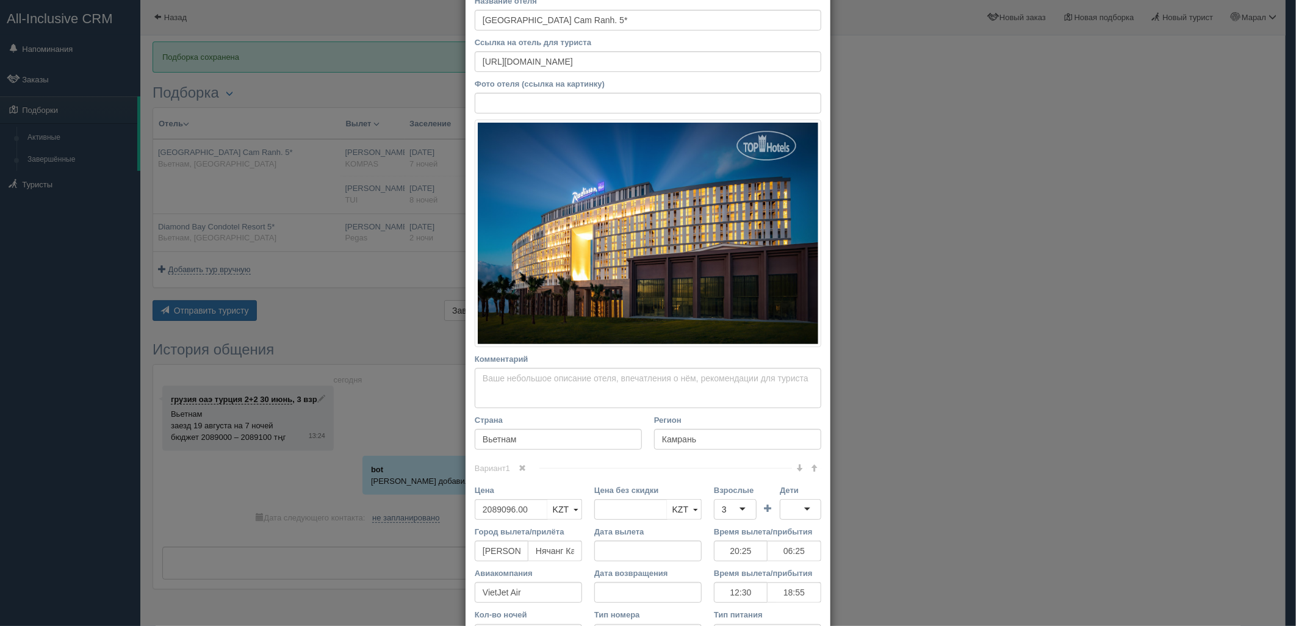
drag, startPoint x: 519, startPoint y: 465, endPoint x: 647, endPoint y: 465, distance: 127.5
click at [519, 465] on span at bounding box center [522, 467] width 7 height 7
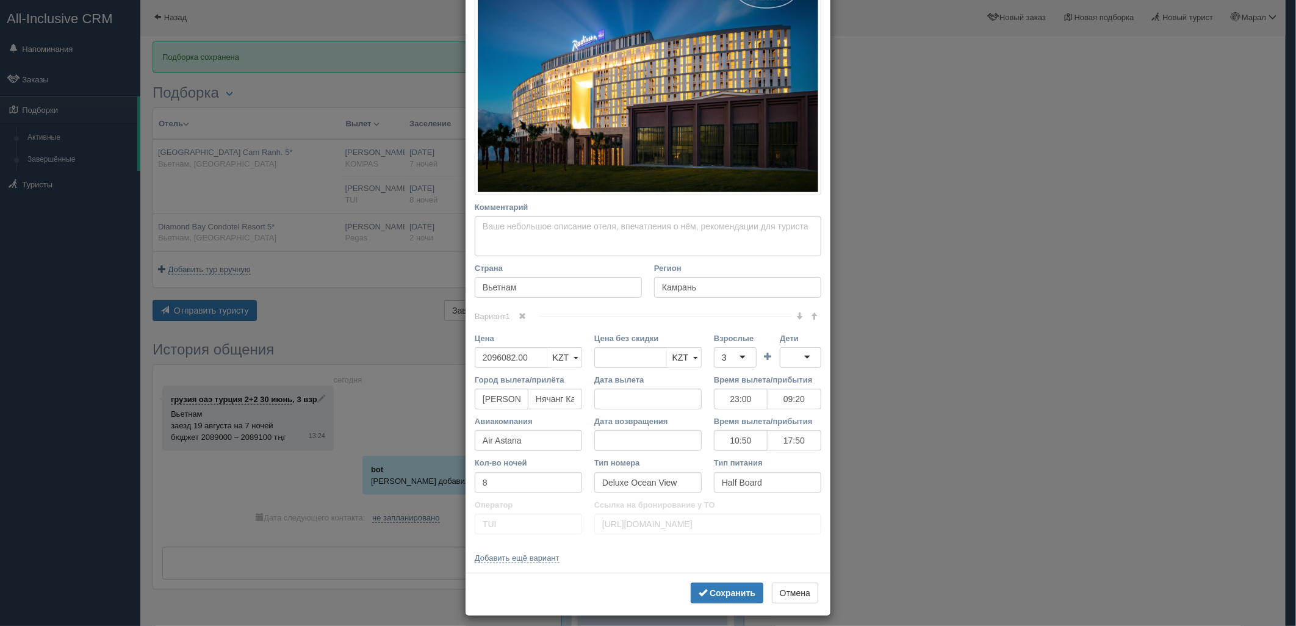
scroll to position [228, 0]
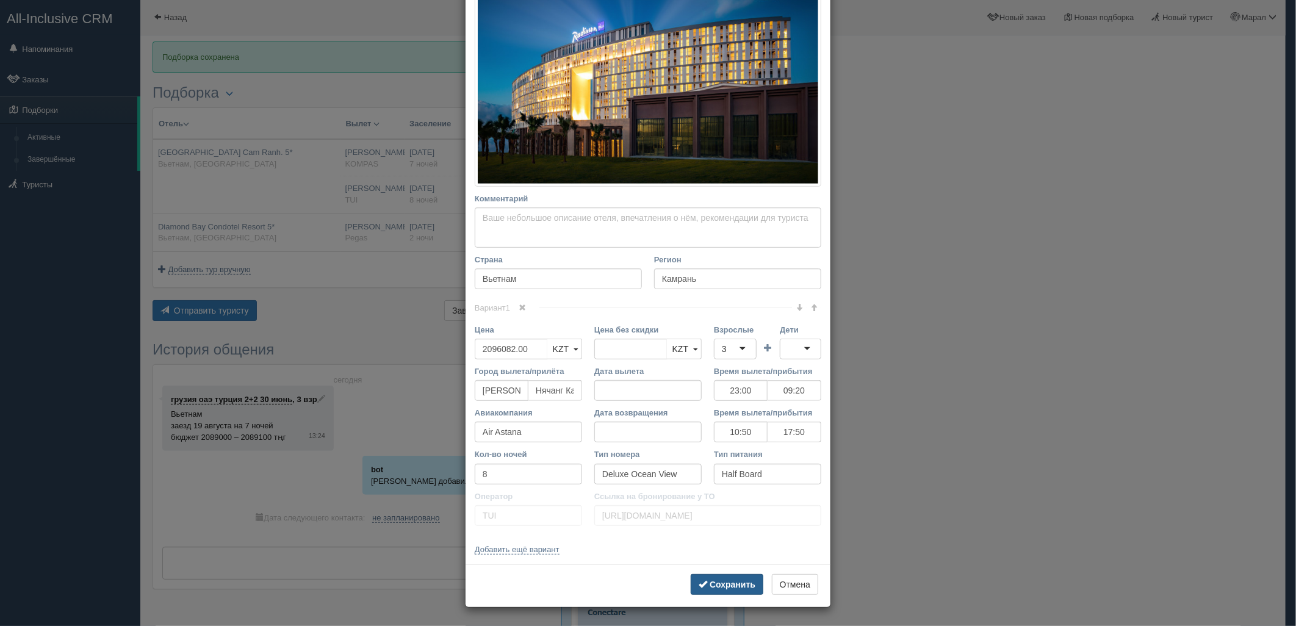
click at [711, 592] on button "Сохранить" at bounding box center [727, 584] width 73 height 21
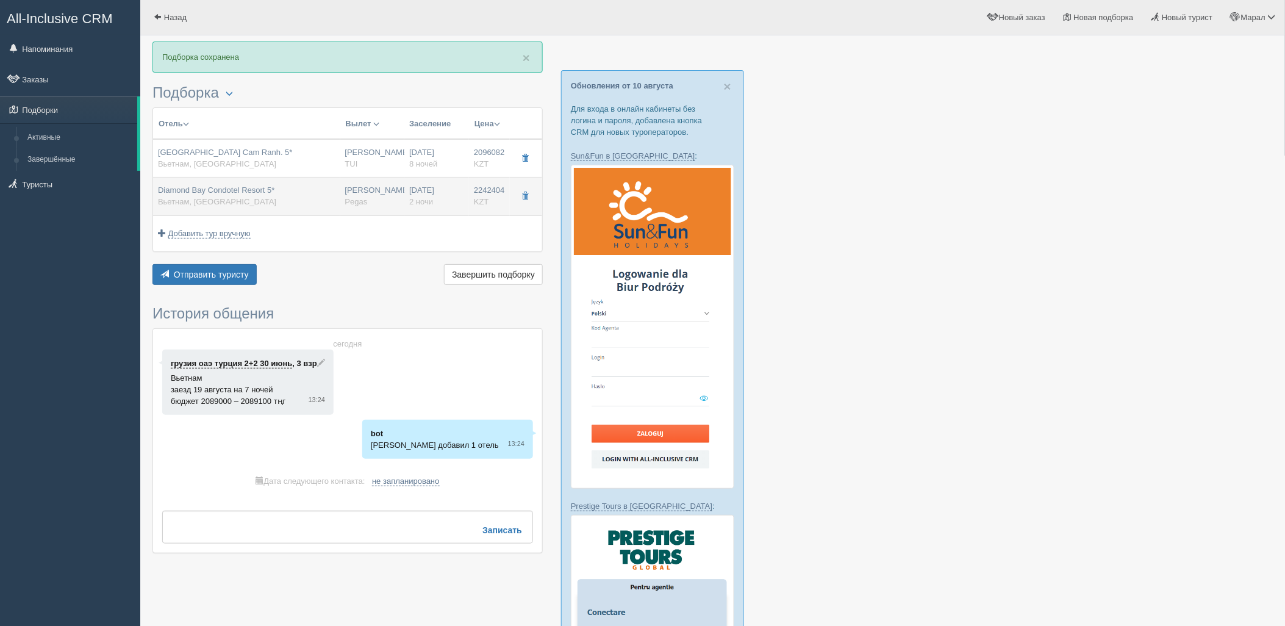
click at [272, 191] on span "Diamond Bay Condotel Resort 5*" at bounding box center [216, 189] width 117 height 9
type input "Diamond Bay Condotel Resort 5*"
type input "https://www.tripadvisor.ru/Hotel_Review-g293928-d6581855-Reviews-Diamond_Bay_Co…"
type input "Нячанг"
type input "2242404.00"
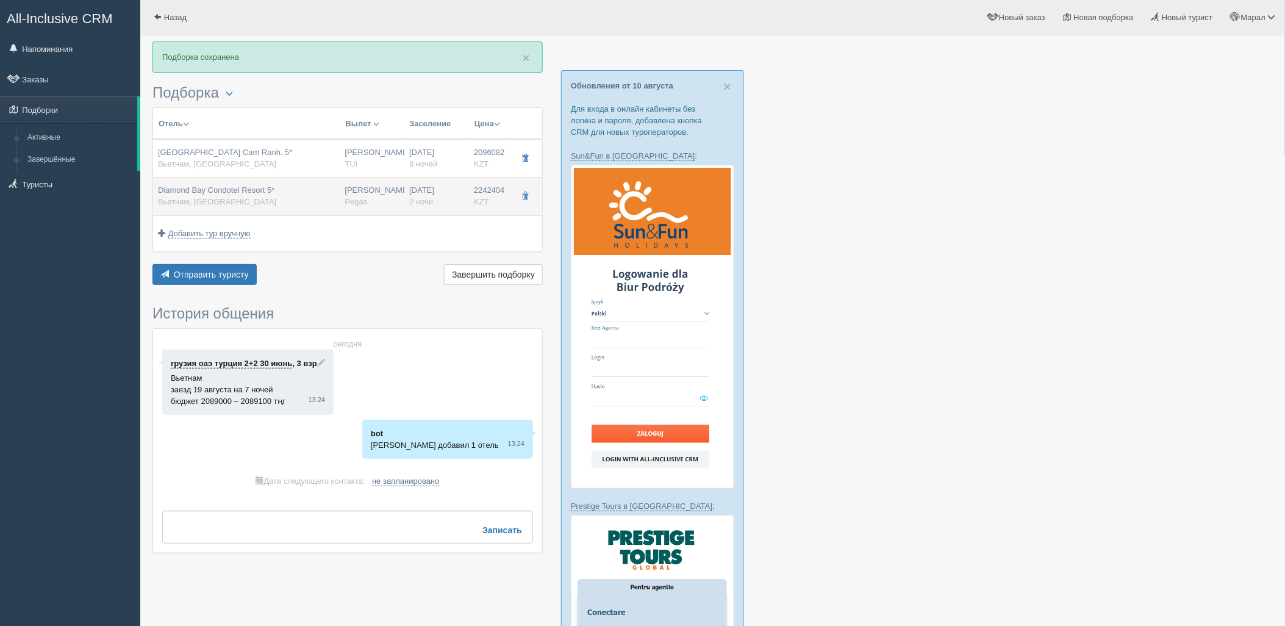
type input "Cam Ranh International CXR"
type input "20:25"
type input "06:15"
type input "VietJet Air"
type input "12:40"
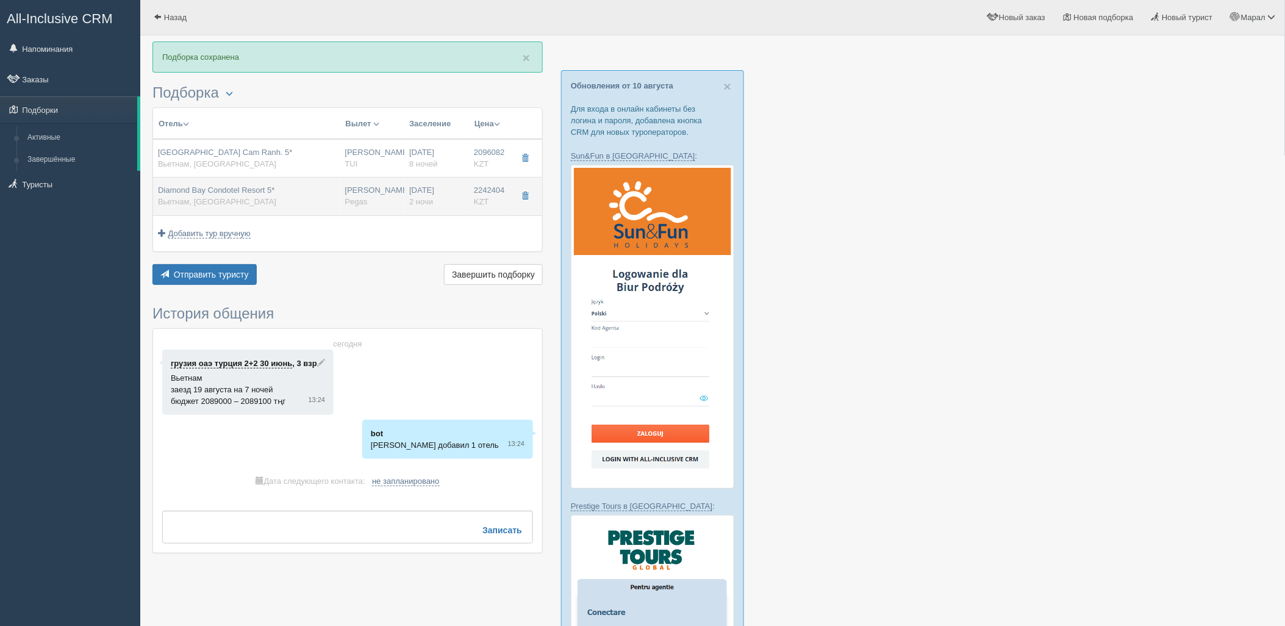
type input "18:55"
type input "2"
type input "Diamond Residence One Bedroom"
type input "HB"
type input "Pegas"
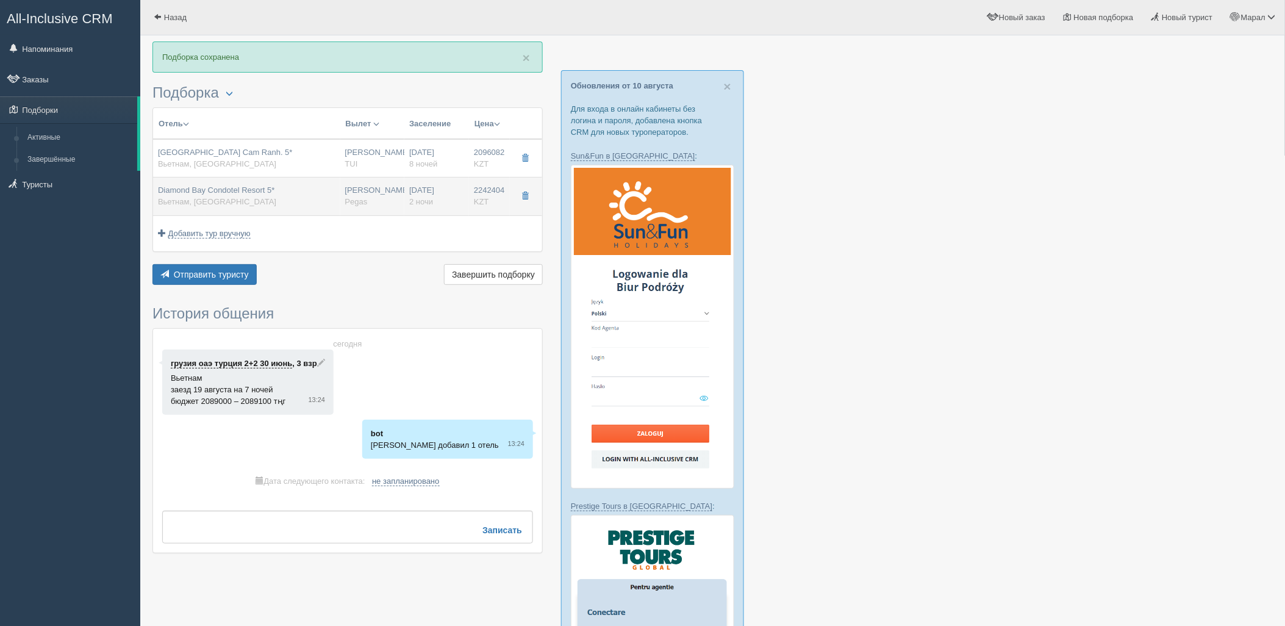
type input "http://kz.pegast.asia/ru/hotels/route/pegasys/271360785?section=agency"
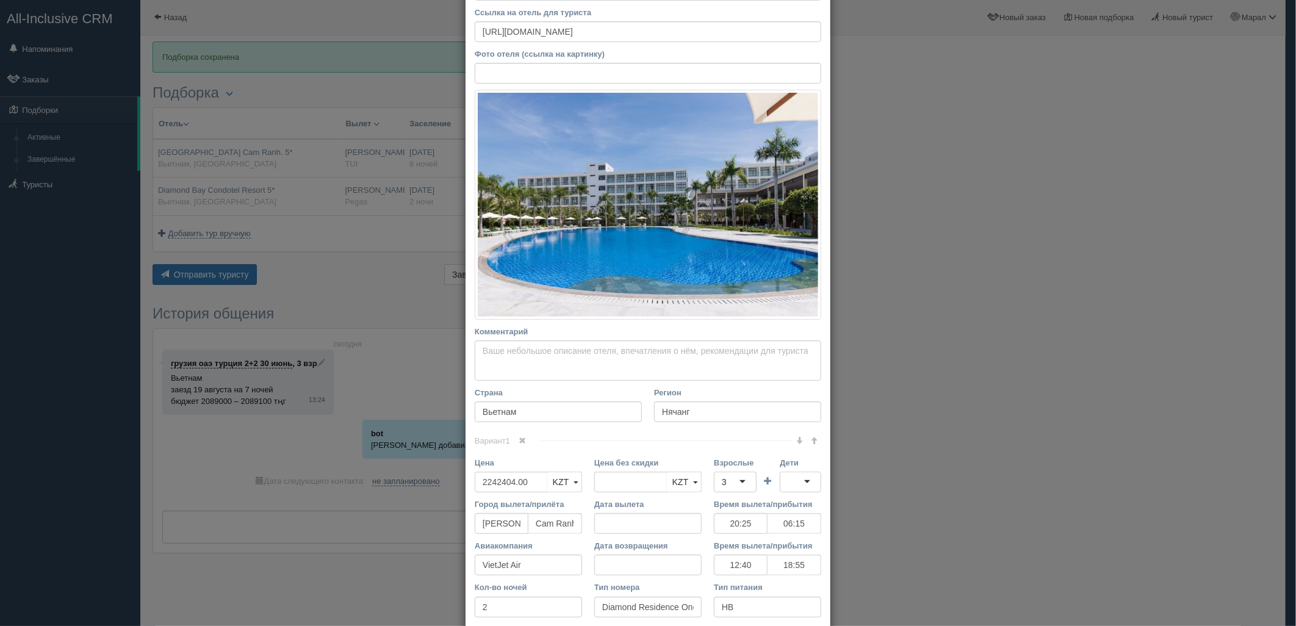
scroll to position [135, 0]
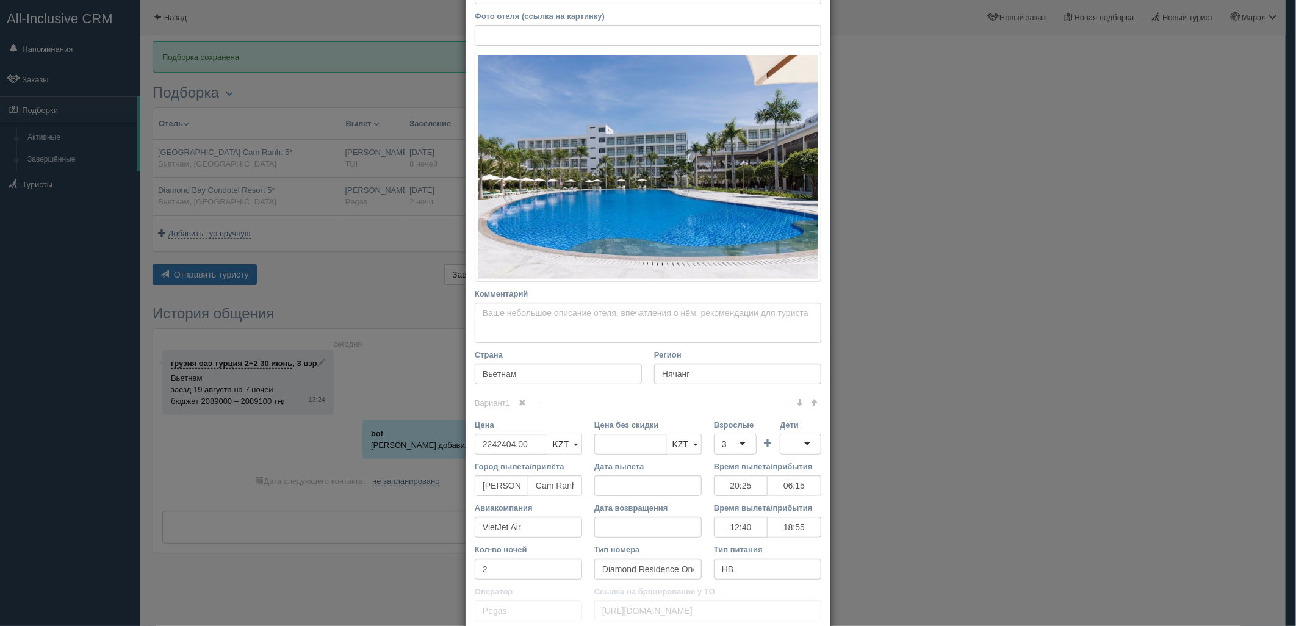
click at [861, 316] on div "× Редактировать тур Название отеля Diamond Bay Condotel Resort 5* Ссылка на оте…" at bounding box center [648, 313] width 1296 height 626
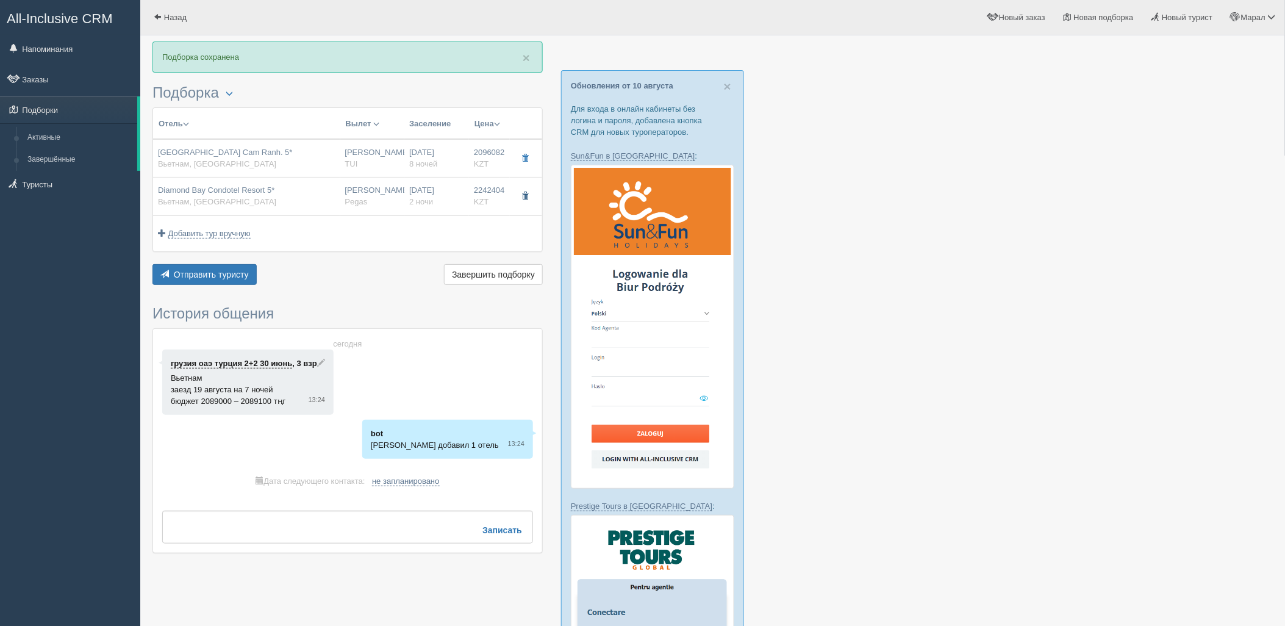
drag, startPoint x: 525, startPoint y: 196, endPoint x: 615, endPoint y: 168, distance: 94.5
click at [525, 196] on span "button" at bounding box center [525, 195] width 7 height 7
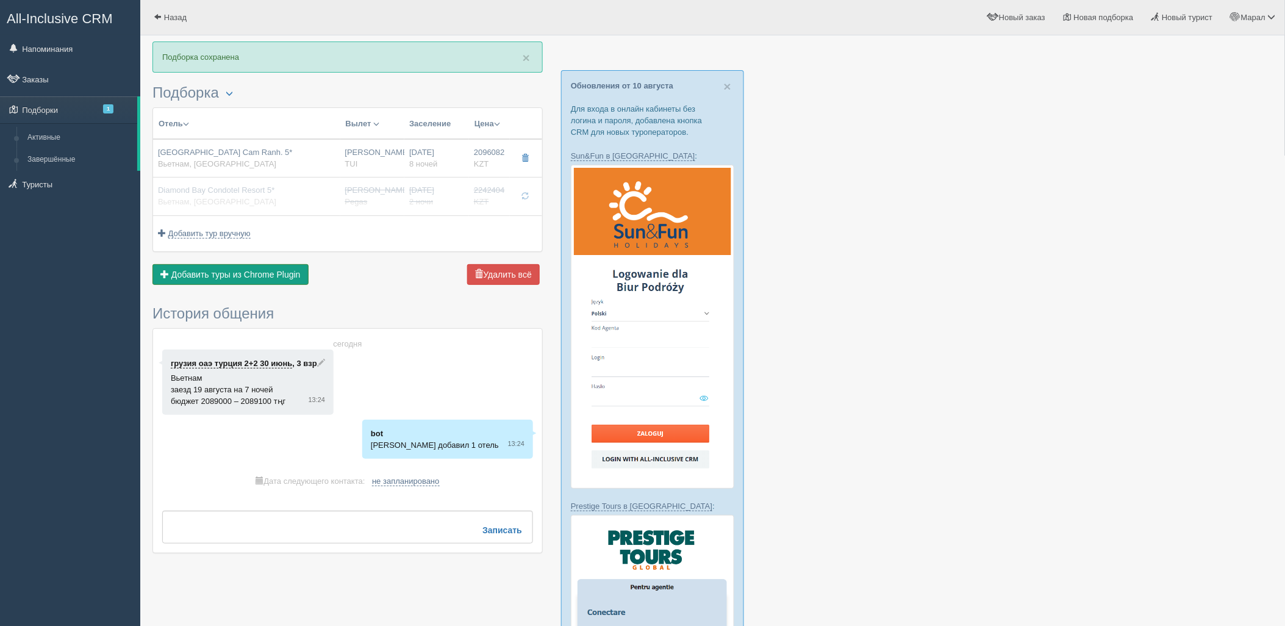
click at [250, 275] on span "Добавить туры из Chrome Plugin" at bounding box center [235, 275] width 129 height 10
click at [239, 265] on button "Отправить туристу Отправить" at bounding box center [204, 272] width 104 height 21
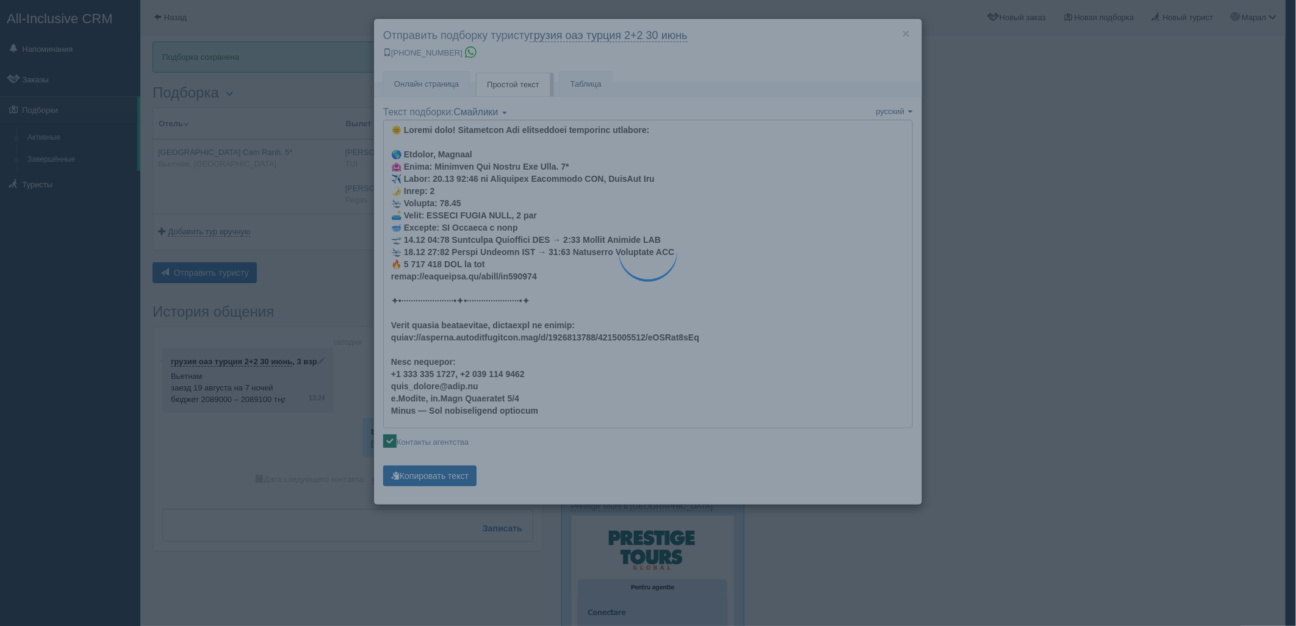
type textarea "🌞 Добрый день! Предлагаем Вам рассмотреть следующие варианты: 🌎 Вьетнам, Камран…"
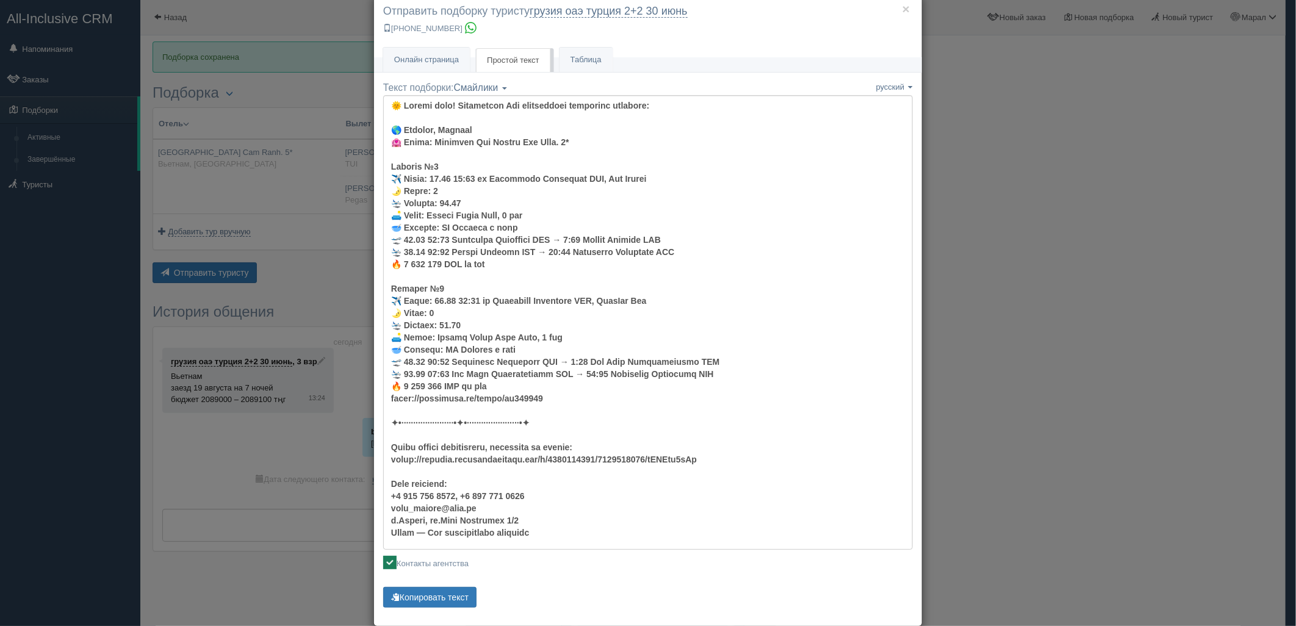
scroll to position [43, 0]
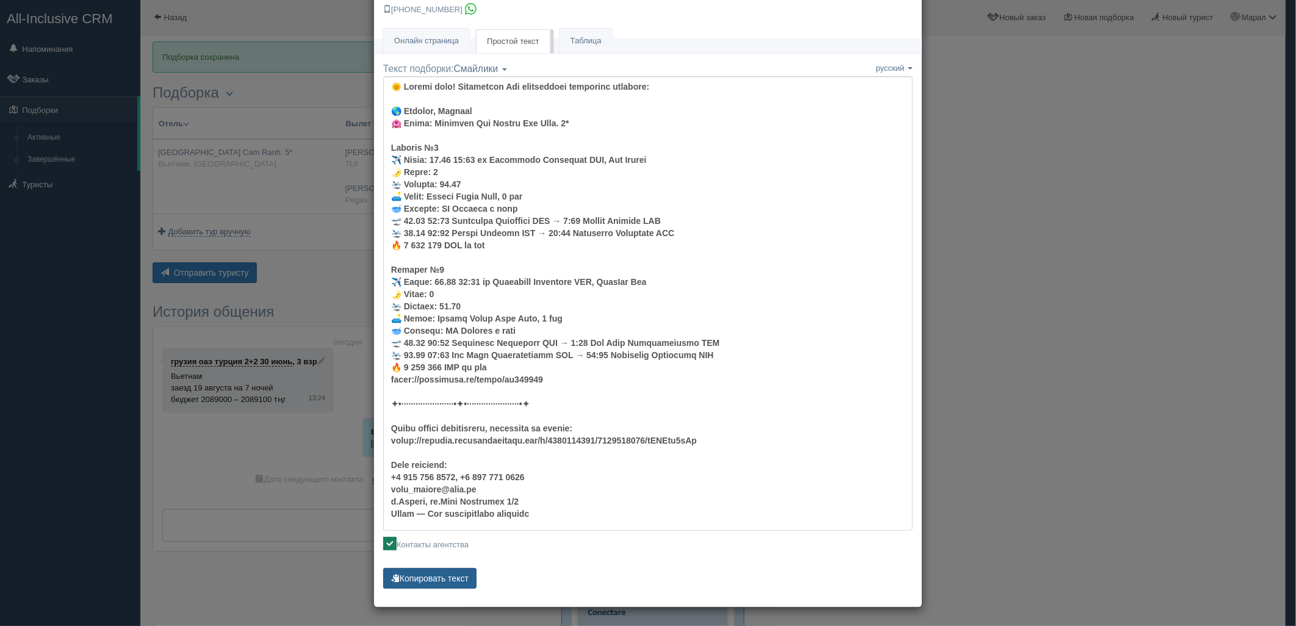
click at [441, 571] on button "Копировать текст" at bounding box center [429, 578] width 93 height 21
